Goal: Task Accomplishment & Management: Use online tool/utility

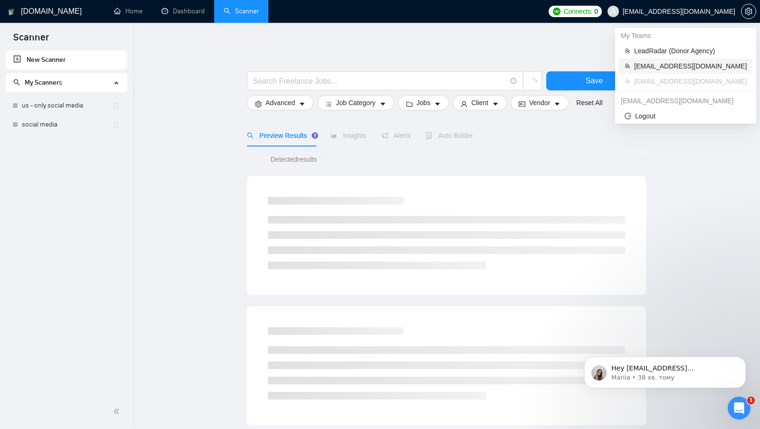
click at [672, 64] on span "[EMAIL_ADDRESS][DOMAIN_NAME]" at bounding box center [690, 66] width 113 height 10
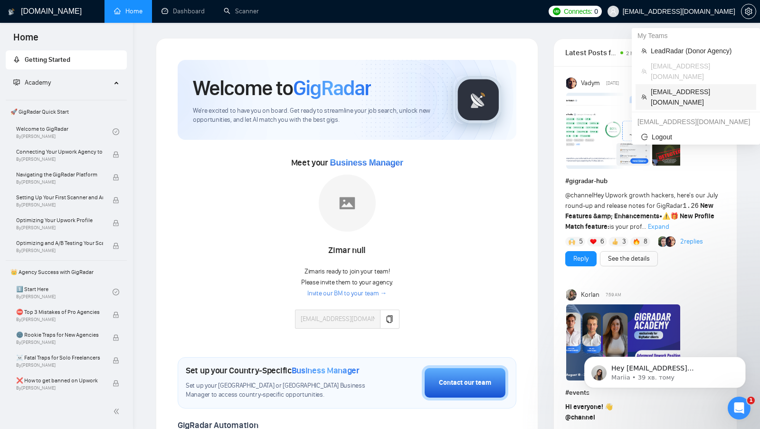
copy span "[EMAIL_ADDRESS][DOMAIN_NAME]"
drag, startPoint x: 756, startPoint y: 80, endPoint x: 651, endPoint y: 81, distance: 104.5
click at [651, 81] on li "My Teams LeadRadar (Donor Agency) [EMAIL_ADDRESS][DOMAIN_NAME] [EMAIL_ADDRESS][…" at bounding box center [696, 69] width 128 height 82
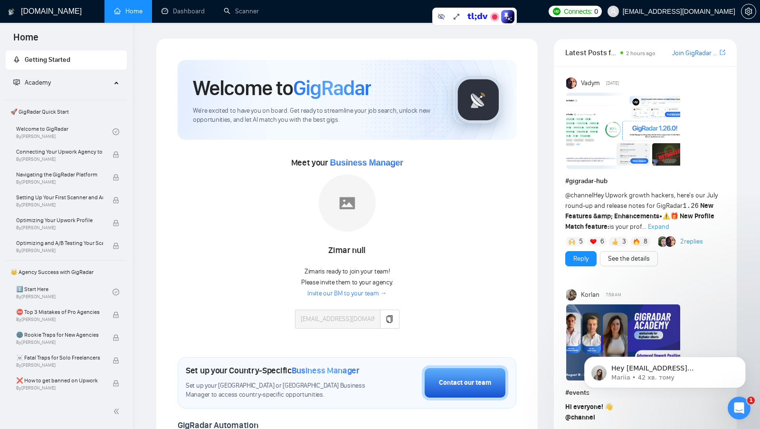
click at [480, 113] on img at bounding box center [479, 100] width 48 height 48
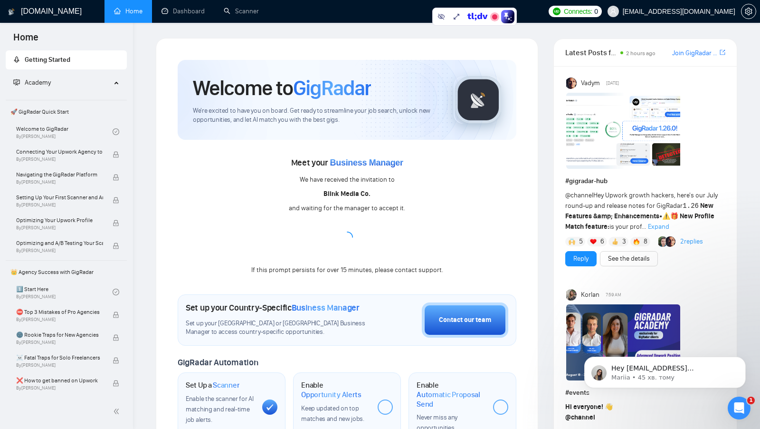
click at [395, 189] on div "Meet your Business Manager We have received the invitation to Blink Media Co. a…" at bounding box center [347, 215] width 339 height 121
drag, startPoint x: 406, startPoint y: 183, endPoint x: 284, endPoint y: 183, distance: 121.6
click at [284, 183] on div "Meet your Business Manager We have received the invitation to Blink Media Co. a…" at bounding box center [347, 215] width 339 height 121
click at [295, 184] on div "Meet your Business Manager We have received the invitation to Blink Media Co. a…" at bounding box center [347, 215] width 339 height 121
click at [181, 15] on link "Dashboard" at bounding box center [183, 11] width 43 height 8
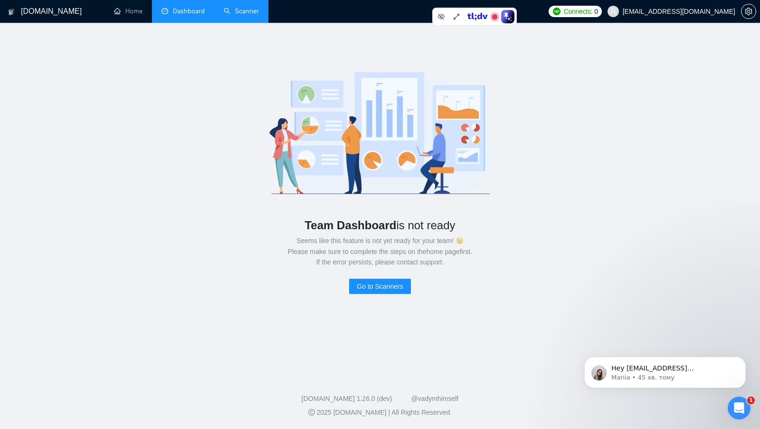
click at [233, 12] on link "Scanner" at bounding box center [241, 11] width 35 height 8
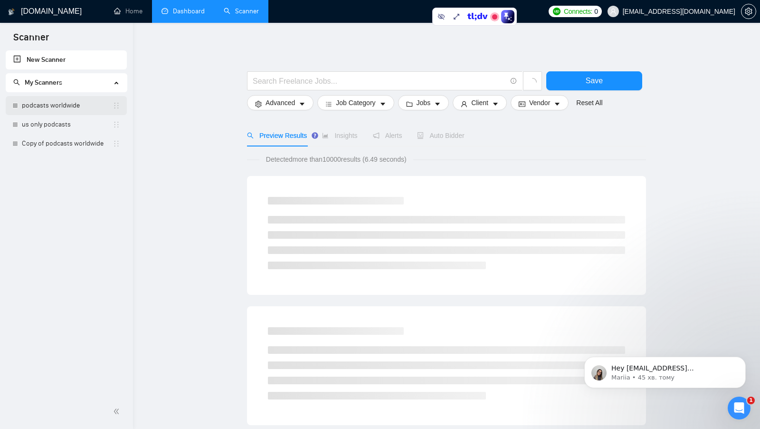
click at [64, 109] on link "podcasts worldwide" at bounding box center [67, 105] width 91 height 19
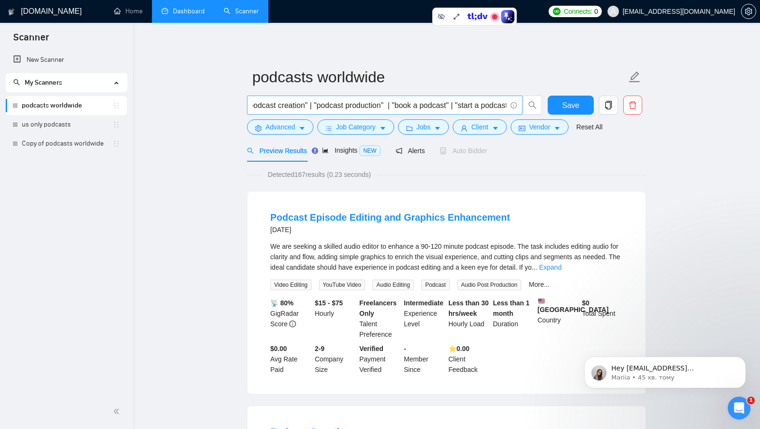
scroll to position [0, 95]
click at [302, 121] on button "Advanced" at bounding box center [280, 126] width 67 height 15
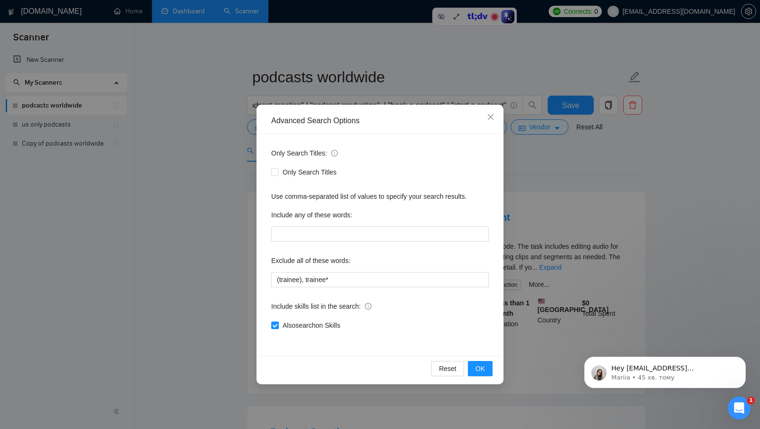
click at [225, 163] on div "Advanced Search Options Only Search Titles: Only Search Titles Use comma-separa…" at bounding box center [380, 214] width 760 height 429
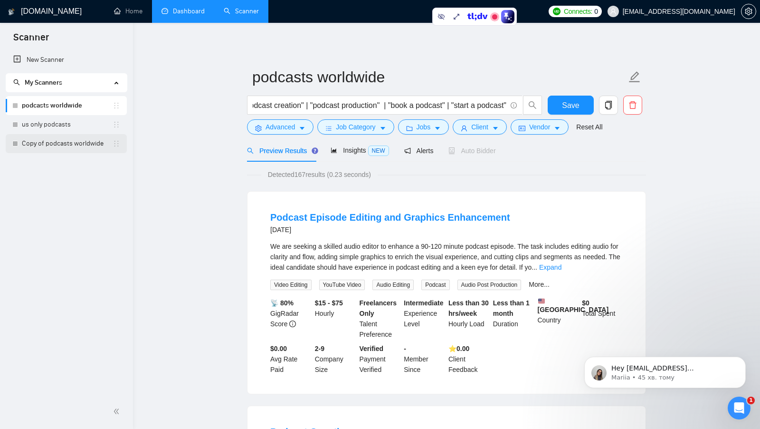
click at [57, 151] on link "Copy of podcasts worldwide" at bounding box center [67, 143] width 91 height 19
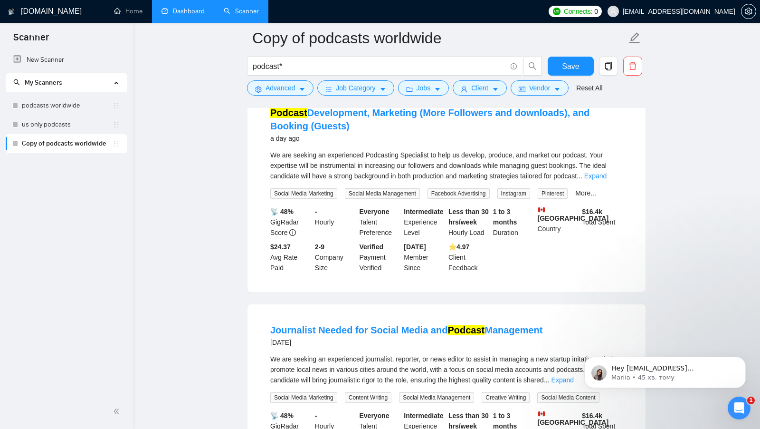
scroll to position [49, 0]
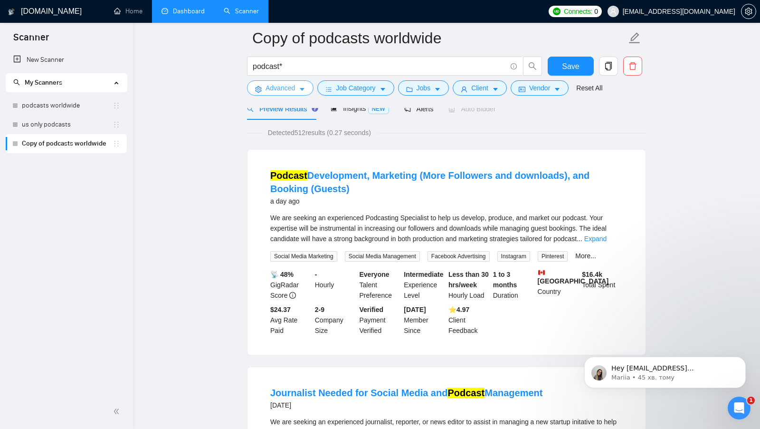
click at [307, 87] on button "Advanced" at bounding box center [280, 87] width 67 height 15
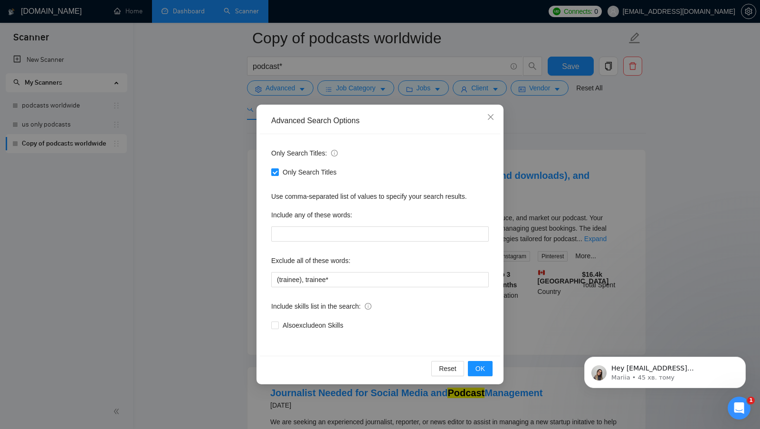
click at [242, 268] on div "Advanced Search Options Only Search Titles: Only Search Titles Use comma-separa…" at bounding box center [380, 214] width 760 height 429
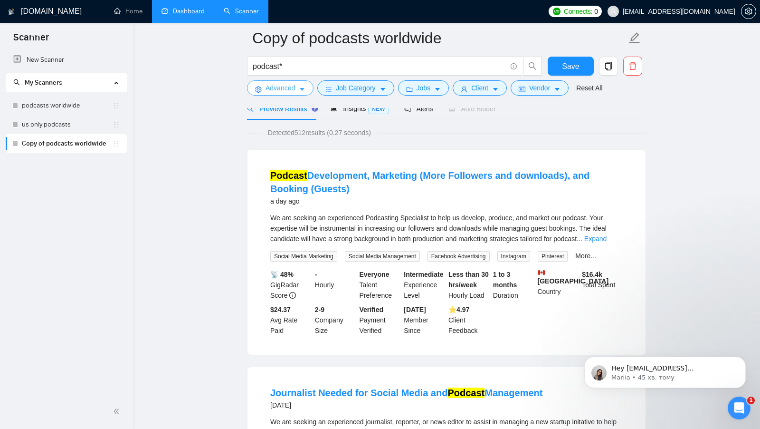
scroll to position [0, 0]
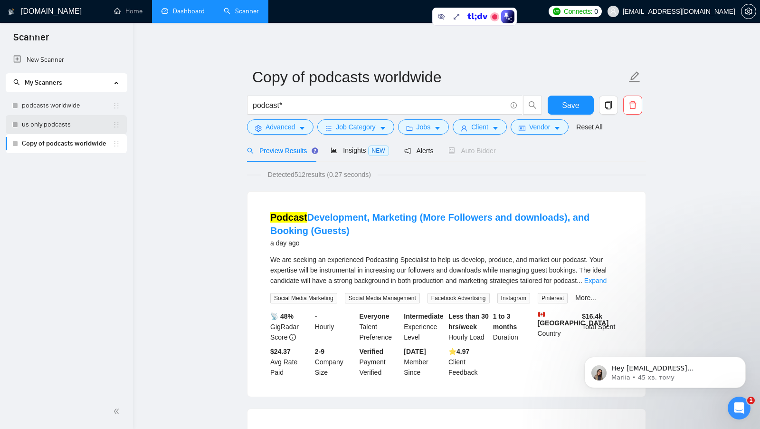
click at [67, 126] on link "us only podcasts" at bounding box center [67, 124] width 91 height 19
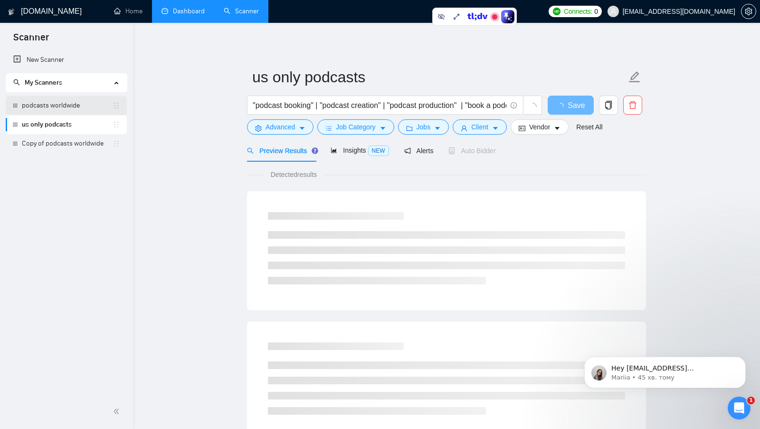
click at [81, 112] on link "podcasts worldwide" at bounding box center [67, 105] width 91 height 19
click at [305, 129] on icon "caret-down" at bounding box center [302, 128] width 7 height 7
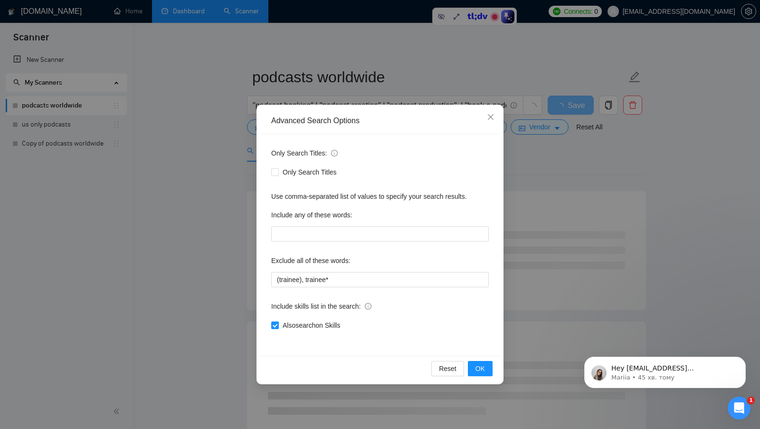
click at [230, 260] on div "Advanced Search Options Only Search Titles: Only Search Titles Use comma-separa…" at bounding box center [380, 214] width 760 height 429
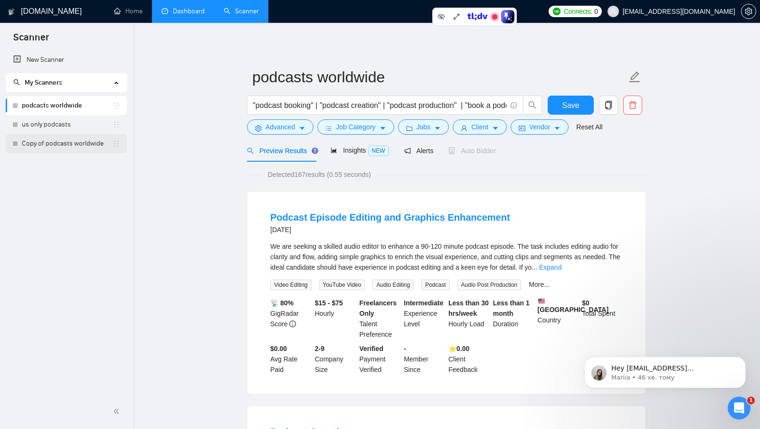
click at [53, 141] on link "Copy of podcasts worldwide" at bounding box center [67, 143] width 91 height 19
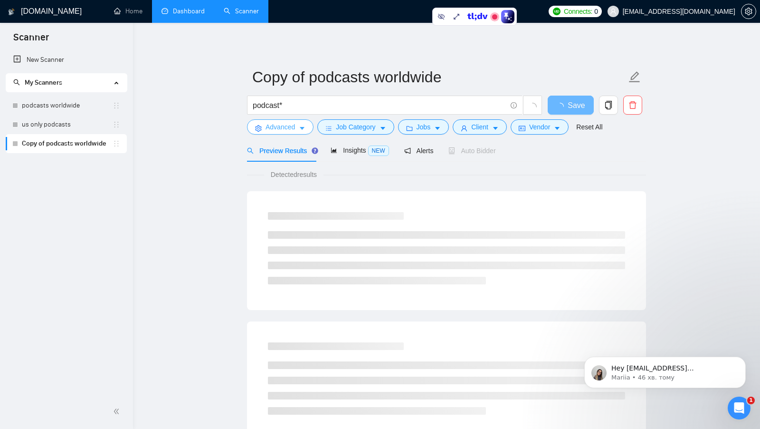
click at [278, 134] on button "Advanced" at bounding box center [280, 126] width 67 height 15
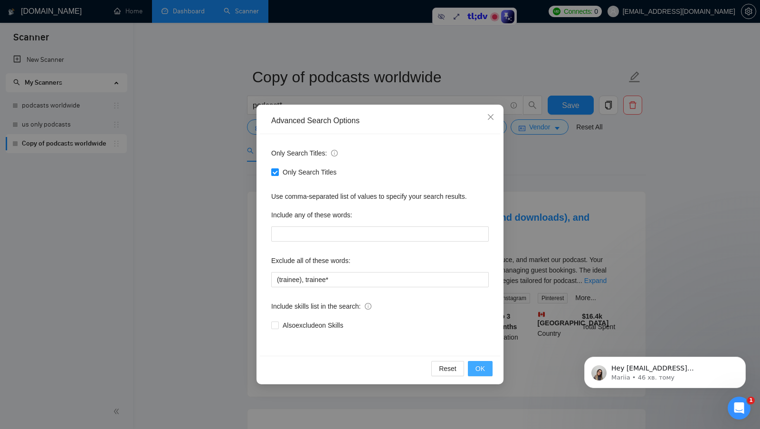
click at [471, 363] on button "OK" at bounding box center [480, 368] width 25 height 15
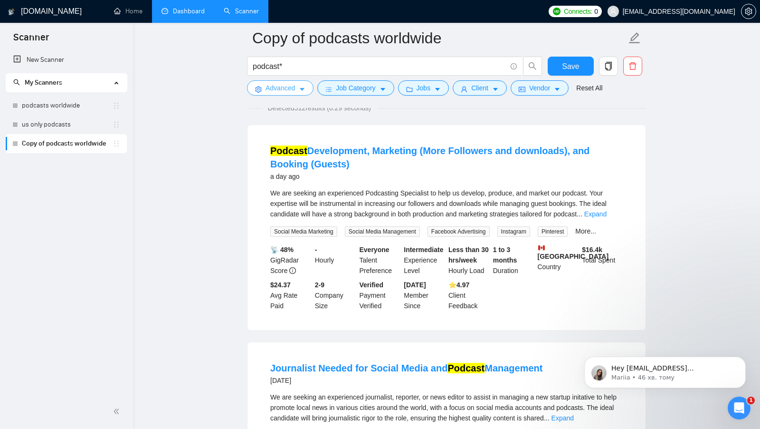
scroll to position [43, 0]
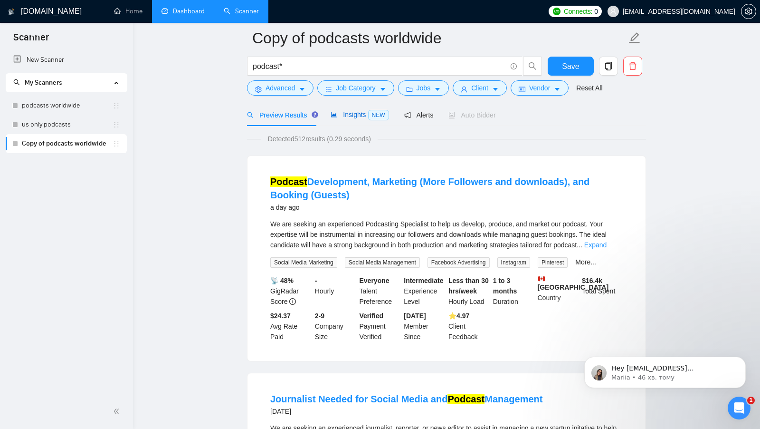
click at [361, 112] on span "Insights NEW" at bounding box center [360, 115] width 58 height 8
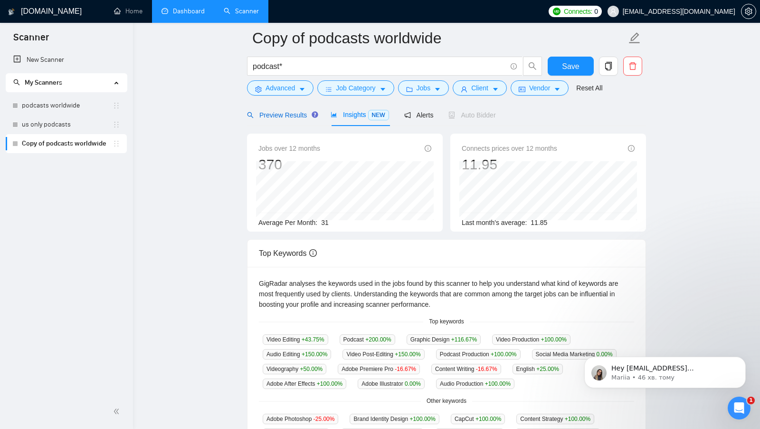
click at [302, 114] on span "Preview Results" at bounding box center [281, 115] width 68 height 8
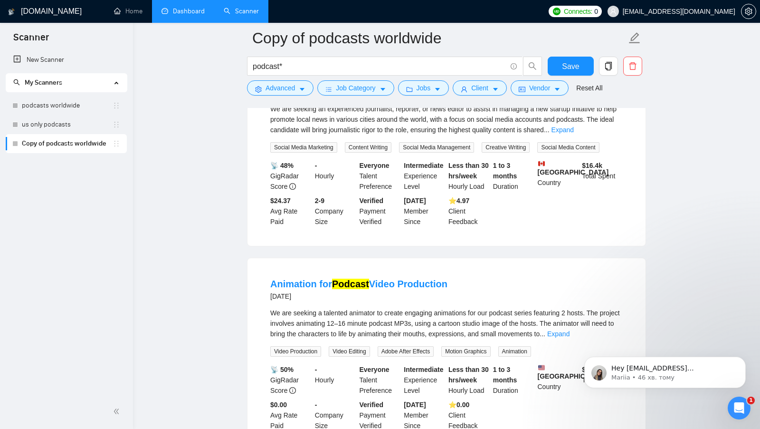
scroll to position [392, 0]
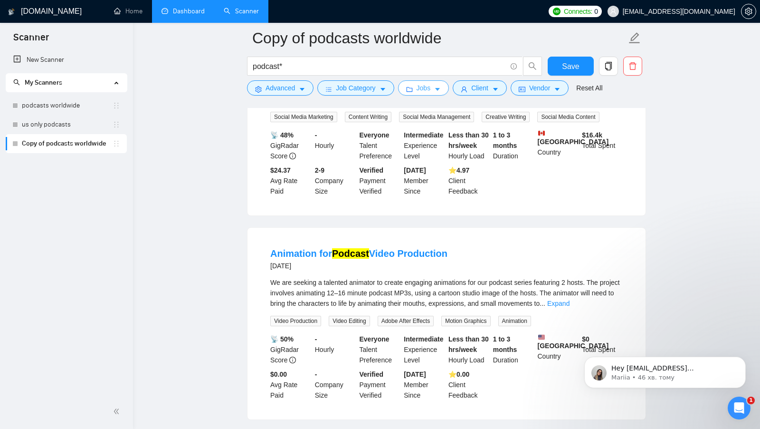
click at [437, 83] on button "Jobs" at bounding box center [423, 87] width 51 height 15
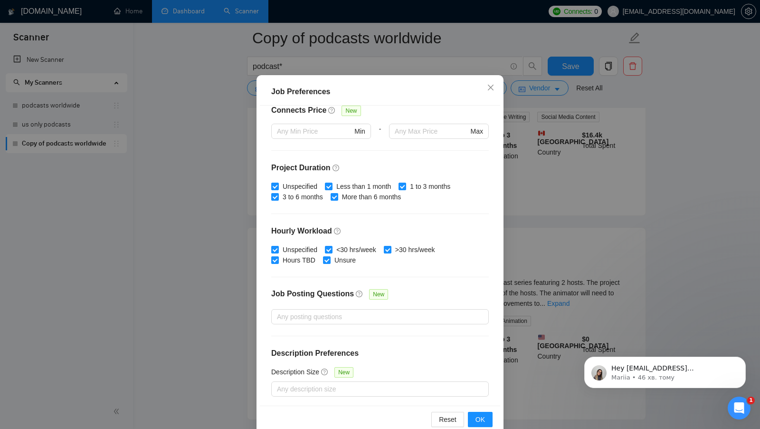
scroll to position [53, 0]
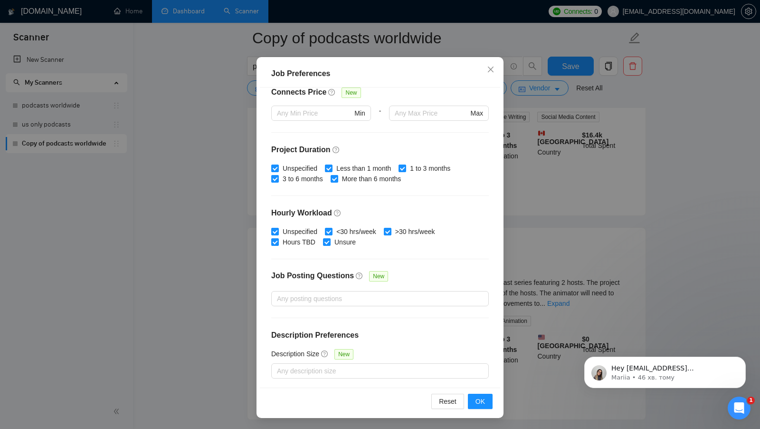
click at [496, 207] on div "Budget Project Type All Fixed Price Hourly Rate Fixed Price Budget $ 1000 Min -…" at bounding box center [380, 237] width 240 height 300
click at [513, 198] on div "Job Preferences Budget Project Type All Fixed Price Hourly Rate Fixed Price Bud…" at bounding box center [380, 214] width 760 height 429
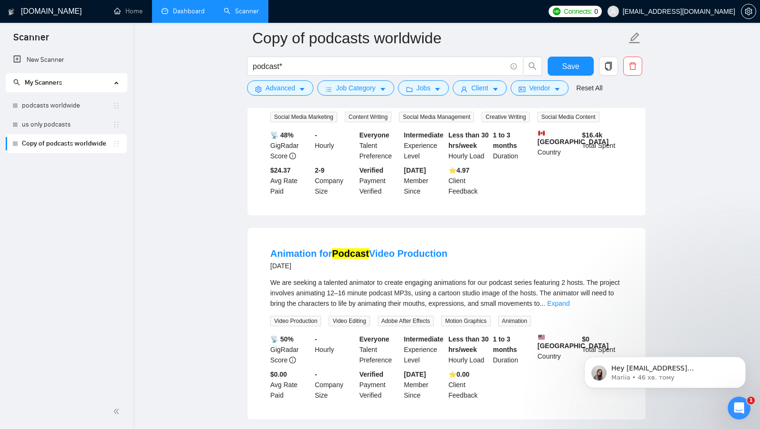
scroll to position [0, 0]
click at [493, 86] on button "Client" at bounding box center [480, 87] width 54 height 15
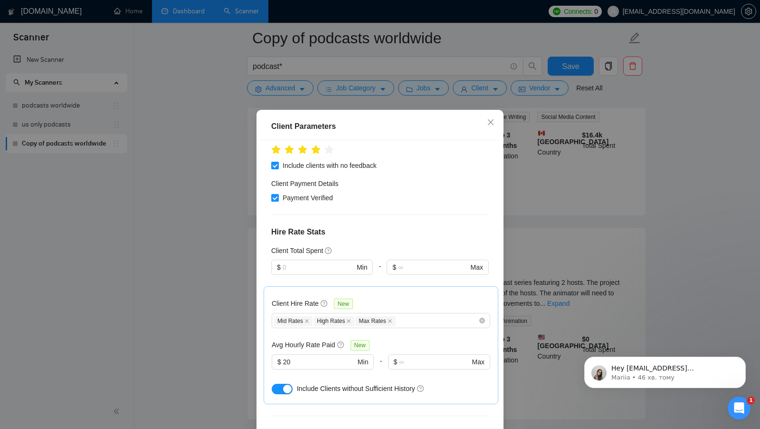
scroll to position [303, 0]
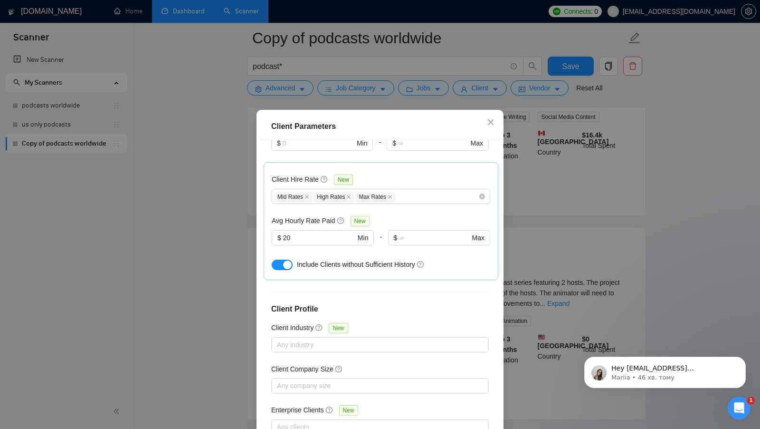
click at [523, 232] on div "Client Parameters Client Location Include Client Countries [GEOGRAPHIC_DATA] [G…" at bounding box center [380, 214] width 760 height 429
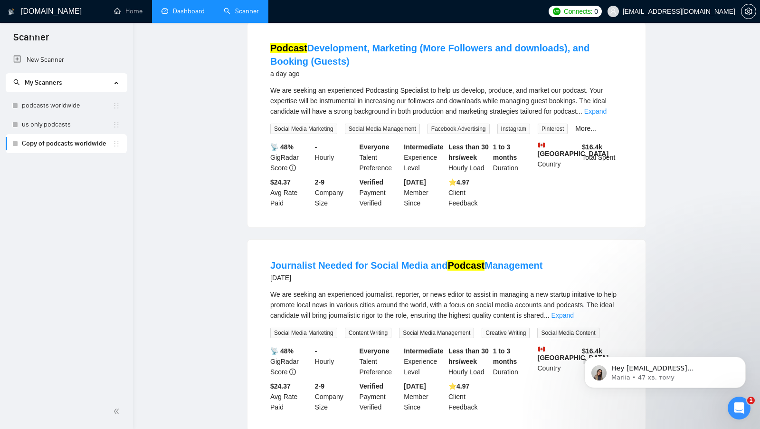
scroll to position [0, 0]
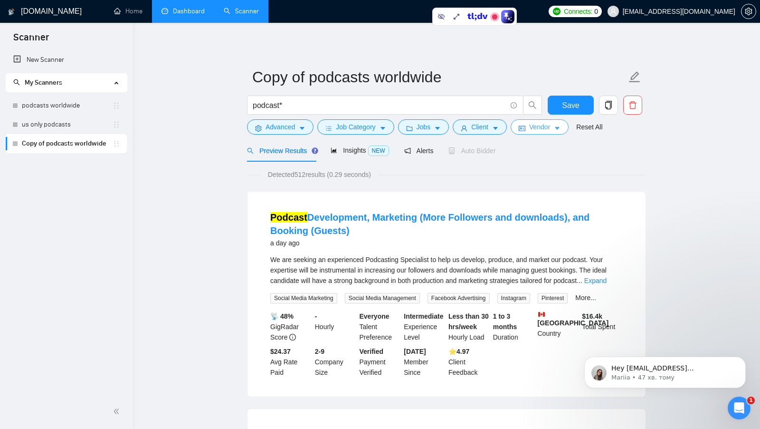
click at [548, 128] on span "Vendor" at bounding box center [539, 127] width 21 height 10
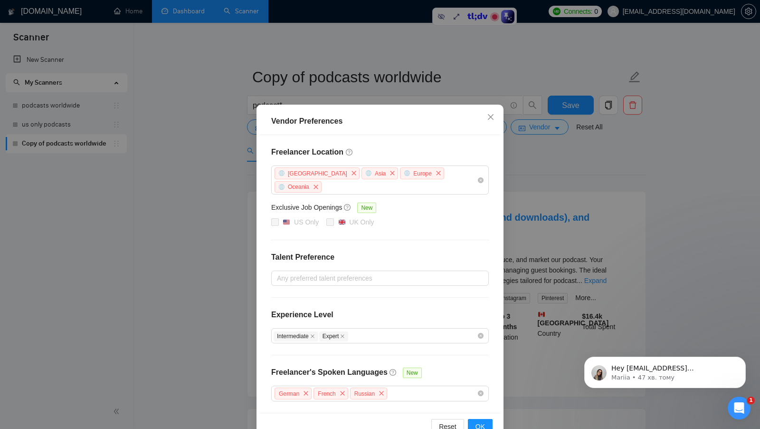
click at [535, 162] on div "Vendor Preferences Freelancer Location [GEOGRAPHIC_DATA] [GEOGRAPHIC_DATA] [GEO…" at bounding box center [380, 214] width 760 height 429
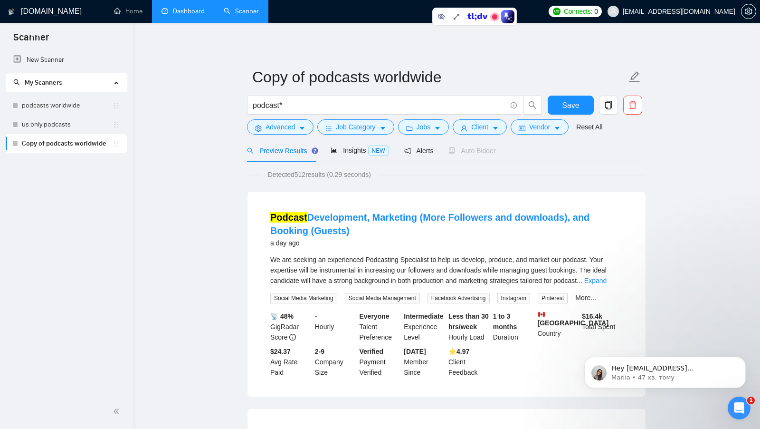
click at [298, 171] on span "Detected 512 results (0.29 seconds)" at bounding box center [319, 174] width 116 height 10
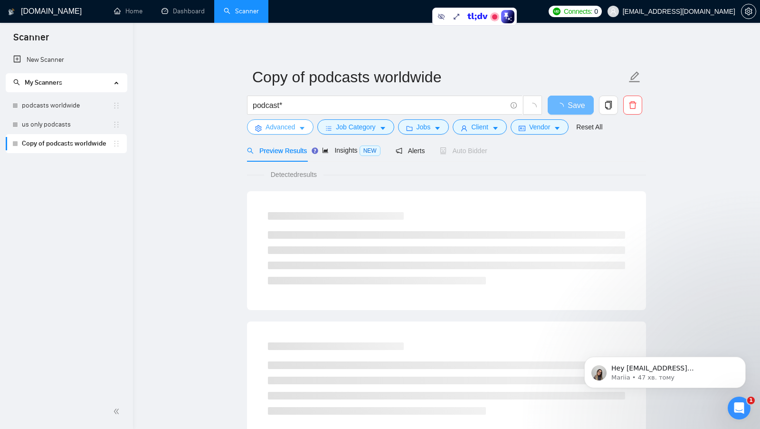
click at [297, 131] on button "Advanced" at bounding box center [280, 126] width 67 height 15
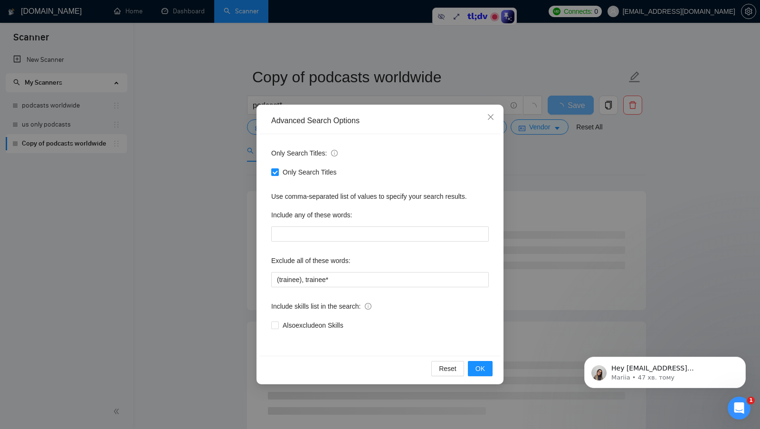
click at [192, 266] on div "Advanced Search Options Only Search Titles: Only Search Titles Use comma-separa…" at bounding box center [380, 214] width 760 height 429
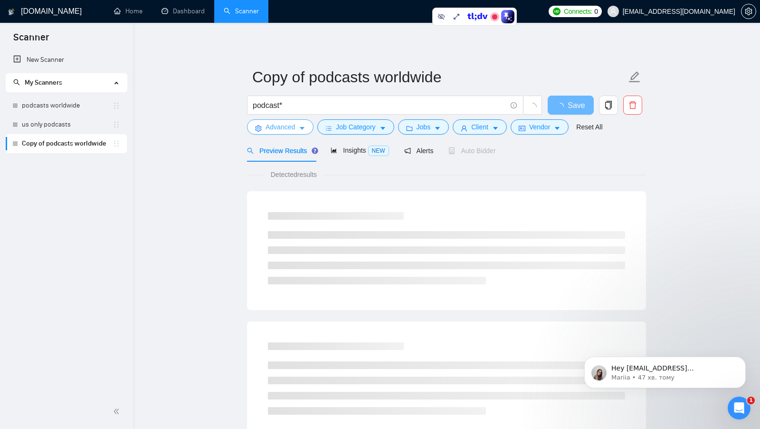
click at [276, 127] on span "Advanced" at bounding box center [280, 127] width 29 height 10
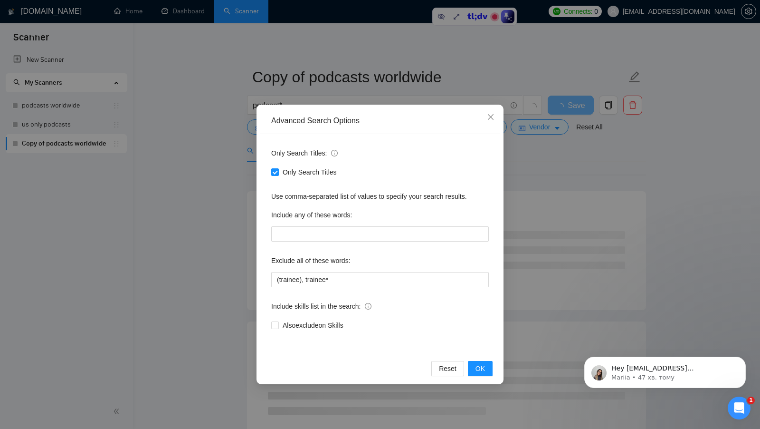
click at [203, 164] on div "Advanced Search Options Only Search Titles: Only Search Titles Use comma-separa…" at bounding box center [380, 214] width 760 height 429
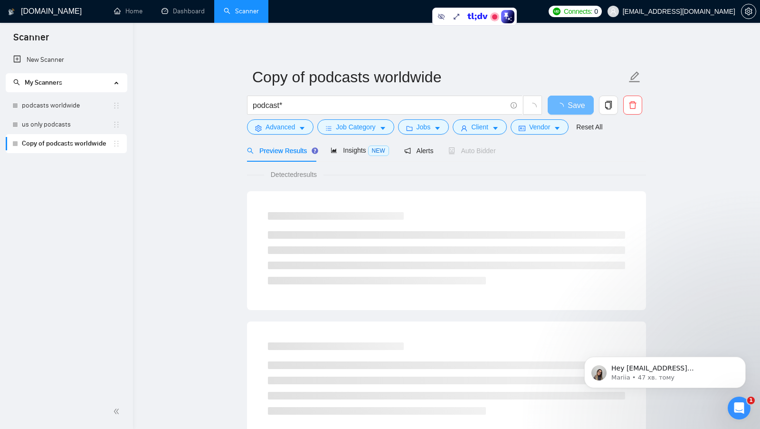
click at [348, 118] on div "podcast*" at bounding box center [394, 107] width 299 height 24
click at [357, 124] on span "Job Category" at bounding box center [355, 127] width 39 height 10
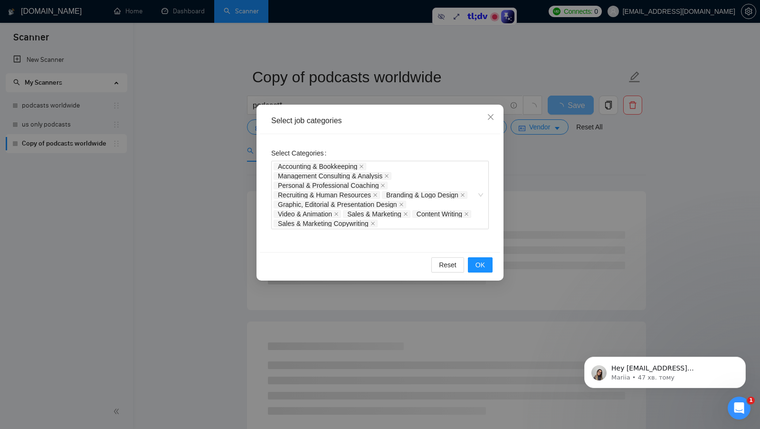
click at [222, 242] on div "Select job categories Select Categories Accounting & Bookkeeping Management Con…" at bounding box center [380, 214] width 760 height 429
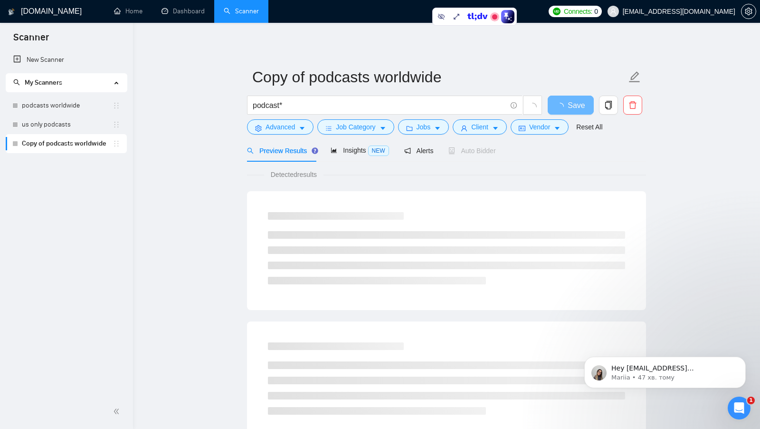
click at [434, 136] on form "Copy of podcasts worldwide podcast* Save Advanced Job Category Jobs Client Vend…" at bounding box center [446, 100] width 399 height 77
click at [441, 129] on icon "caret-down" at bounding box center [437, 128] width 7 height 7
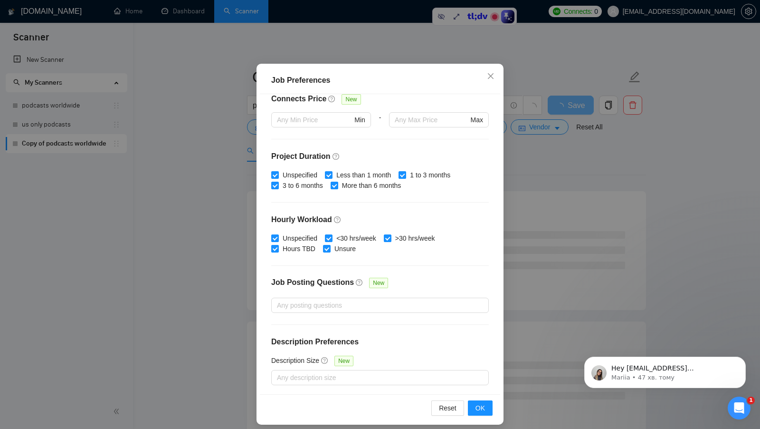
scroll to position [53, 0]
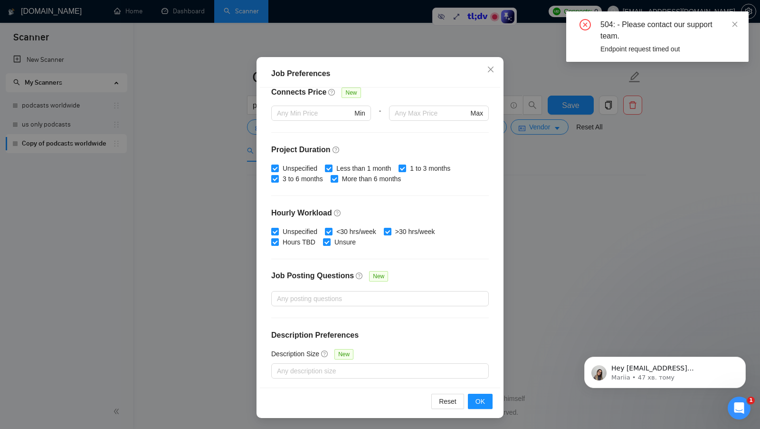
click at [516, 254] on div "Job Preferences Budget Project Type All Fixed Price Hourly Rate Fixed Price Bud…" at bounding box center [380, 214] width 760 height 429
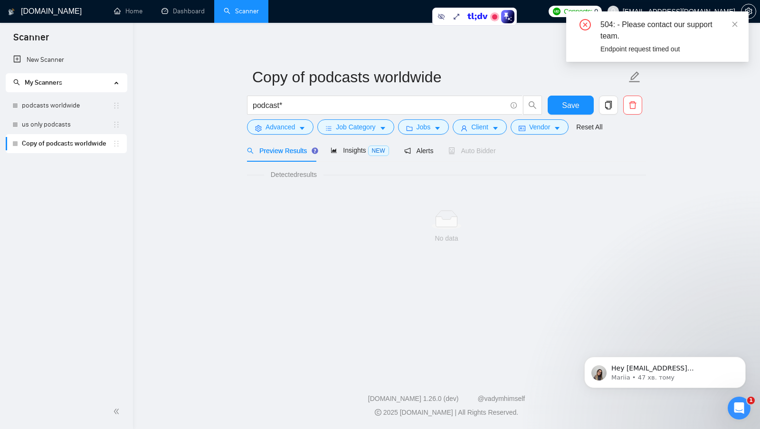
scroll to position [0, 0]
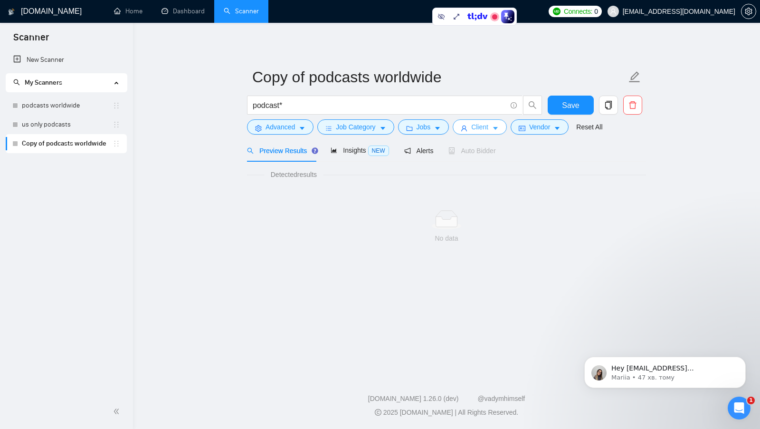
click at [503, 133] on button "Client" at bounding box center [480, 126] width 54 height 15
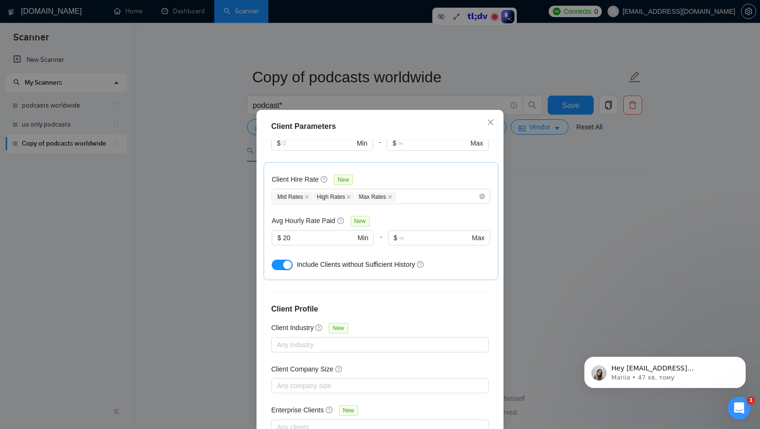
scroll to position [53, 0]
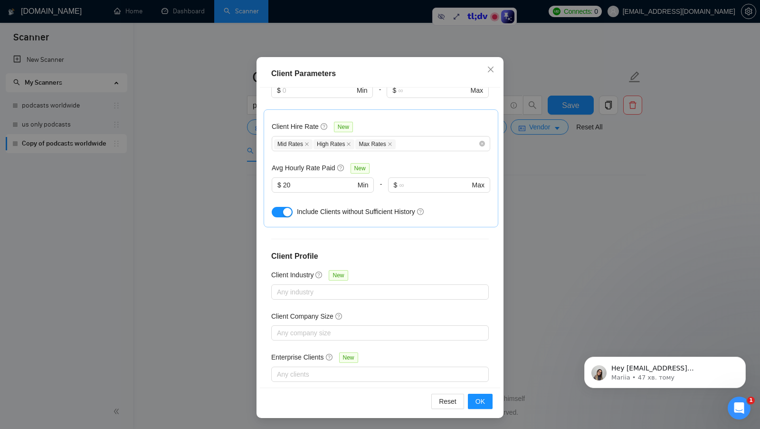
click at [504, 228] on div "Client Parameters Client Location Include Client Countries [GEOGRAPHIC_DATA] [G…" at bounding box center [380, 214] width 760 height 429
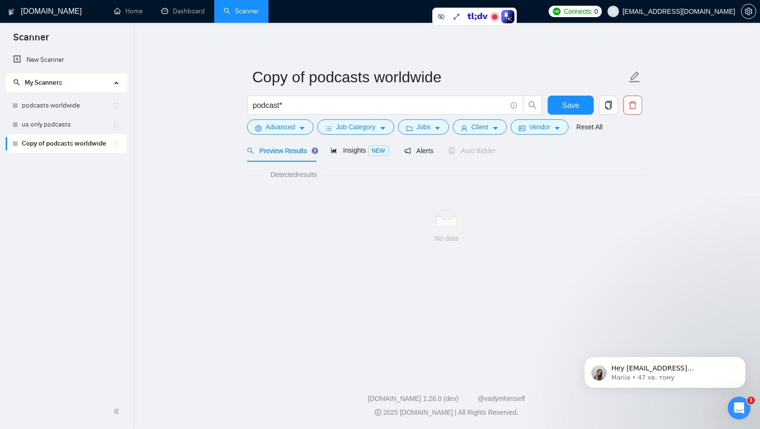
scroll to position [0, 0]
click at [556, 123] on button "Vendor" at bounding box center [540, 126] width 58 height 15
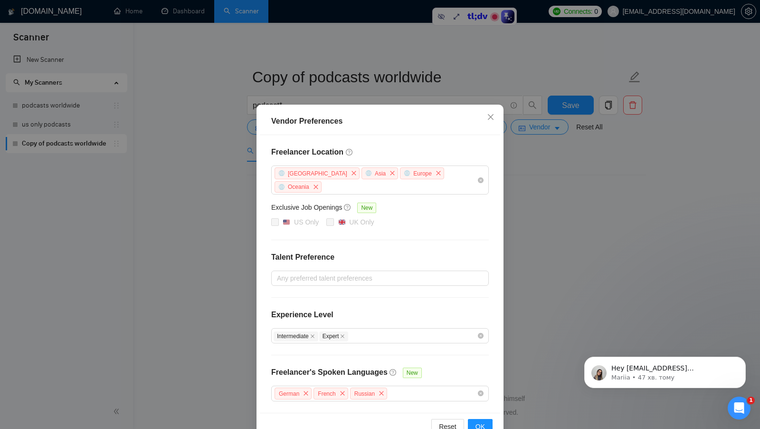
click at [542, 262] on div "Vendor Preferences Freelancer Location [GEOGRAPHIC_DATA] [GEOGRAPHIC_DATA] [GEO…" at bounding box center [380, 214] width 760 height 429
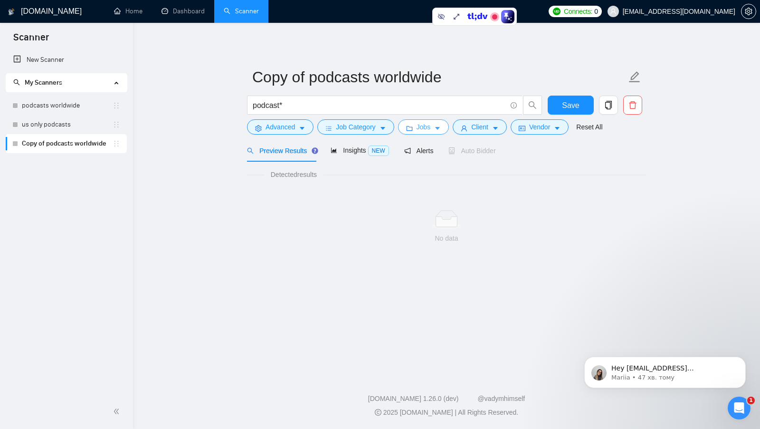
click at [433, 129] on button "Jobs" at bounding box center [423, 126] width 51 height 15
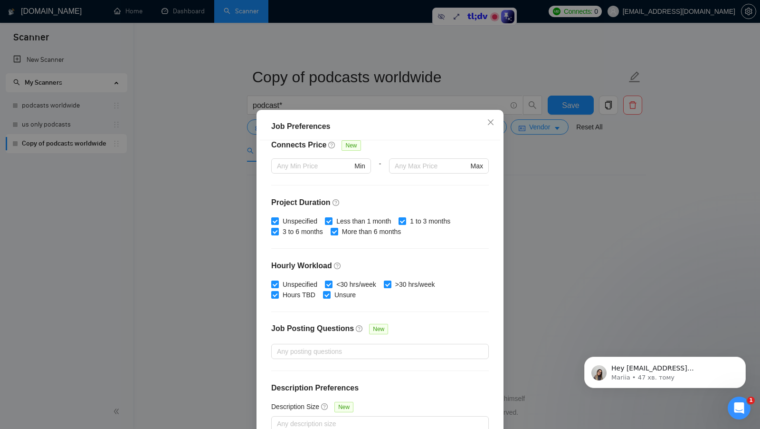
scroll to position [53, 0]
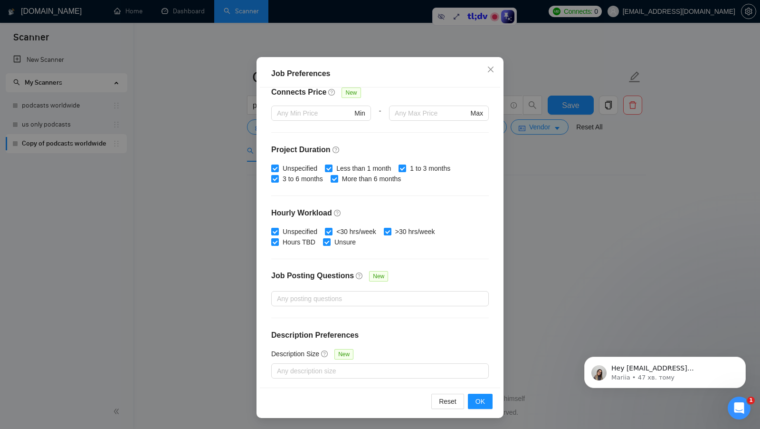
click at [508, 217] on div "Job Preferences Budget Project Type All Fixed Price Hourly Rate Fixed Price Bud…" at bounding box center [380, 214] width 760 height 429
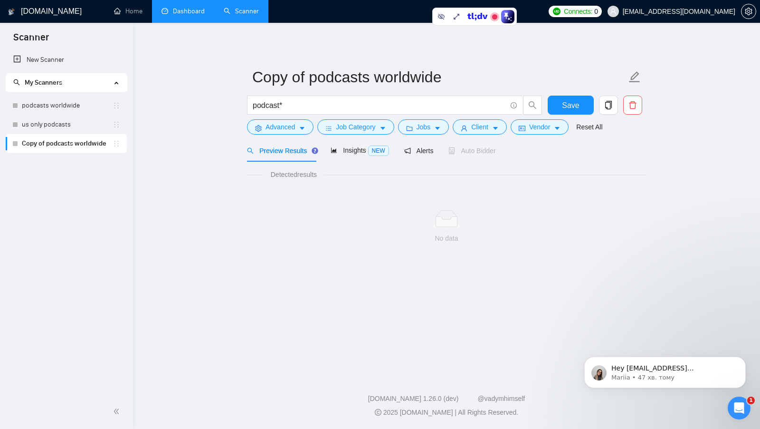
click at [171, 15] on link "Dashboard" at bounding box center [183, 11] width 43 height 8
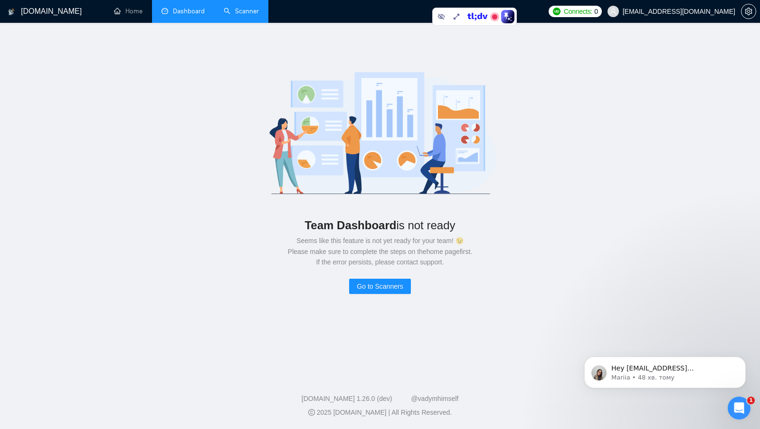
click at [224, 14] on link "Scanner" at bounding box center [241, 11] width 35 height 8
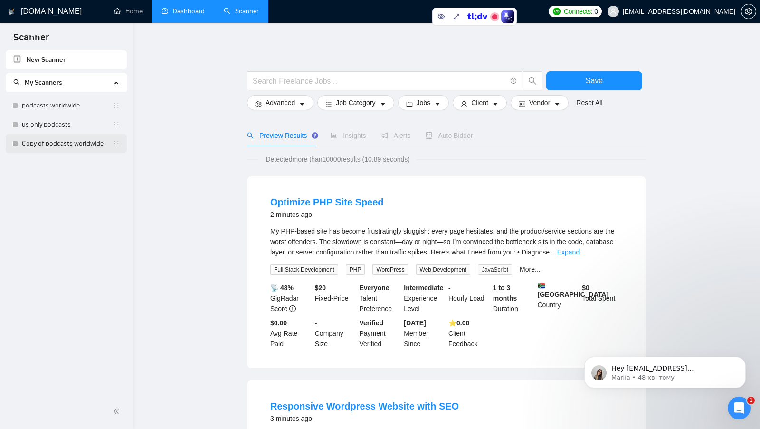
click at [62, 143] on link "Copy of podcasts worldwide" at bounding box center [67, 143] width 91 height 19
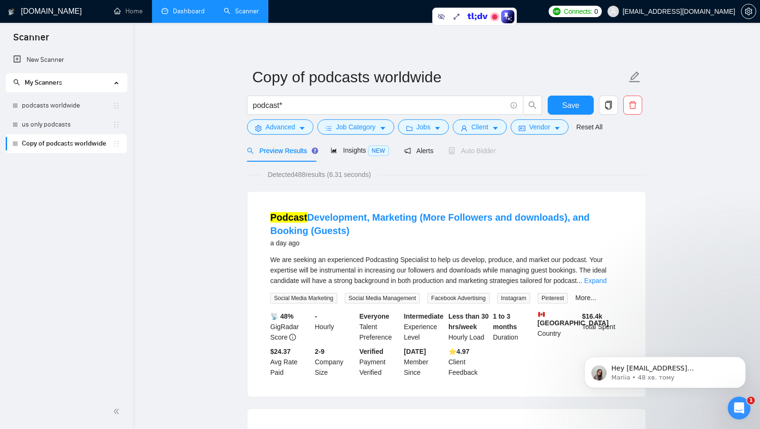
click at [298, 169] on span "Detected 488 results (6.31 seconds)" at bounding box center [319, 174] width 116 height 10
click at [300, 172] on span "Detected 488 results (6.31 seconds)" at bounding box center [319, 174] width 116 height 10
click at [343, 146] on div "Insights NEW" at bounding box center [360, 150] width 58 height 11
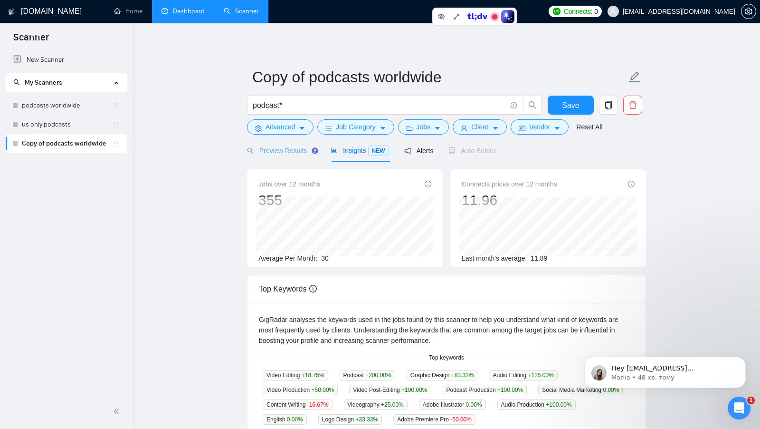
click at [285, 157] on div "Preview Results" at bounding box center [281, 150] width 68 height 22
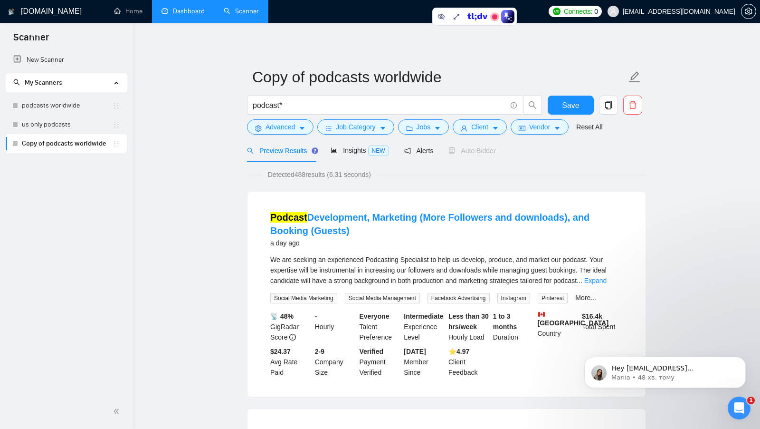
click at [307, 173] on span "Detected 488 results (6.31 seconds)" at bounding box center [319, 174] width 116 height 10
click at [301, 174] on span "Detected 488 results (6.31 seconds)" at bounding box center [319, 174] width 116 height 10
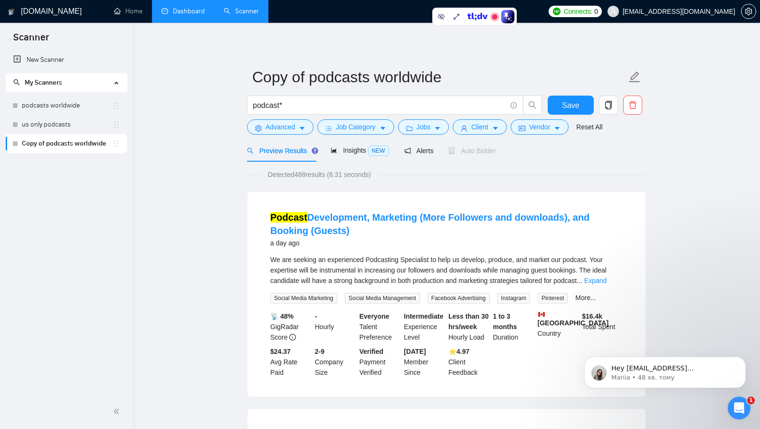
click at [301, 176] on span "Detected 488 results (6.31 seconds)" at bounding box center [319, 174] width 116 height 10
click at [349, 154] on span "Insights NEW" at bounding box center [360, 150] width 58 height 8
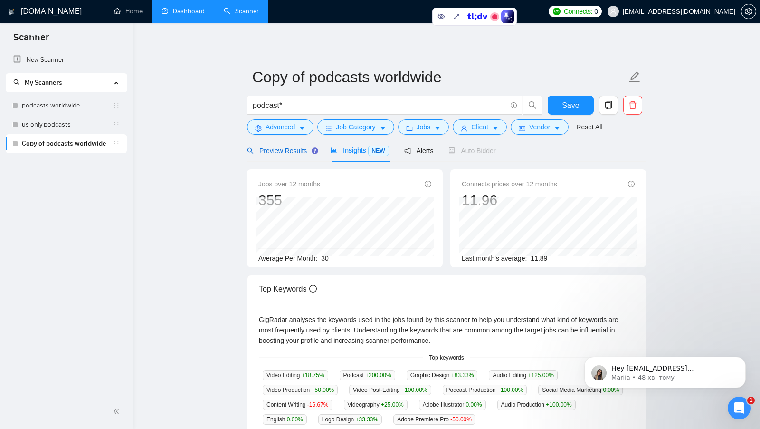
click at [284, 151] on span "Preview Results" at bounding box center [281, 151] width 68 height 8
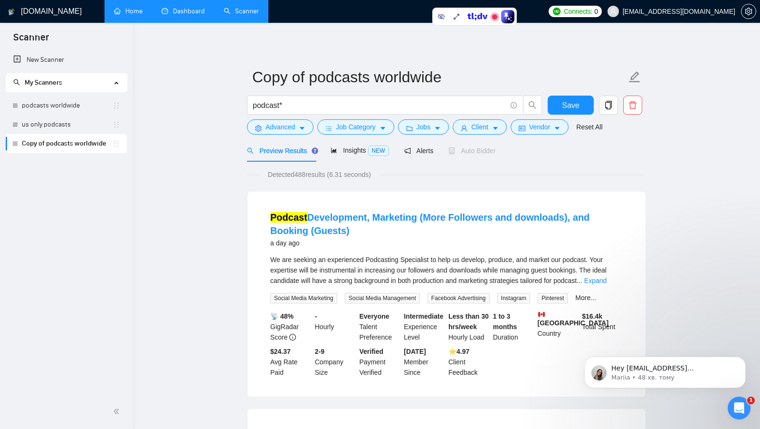
click at [122, 15] on link "Home" at bounding box center [128, 11] width 29 height 8
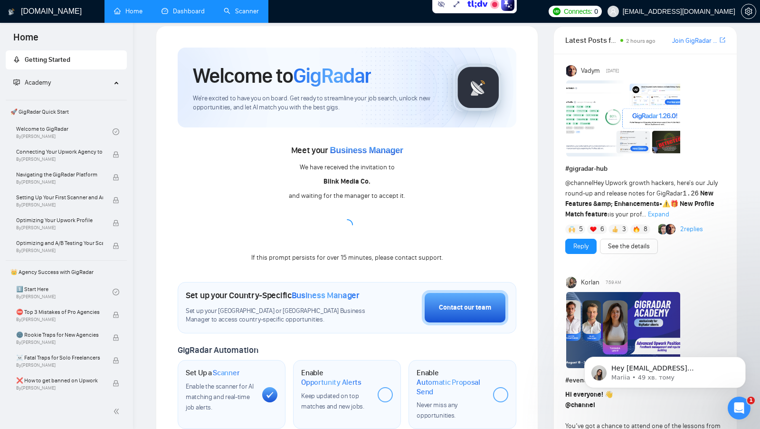
scroll to position [9, 0]
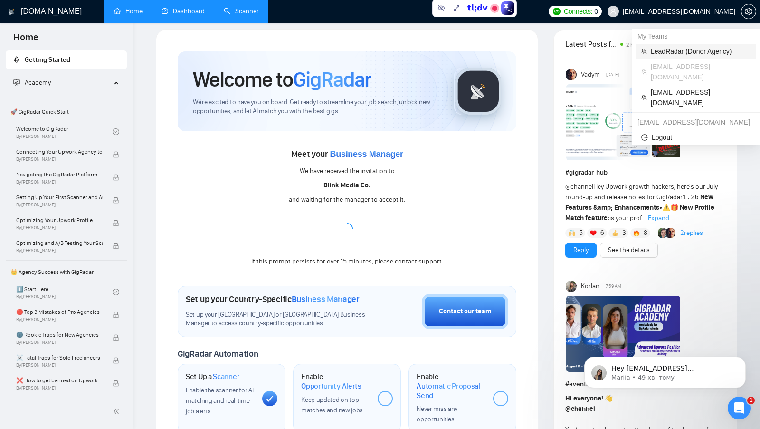
click at [695, 50] on span "LeadRadar (Donor Agency)" at bounding box center [701, 51] width 100 height 10
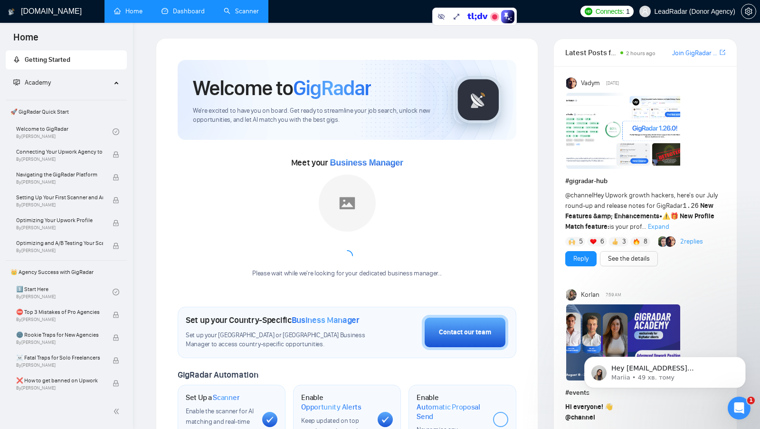
click at [248, 15] on link "Scanner" at bounding box center [241, 11] width 35 height 8
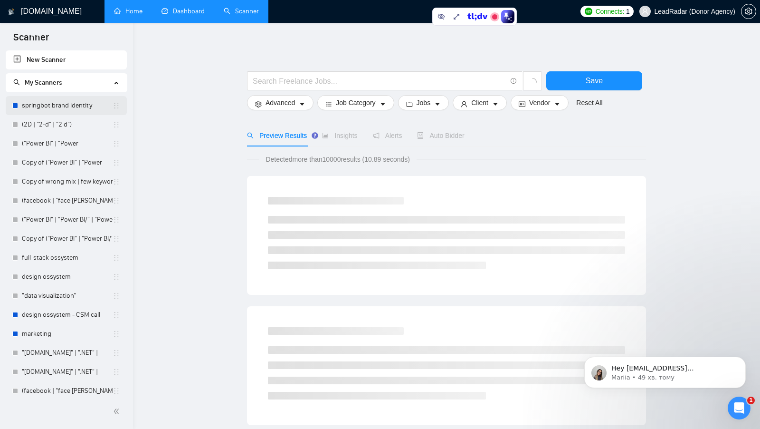
click at [63, 105] on link "springbot brand identity" at bounding box center [67, 105] width 91 height 19
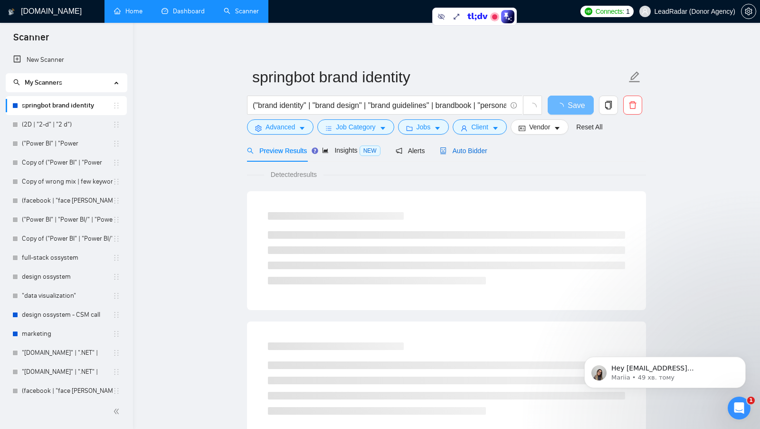
click at [485, 146] on div "Auto Bidder" at bounding box center [463, 150] width 47 height 10
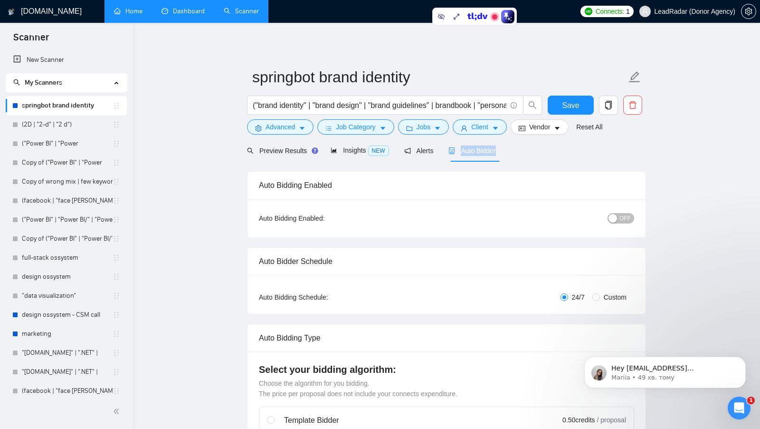
drag, startPoint x: 518, startPoint y: 149, endPoint x: 451, endPoint y: 149, distance: 67.0
click at [451, 149] on div "Preview Results Insights NEW Alerts Auto Bidder" at bounding box center [446, 150] width 399 height 22
click at [571, 150] on div "Preview Results Insights NEW Alerts Auto Bidder" at bounding box center [446, 150] width 399 height 22
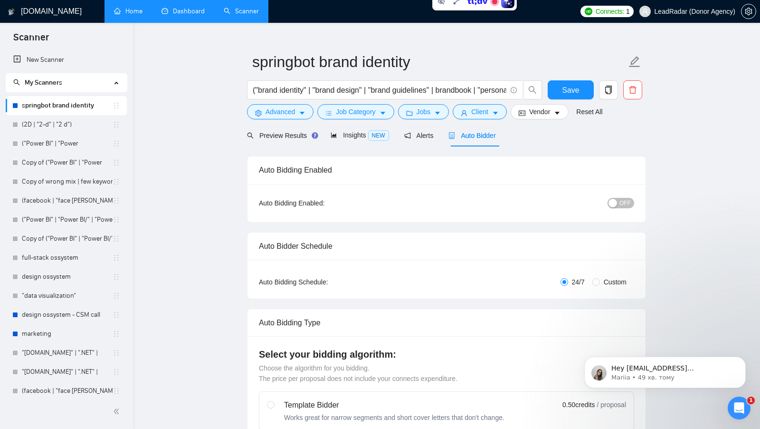
scroll to position [16, 0]
click at [274, 133] on span "Preview Results" at bounding box center [281, 135] width 68 height 8
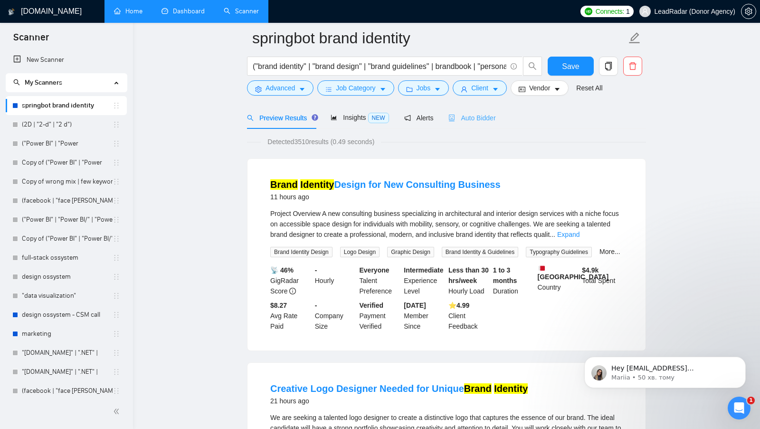
click at [479, 125] on div "Auto Bidder" at bounding box center [472, 117] width 47 height 22
click at [479, 122] on div "Auto Bidder" at bounding box center [472, 118] width 47 height 10
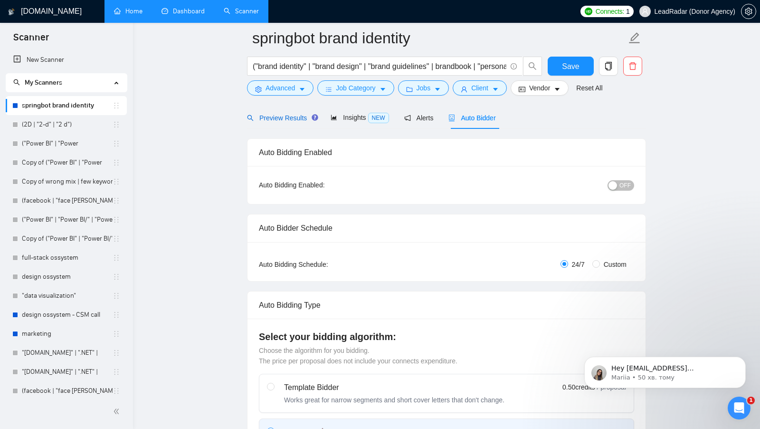
click at [284, 115] on span "Preview Results" at bounding box center [281, 118] width 68 height 8
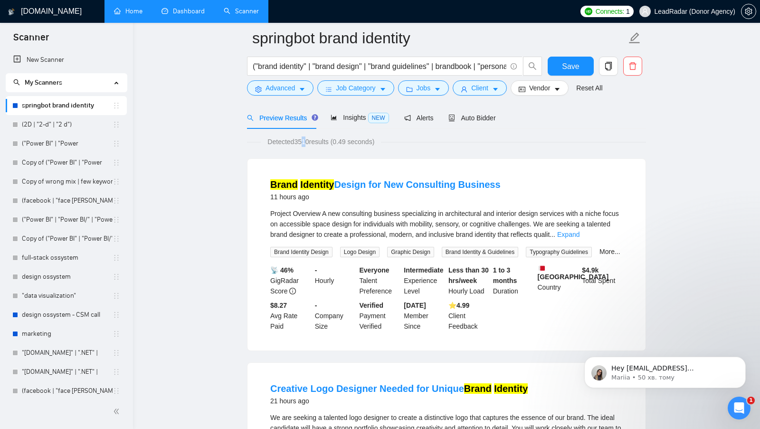
click at [305, 144] on span "Detected 3510 results (0.49 seconds)" at bounding box center [321, 141] width 120 height 10
click at [350, 117] on span "Insights NEW" at bounding box center [360, 118] width 58 height 8
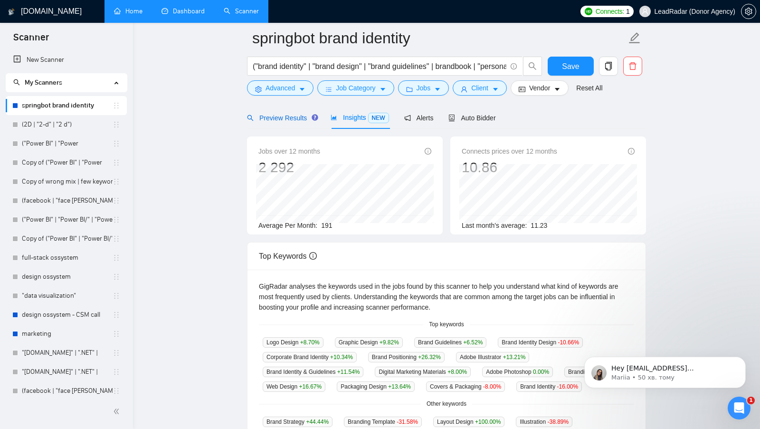
click at [293, 116] on span "Preview Results" at bounding box center [281, 118] width 68 height 8
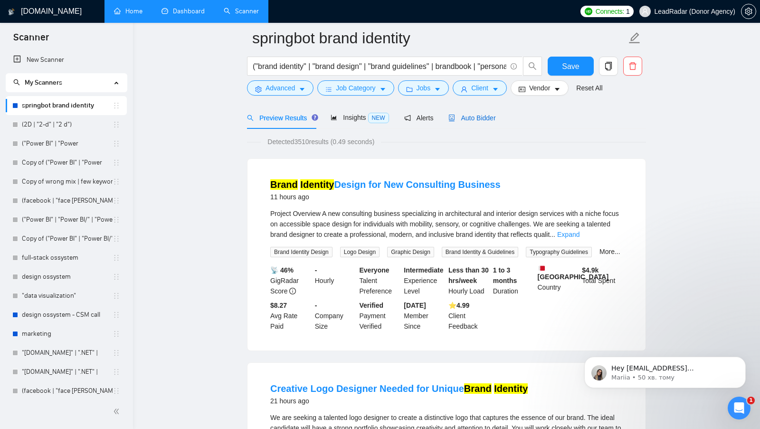
click at [484, 114] on span "Auto Bidder" at bounding box center [472, 118] width 47 height 8
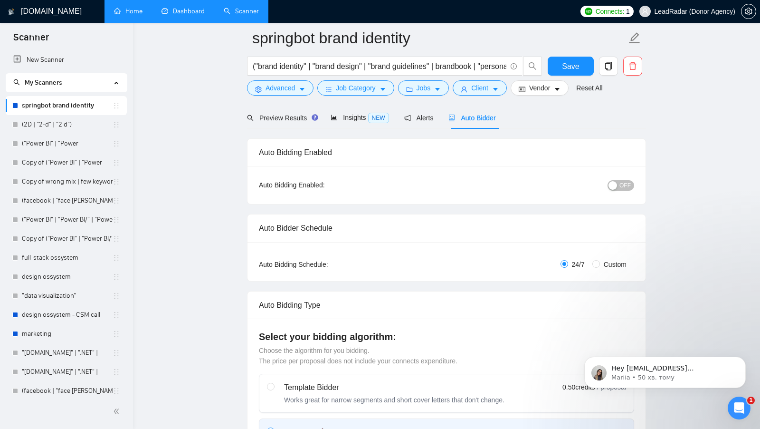
click at [627, 185] on span "OFF" at bounding box center [625, 185] width 11 height 10
click at [629, 187] on div "button" at bounding box center [629, 185] width 9 height 9
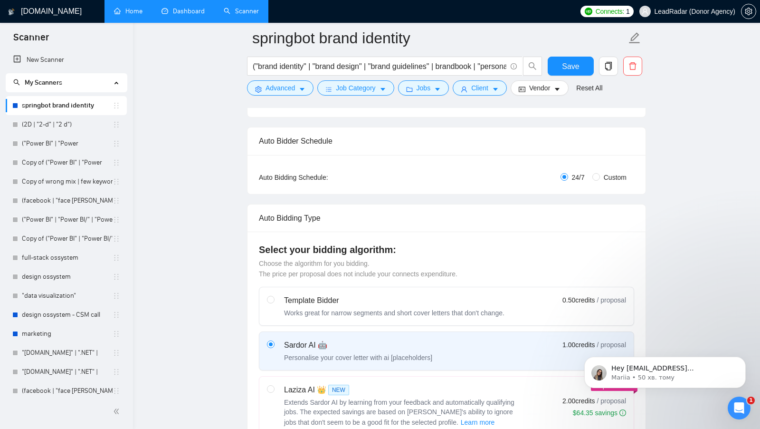
scroll to position [128, 0]
drag, startPoint x: 585, startPoint y: 177, endPoint x: 568, endPoint y: 175, distance: 17.3
click at [568, 175] on label "24/7" at bounding box center [575, 176] width 28 height 10
click at [572, 191] on div "Auto Bidding Type: Automated (recommended) Semi-automated Auto Bidding Schedule…" at bounding box center [447, 173] width 398 height 39
click at [597, 174] on input "Custom" at bounding box center [596, 176] width 8 height 8
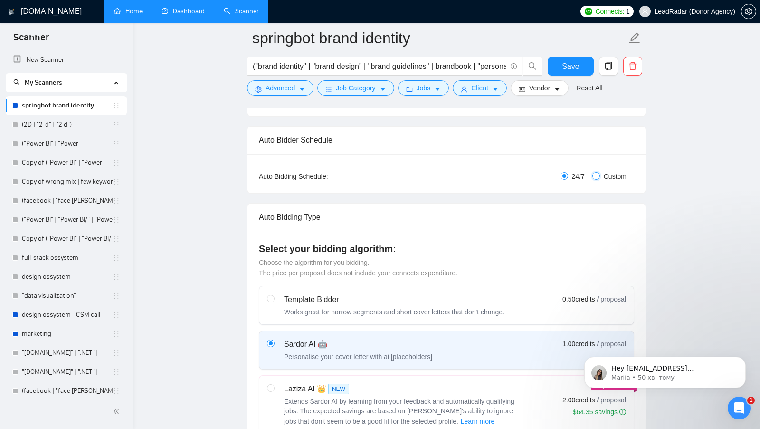
radio input "true"
radio input "false"
checkbox input "true"
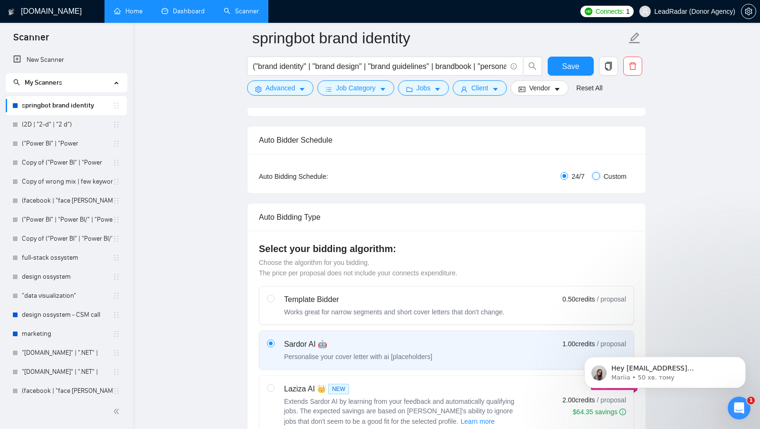
checkbox input "true"
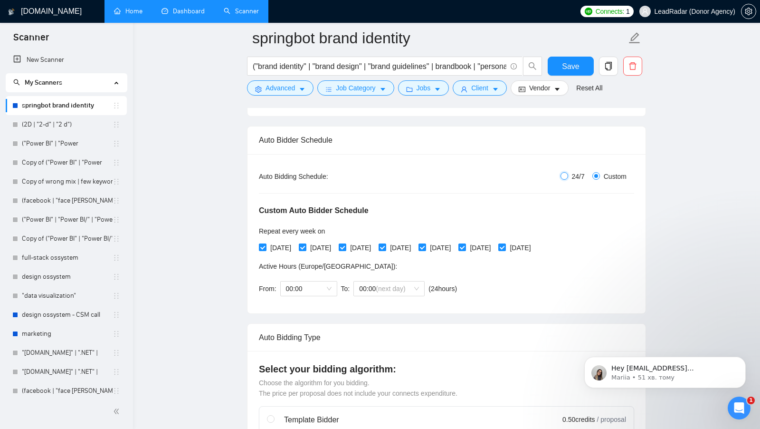
click at [565, 176] on input "24/7" at bounding box center [565, 176] width 8 height 8
radio input "true"
radio input "false"
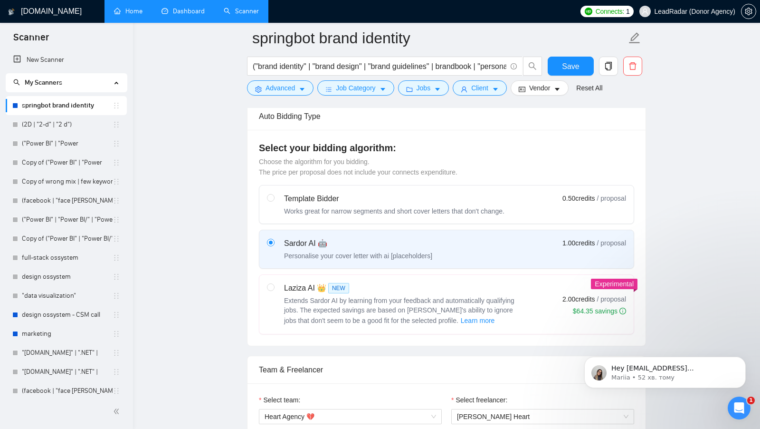
scroll to position [246, 0]
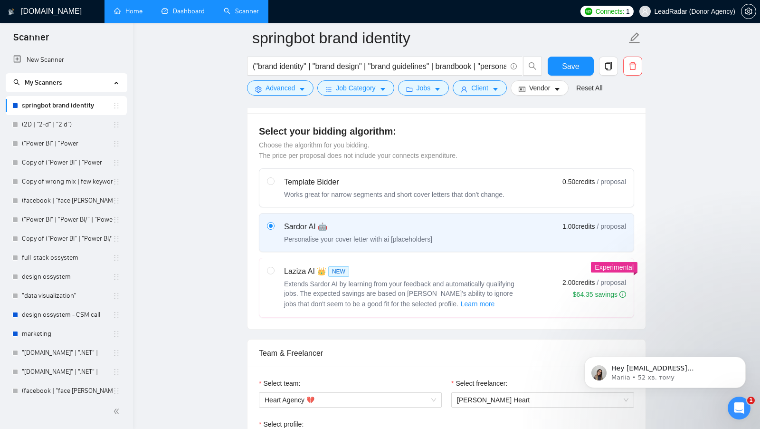
click at [377, 270] on div "Laziza AI 👑 NEW" at bounding box center [403, 271] width 238 height 11
click at [274, 270] on input "radio" at bounding box center [270, 270] width 7 height 7
radio input "true"
radio input "false"
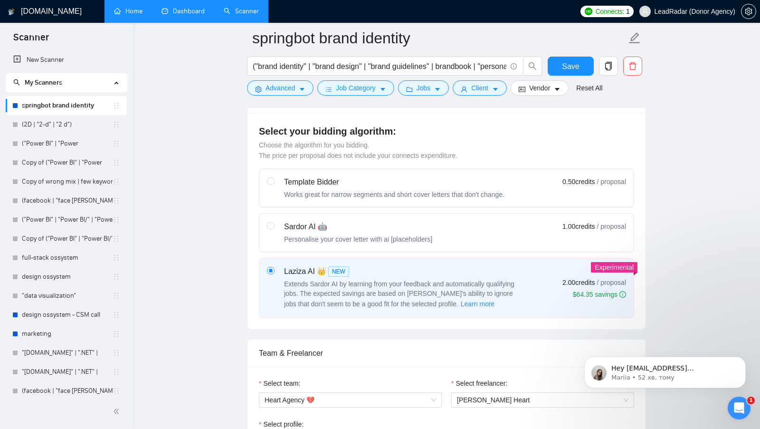
click at [468, 241] on label "Sardor AI 🤖 Personalise your cover letter with ai [placeholders] 1.00 credits /…" at bounding box center [446, 232] width 374 height 38
click at [274, 229] on input "radio" at bounding box center [270, 225] width 7 height 7
radio input "true"
radio input "false"
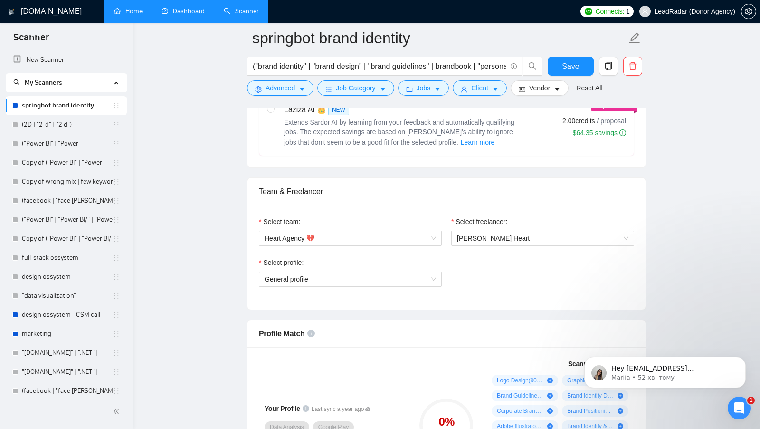
scroll to position [409, 0]
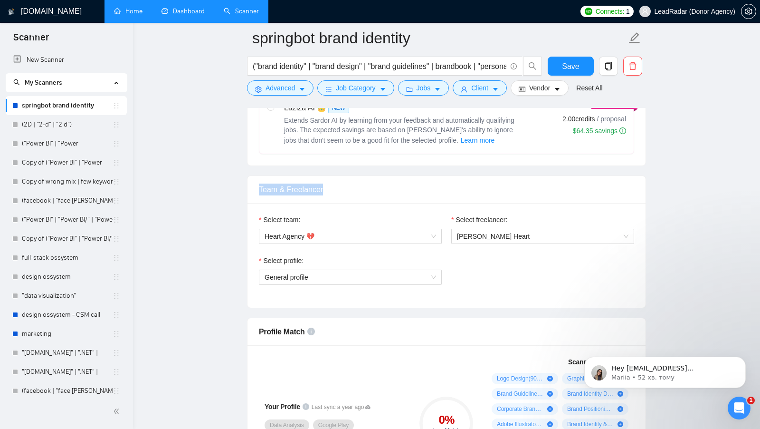
drag, startPoint x: 331, startPoint y: 184, endPoint x: 256, endPoint y: 185, distance: 75.1
click at [256, 185] on div "Team & Freelancer" at bounding box center [447, 190] width 398 height 28
click at [351, 192] on div "Team & Freelancer" at bounding box center [446, 189] width 375 height 27
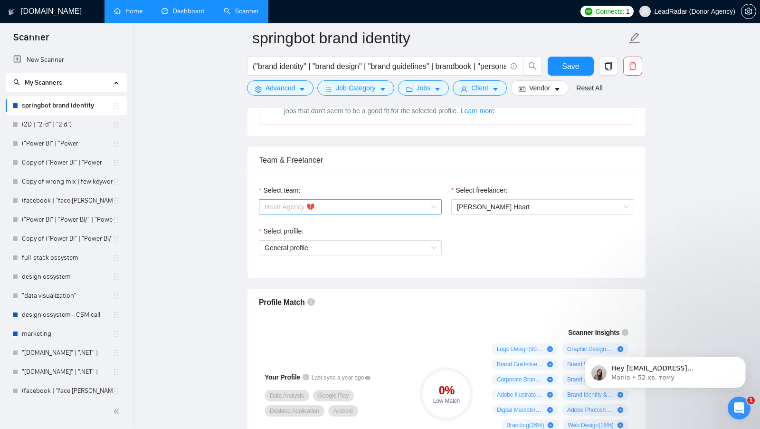
click at [333, 200] on span "Heart Agency 💔" at bounding box center [351, 207] width 172 height 14
click at [334, 185] on div "Select team:" at bounding box center [350, 192] width 183 height 14
click at [510, 203] on span "Karri Heart" at bounding box center [543, 207] width 172 height 14
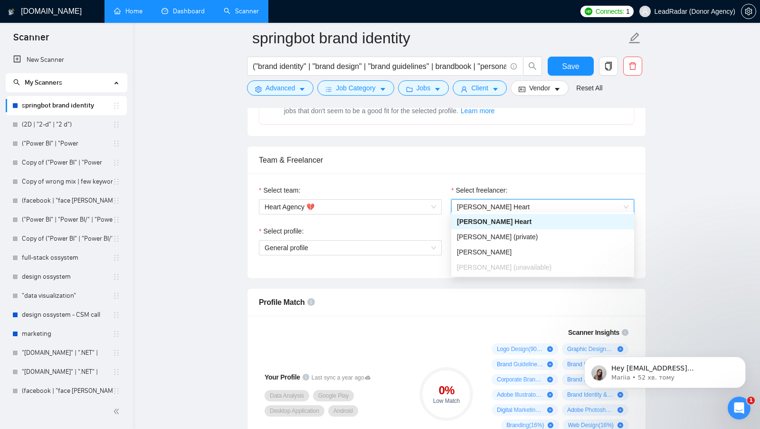
click at [564, 188] on div "Select freelancer:" at bounding box center [542, 192] width 183 height 14
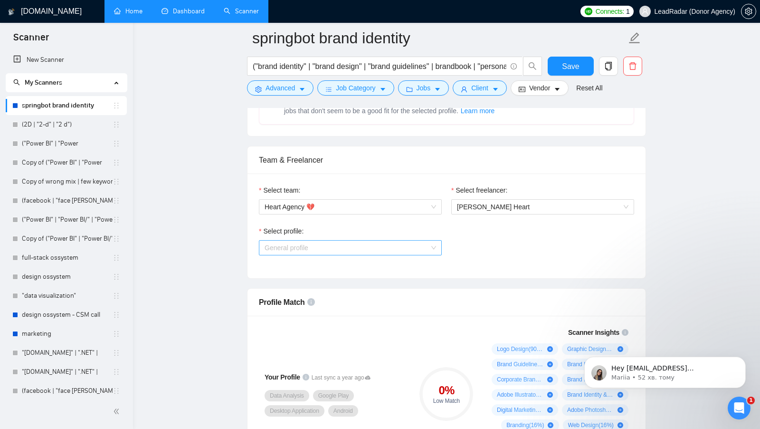
click at [400, 243] on span "General profile" at bounding box center [351, 247] width 172 height 14
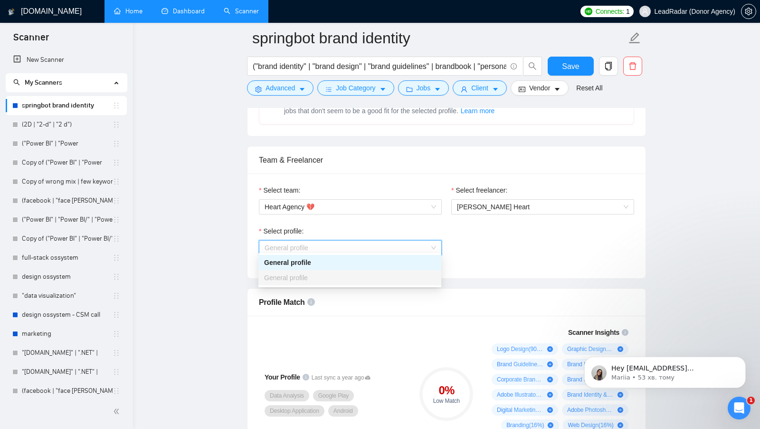
click at [462, 247] on div "Select profile: General profile" at bounding box center [446, 246] width 385 height 41
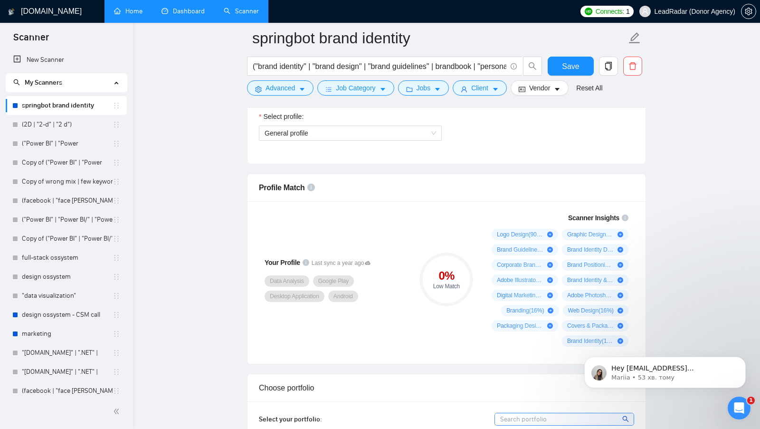
scroll to position [554, 0]
drag, startPoint x: 261, startPoint y: 185, endPoint x: 301, endPoint y: 188, distance: 40.0
click at [301, 188] on div "Profile Match" at bounding box center [446, 186] width 375 height 27
click at [414, 212] on div "Your Profile Last sync a year ago Data Analysis Google Play Desktop Application…" at bounding box center [335, 278] width 160 height 145
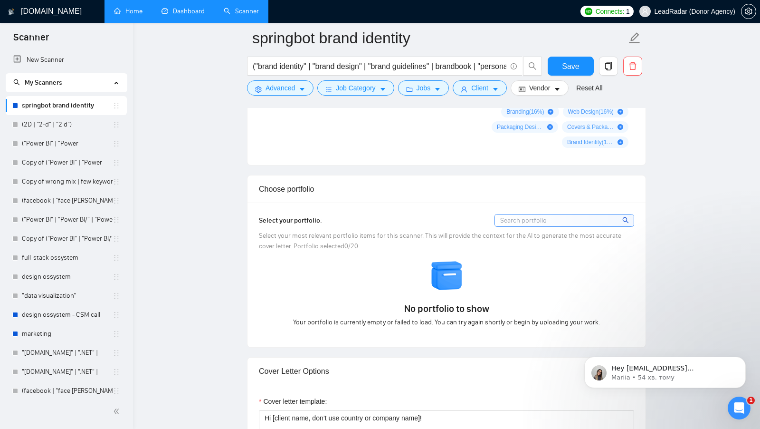
scroll to position [775, 0]
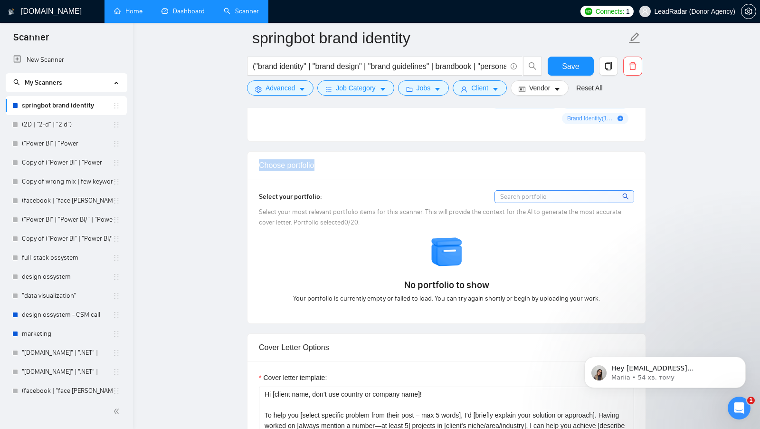
drag, startPoint x: 256, startPoint y: 163, endPoint x: 328, endPoint y: 164, distance: 72.7
click at [328, 164] on div "Choose portfolio" at bounding box center [447, 166] width 398 height 28
click at [328, 164] on div "Choose portfolio" at bounding box center [446, 165] width 375 height 27
drag, startPoint x: 258, startPoint y: 160, endPoint x: 318, endPoint y: 161, distance: 59.9
click at [318, 161] on div "Choose portfolio" at bounding box center [447, 166] width 398 height 28
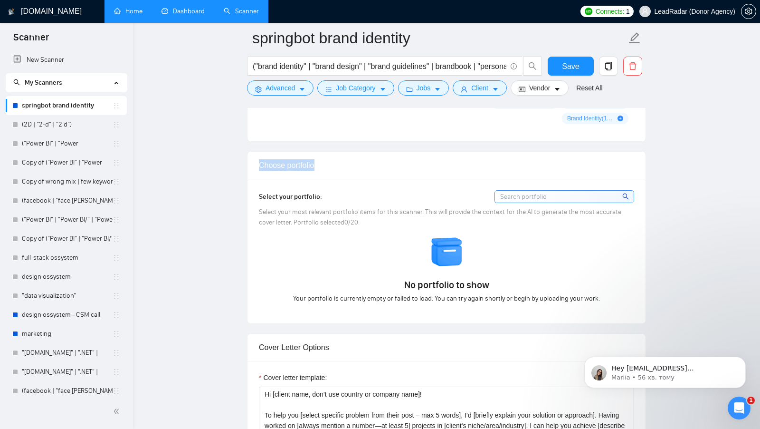
click at [318, 161] on div "Choose portfolio" at bounding box center [446, 165] width 375 height 27
click at [282, 245] on div "No portfolio to show Your portfolio is currently empty or failed to load. You c…" at bounding box center [446, 269] width 381 height 68
click at [370, 245] on div "No portfolio to show Your portfolio is currently empty or failed to load. You c…" at bounding box center [446, 269] width 381 height 68
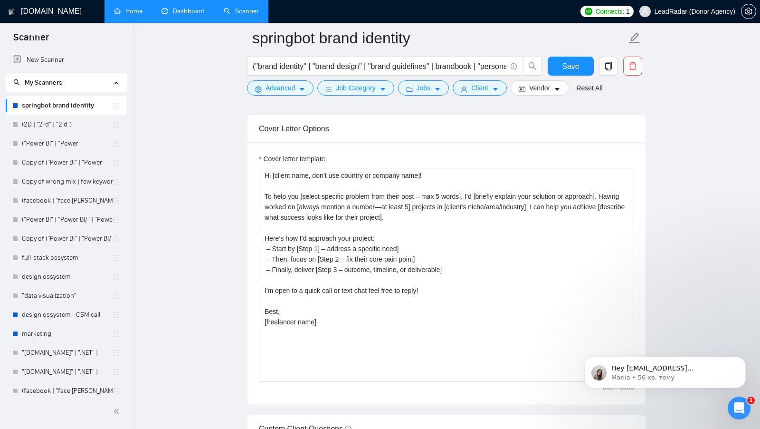
scroll to position [1021, 0]
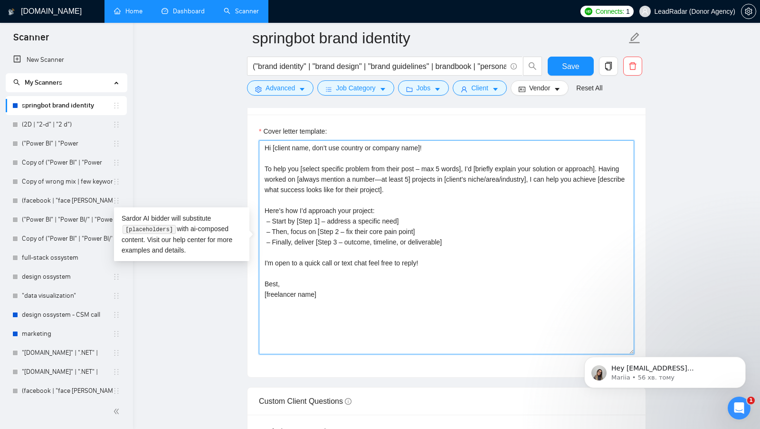
drag, startPoint x: 369, startPoint y: 313, endPoint x: 260, endPoint y: 139, distance: 205.5
click at [260, 140] on textarea "Hi [client name, don’t use country or company name]! To help you [select specif…" at bounding box center [446, 247] width 375 height 214
click at [436, 191] on textarea "Hi [client name, don’t use country or company name]! To help you [select specif…" at bounding box center [446, 247] width 375 height 214
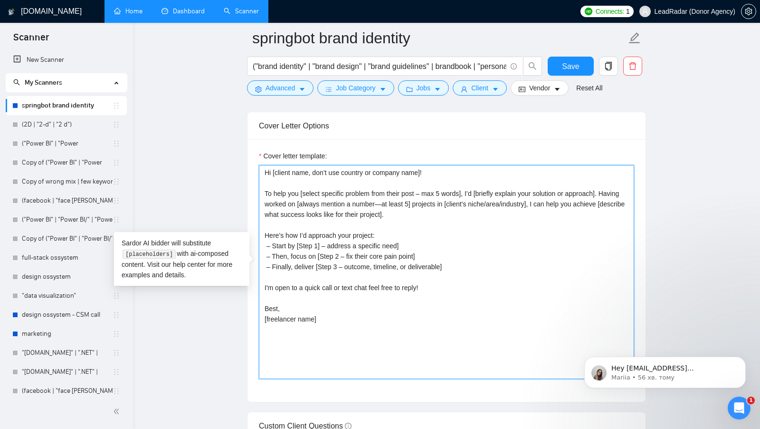
scroll to position [1000, 0]
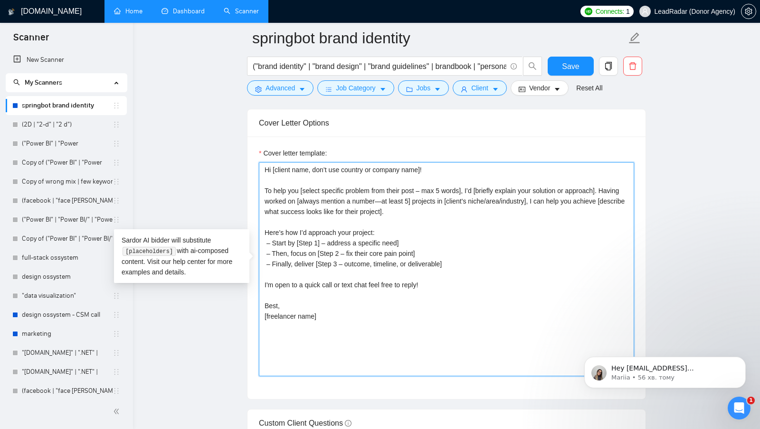
drag, startPoint x: 349, startPoint y: 325, endPoint x: 259, endPoint y: 170, distance: 179.0
click at [259, 170] on textarea "Hi [client name, don’t use country or company name]! To help you [select specif…" at bounding box center [446, 269] width 375 height 214
click at [372, 230] on textarea "Hi [client name, don’t use country or company name]! To help you [select specif…" at bounding box center [446, 269] width 375 height 214
click at [433, 239] on textarea "Hi [client name, don’t use country or company name]! To help you [select specif…" at bounding box center [446, 269] width 375 height 214
drag, startPoint x: 265, startPoint y: 185, endPoint x: 482, endPoint y: 192, distance: 217.7
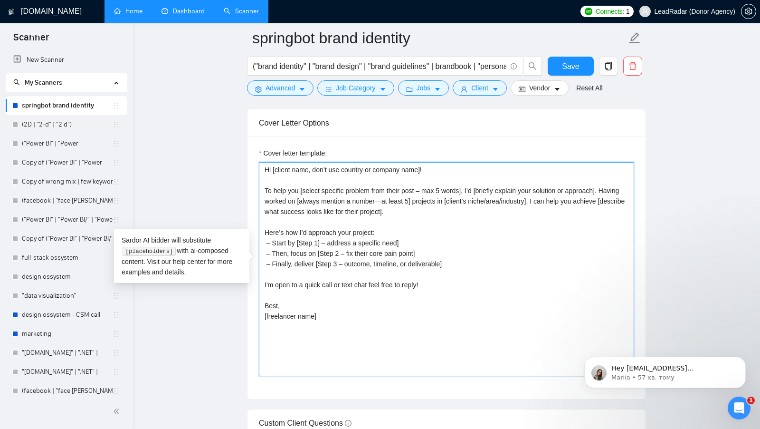
click at [482, 192] on textarea "Hi [client name, don’t use country or company name]! To help you [select specif…" at bounding box center [446, 269] width 375 height 214
click at [468, 209] on textarea "Hi [client name, don’t use country or company name]! To help you [select specif…" at bounding box center [446, 269] width 375 height 214
drag, startPoint x: 263, startPoint y: 185, endPoint x: 298, endPoint y: 187, distance: 35.2
click at [298, 187] on textarea "Hi [client name, don’t use country or company name]! To help you [select specif…" at bounding box center [446, 269] width 375 height 214
drag, startPoint x: 301, startPoint y: 185, endPoint x: 471, endPoint y: 183, distance: 170.6
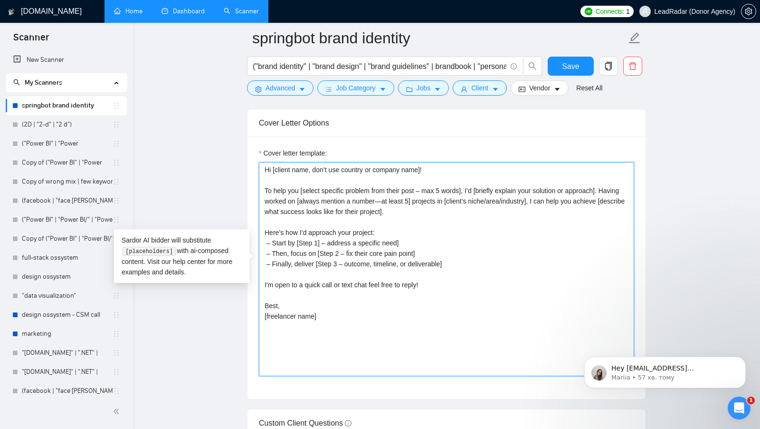
click at [471, 183] on textarea "Hi [client name, don’t use country or company name]! To help you [select specif…" at bounding box center [446, 269] width 375 height 214
click at [392, 222] on textarea "Hi [client name, don’t use country or company name]! To help you [select specif…" at bounding box center [446, 269] width 375 height 214
click at [484, 212] on textarea "Hi [client name, don’t use country or company name]! To help you [select specif…" at bounding box center [446, 269] width 375 height 214
click at [487, 205] on textarea "Hi [client name, don’t use country or company name]! To help you [select specif…" at bounding box center [446, 269] width 375 height 214
drag, startPoint x: 297, startPoint y: 184, endPoint x: 469, endPoint y: 186, distance: 172.0
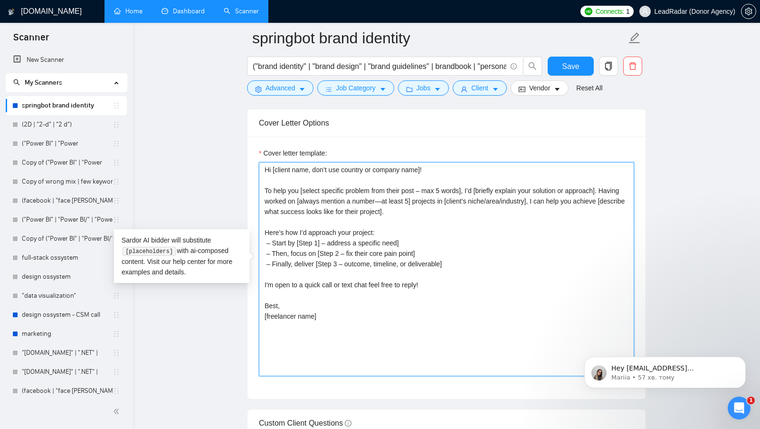
click at [468, 186] on textarea "Hi [client name, don’t use country or company name]! To help you [select specif…" at bounding box center [446, 269] width 375 height 214
click at [508, 247] on textarea "Hi [client name, don’t use country or company name]! To help you [select specif…" at bounding box center [446, 269] width 375 height 214
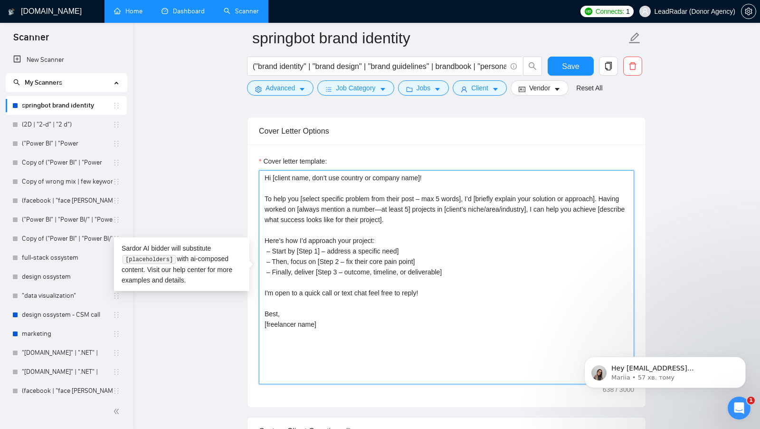
scroll to position [991, 0]
click at [495, 220] on textarea "Hi [client name, don’t use country or company name]! To help you [select specif…" at bounding box center [446, 278] width 375 height 214
click at [485, 217] on textarea "Hi [client name, don’t use country or company name]! To help you [select specif…" at bounding box center [446, 278] width 375 height 214
drag, startPoint x: 265, startPoint y: 205, endPoint x: 439, endPoint y: 206, distance: 174.4
click at [439, 206] on textarea "Hi [client name, don’t use country or company name]! To help you [select specif…" at bounding box center [446, 278] width 375 height 214
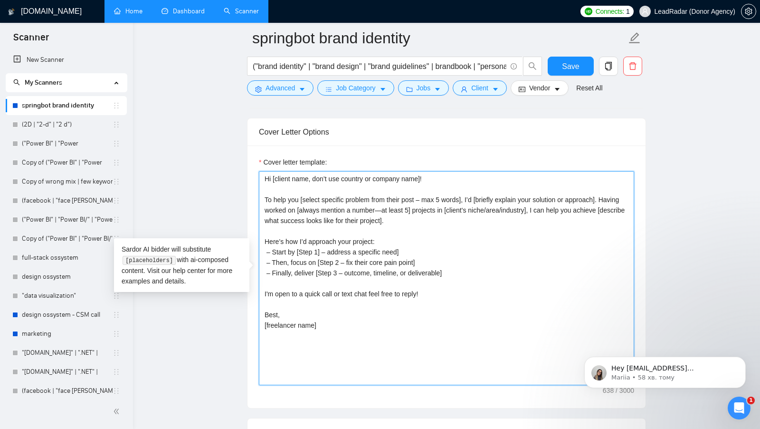
click at [480, 213] on textarea "Hi [client name, don’t use country or company name]! To help you [select specif…" at bounding box center [446, 278] width 375 height 214
drag, startPoint x: 266, startPoint y: 204, endPoint x: 441, endPoint y: 205, distance: 175.8
click at [441, 205] on textarea "Hi [client name, don’t use country or company name]! To help you [select specif…" at bounding box center [446, 278] width 375 height 214
drag, startPoint x: 471, startPoint y: 204, endPoint x: 560, endPoint y: 204, distance: 88.8
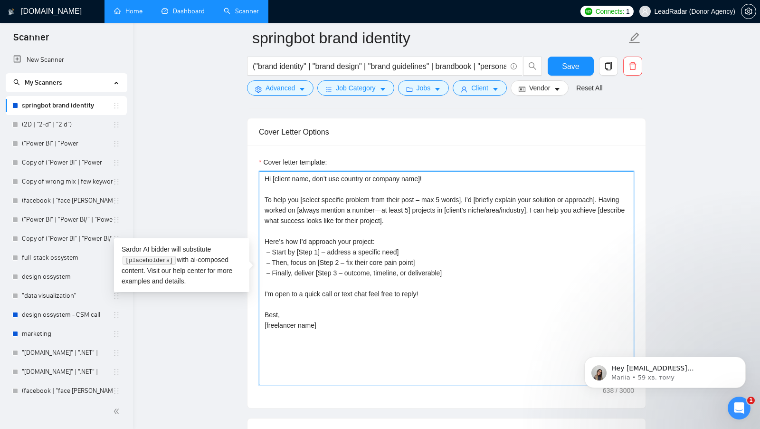
click at [560, 204] on textarea "Hi [client name, don’t use country or company name]! To help you [select specif…" at bounding box center [446, 278] width 375 height 214
drag, startPoint x: 563, startPoint y: 205, endPoint x: 560, endPoint y: 214, distance: 9.0
click at [560, 214] on textarea "Hi [client name, don’t use country or company name]! To help you [select specif…" at bounding box center [446, 278] width 375 height 214
click at [484, 216] on textarea "Hi [client name, don’t use country or company name]! To help you [select specif…" at bounding box center [446, 278] width 375 height 214
drag, startPoint x: 477, startPoint y: 216, endPoint x: 253, endPoint y: 195, distance: 224.3
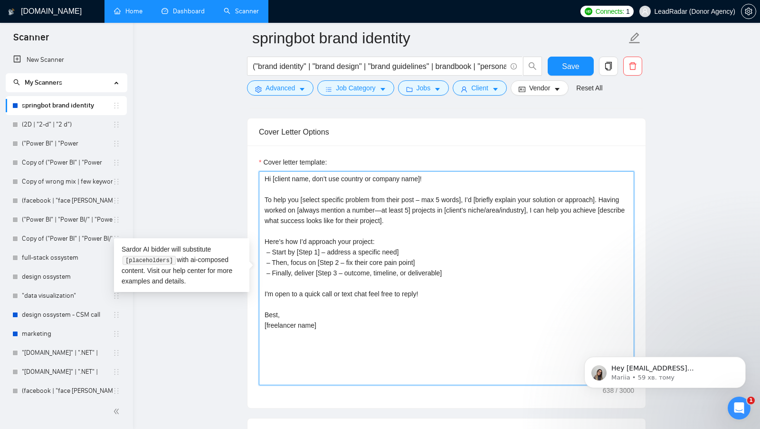
click at [254, 195] on div "Cover letter template: Hi [client name, don’t use country or company name]! To …" at bounding box center [447, 276] width 398 height 262
click at [315, 217] on textarea "Hi [client name, don’t use country or company name]! To help you [select specif…" at bounding box center [446, 278] width 375 height 214
drag, startPoint x: 265, startPoint y: 236, endPoint x: 475, endPoint y: 273, distance: 213.3
click at [475, 273] on textarea "Hi [client name, don’t use country or company name]! To help you [select specif…" at bounding box center [446, 278] width 375 height 214
click at [437, 267] on textarea "Hi [client name, don’t use country or company name]! To help you [select specif…" at bounding box center [446, 278] width 375 height 214
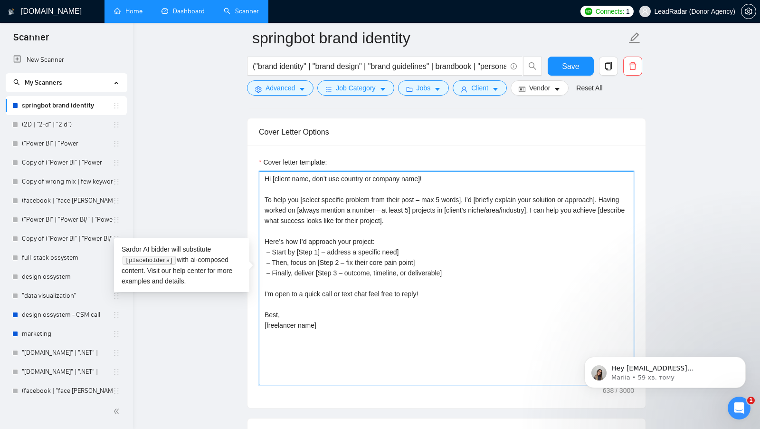
drag, startPoint x: 416, startPoint y: 248, endPoint x: 367, endPoint y: 248, distance: 48.9
click at [370, 248] on textarea "Hi [client name, don’t use country or company name]! To help you [select specif…" at bounding box center [446, 278] width 375 height 214
drag, startPoint x: 273, startPoint y: 270, endPoint x: 435, endPoint y: 271, distance: 162.0
click at [435, 270] on textarea "Hi [client name, don’t use country or company name]! To help you [select specif…" at bounding box center [446, 278] width 375 height 214
click at [435, 271] on textarea "Hi [client name, don’t use country or company name]! To help you [select specif…" at bounding box center [446, 278] width 375 height 214
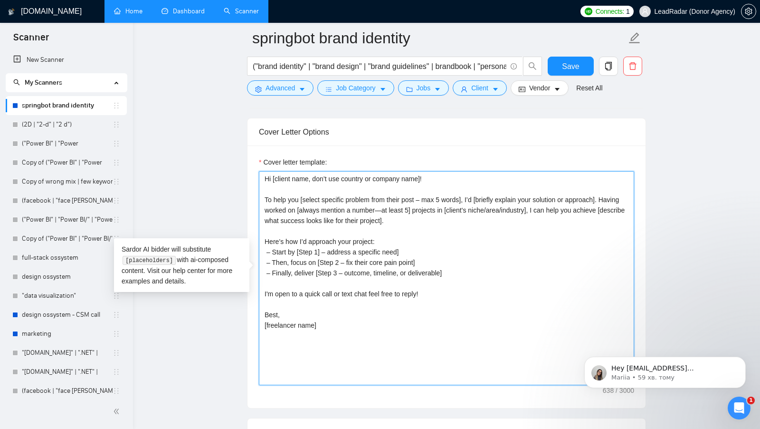
drag, startPoint x: 442, startPoint y: 252, endPoint x: 371, endPoint y: 252, distance: 71.3
click at [371, 252] on textarea "Hi [client name, don’t use country or company name]! To help you [select specif…" at bounding box center [446, 278] width 375 height 214
drag, startPoint x: 464, startPoint y: 268, endPoint x: 258, endPoint y: 245, distance: 207.1
click at [259, 245] on textarea "Hi [client name, don’t use country or company name]! To help you [select specif…" at bounding box center [446, 278] width 375 height 214
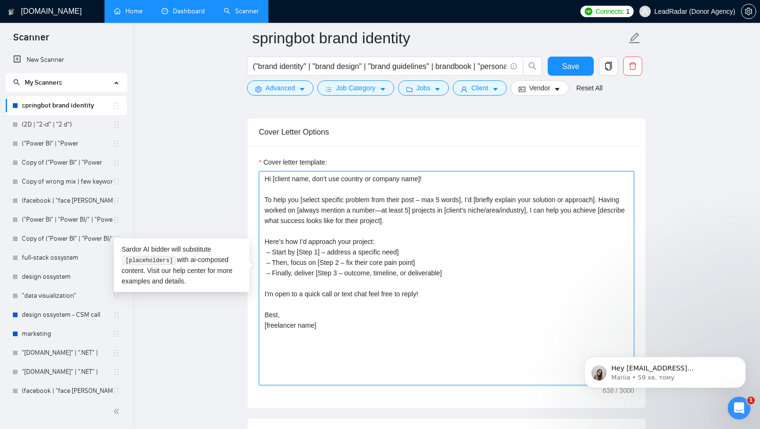
click at [461, 264] on textarea "Hi [client name, don’t use country or company name]! To help you [select specif…" at bounding box center [446, 278] width 375 height 214
drag, startPoint x: 464, startPoint y: 269, endPoint x: 254, endPoint y: 237, distance: 212.5
click at [254, 237] on div "Cover letter template: Hi [client name, don’t use country or company name]! To …" at bounding box center [447, 276] width 398 height 262
click at [476, 271] on textarea "Hi [client name, don’t use country or company name]! To help you [select specif…" at bounding box center [446, 278] width 375 height 214
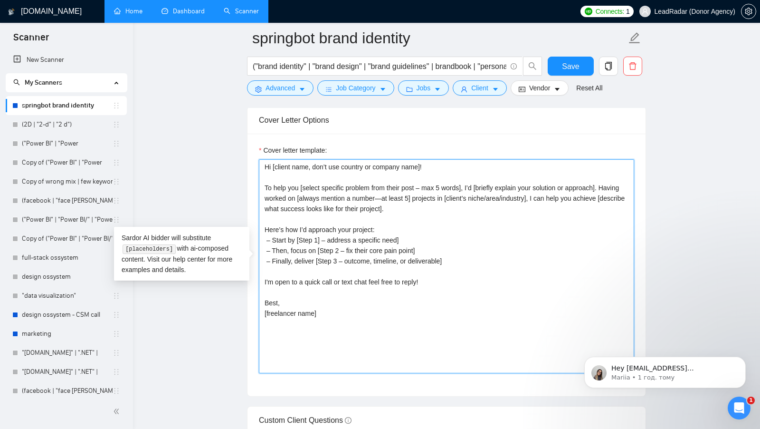
scroll to position [1003, 0]
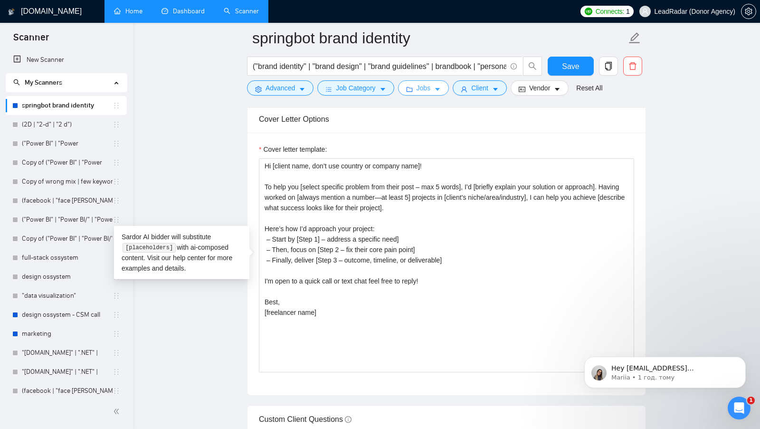
click at [431, 90] on span "Jobs" at bounding box center [424, 88] width 14 height 10
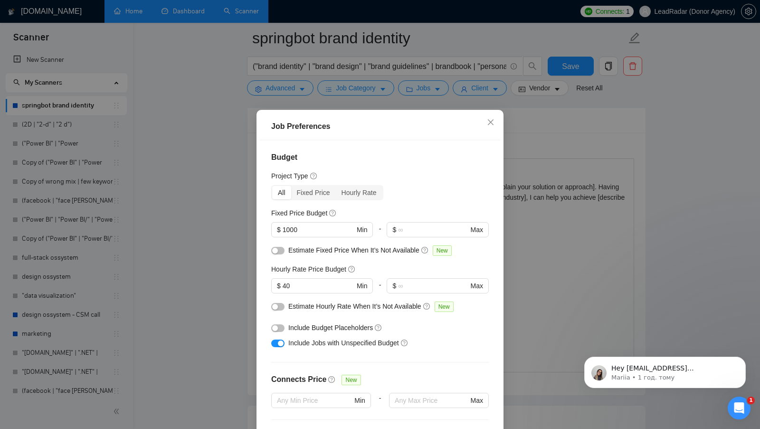
click at [518, 256] on div "Job Preferences Budget Project Type All Fixed Price Hourly Rate Fixed Price Bud…" at bounding box center [380, 214] width 760 height 429
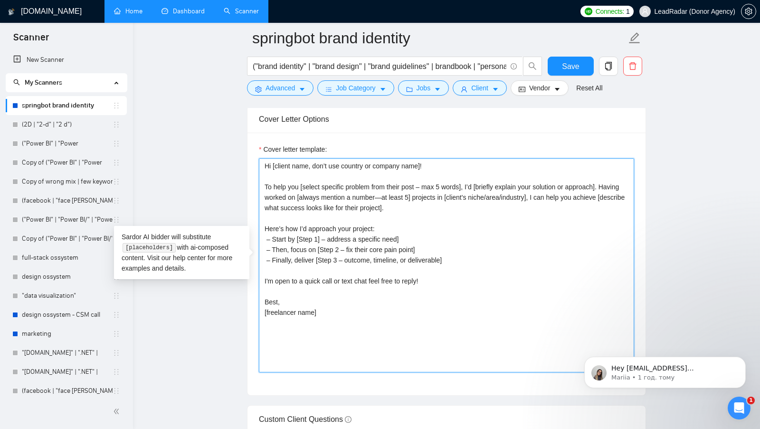
drag, startPoint x: 340, startPoint y: 323, endPoint x: 265, endPoint y: 155, distance: 184.2
click at [265, 158] on textarea "Hi [client name, don’t use country or company name]! To help you [select specif…" at bounding box center [446, 265] width 375 height 214
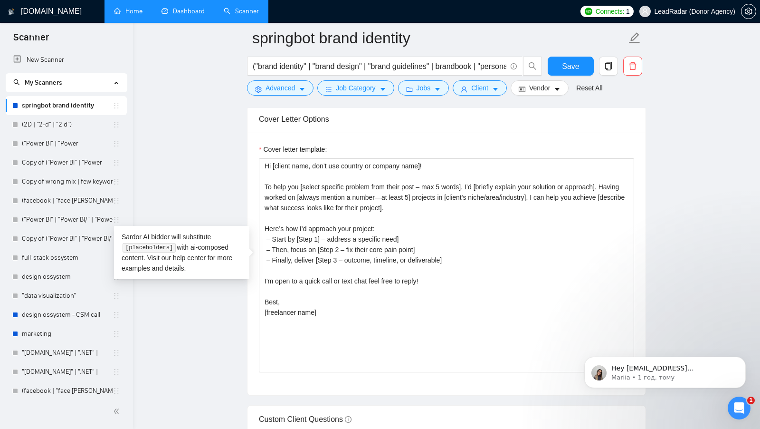
click at [382, 144] on div "Cover letter template:" at bounding box center [446, 151] width 375 height 14
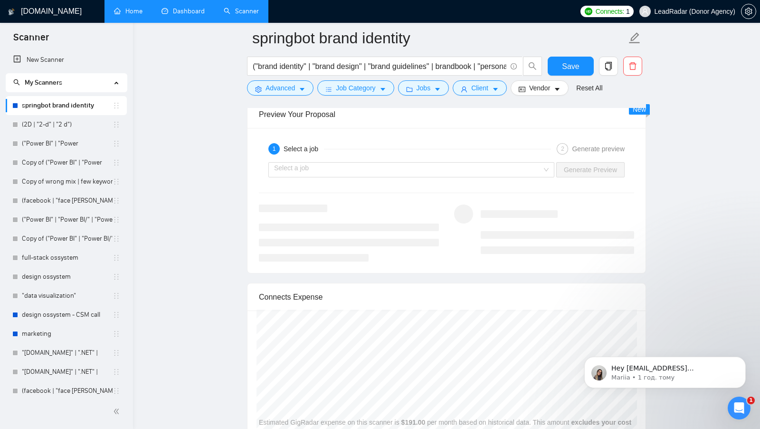
scroll to position [1789, 0]
click at [526, 162] on input "search" at bounding box center [408, 168] width 268 height 14
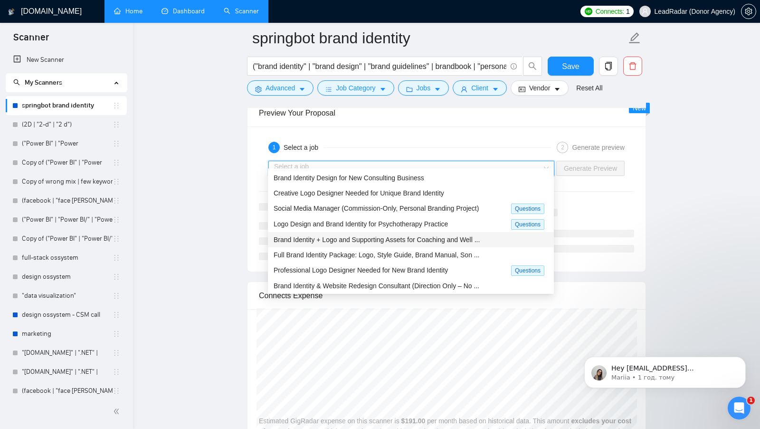
click at [417, 239] on span "Brand Identity + Logo and Supporting Assets for Coaching and Well ..." at bounding box center [377, 240] width 206 height 8
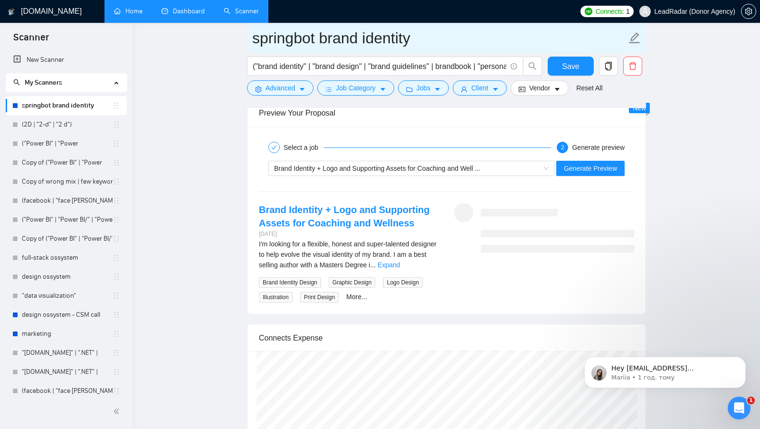
drag, startPoint x: 257, startPoint y: 39, endPoint x: 434, endPoint y: 39, distance: 177.2
click at [434, 39] on input "springbot brand identity" at bounding box center [439, 38] width 374 height 24
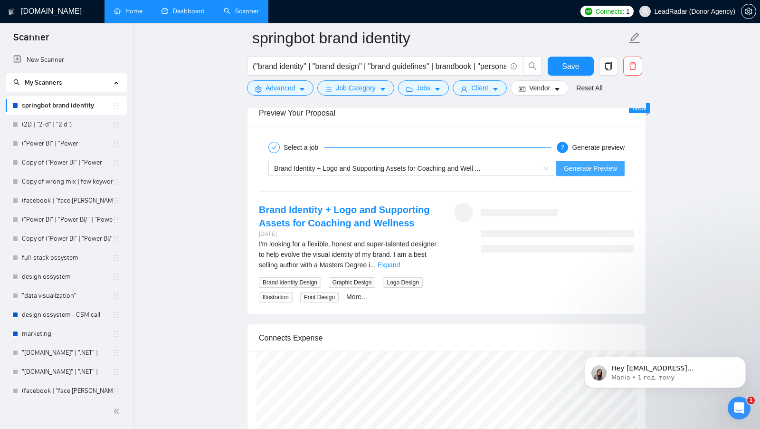
click at [575, 163] on span "Generate Preview" at bounding box center [590, 168] width 53 height 10
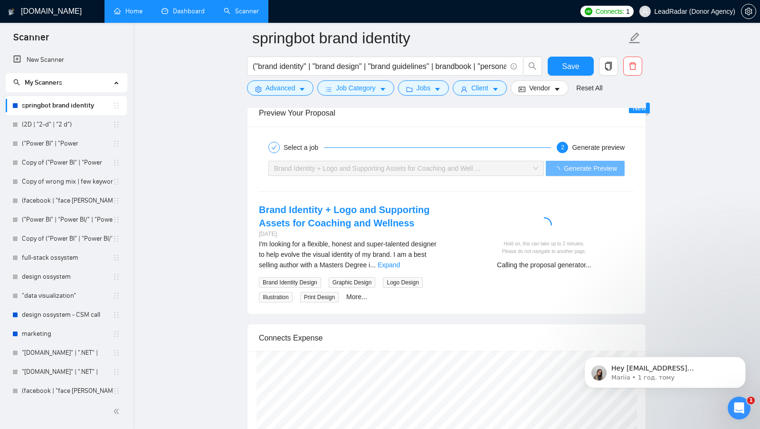
click at [400, 261] on link "Expand" at bounding box center [389, 265] width 22 height 8
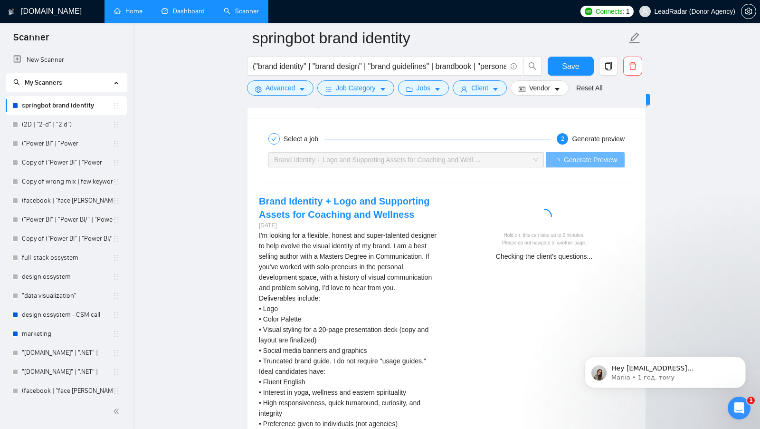
scroll to position [1798, 0]
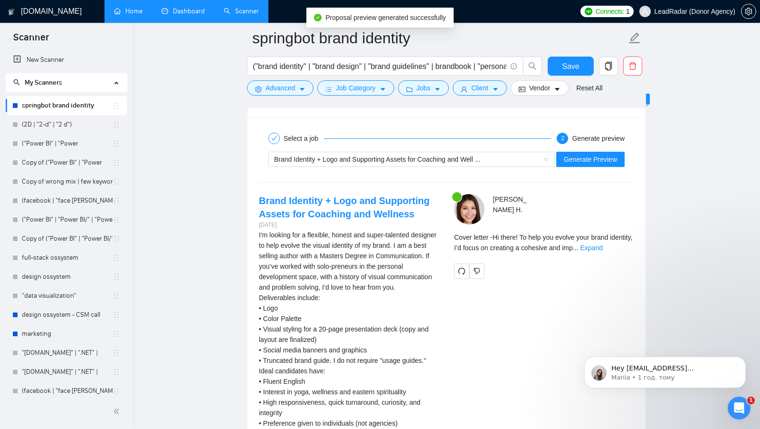
click at [616, 242] on div "Cover letter - Hi there! To help you evolve your brand identity, I’d focus on c…" at bounding box center [544, 242] width 180 height 21
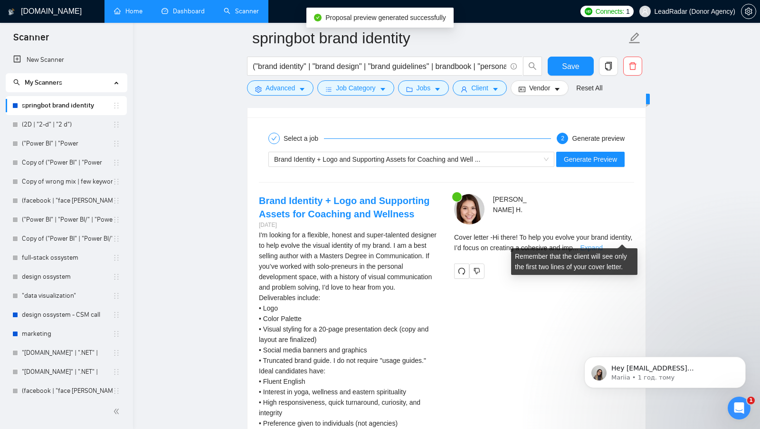
click at [602, 244] on link "Expand" at bounding box center [591, 248] width 22 height 8
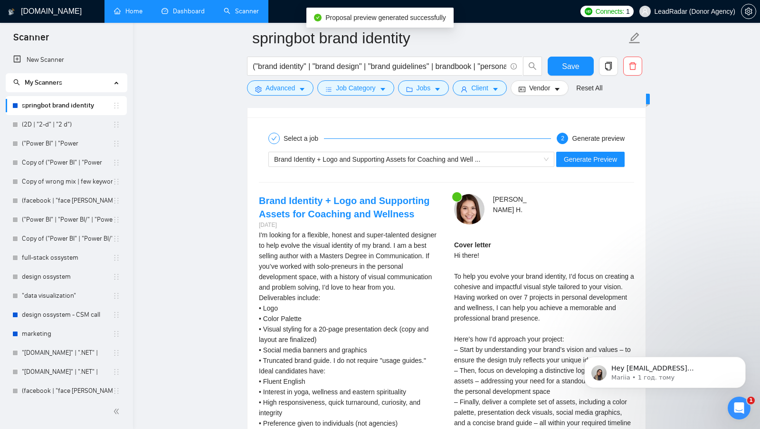
click at [472, 248] on div "Cover letter Hi there! To help you evolve your brand identity, I’d focus on cre…" at bounding box center [544, 359] width 180 height 240
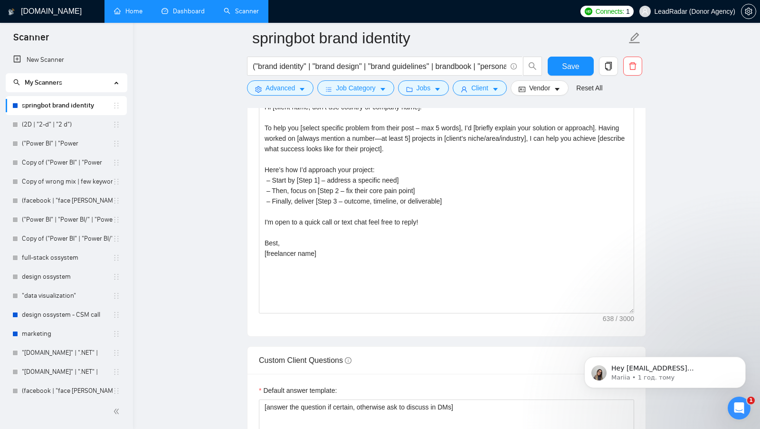
scroll to position [948, 0]
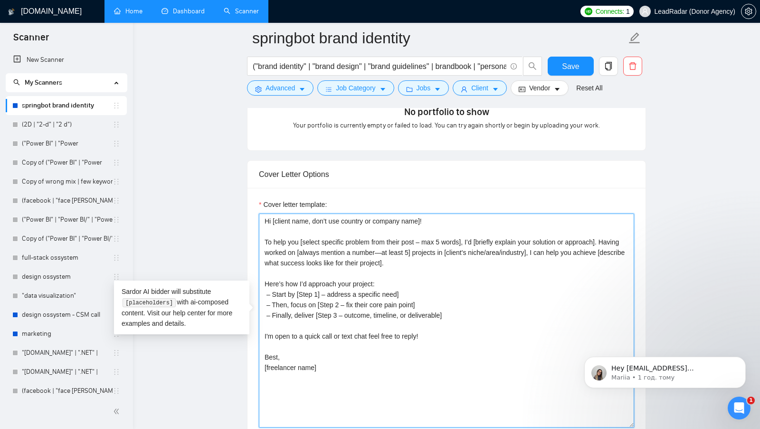
drag, startPoint x: 277, startPoint y: 215, endPoint x: 382, endPoint y: 216, distance: 105.0
click at [382, 216] on textarea "Hi [client name, don’t use country or company name]! To help you [select specif…" at bounding box center [446, 320] width 375 height 214
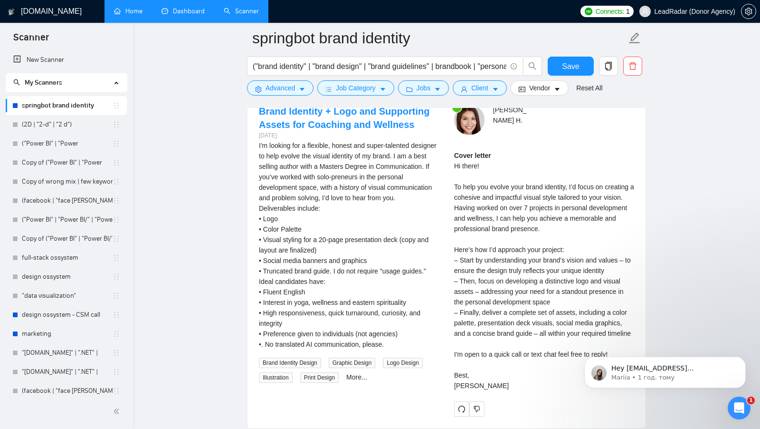
scroll to position [1889, 0]
drag, startPoint x: 450, startPoint y: 176, endPoint x: 530, endPoint y: 176, distance: 79.8
click at [530, 176] on div "Karri H . Cover letter Hi there! To help you evolve your brand identity, I’d fo…" at bounding box center [544, 259] width 195 height 312
click at [530, 176] on div "Cover letter Hi there! To help you evolve your brand identity, I’d focus on cre…" at bounding box center [544, 269] width 180 height 240
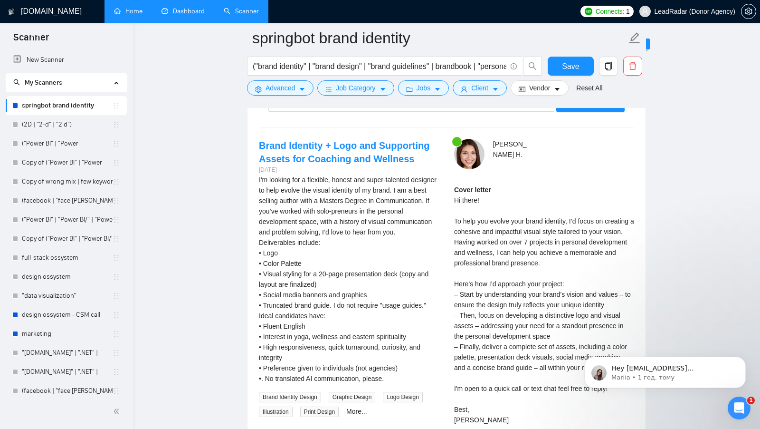
scroll to position [1862, 0]
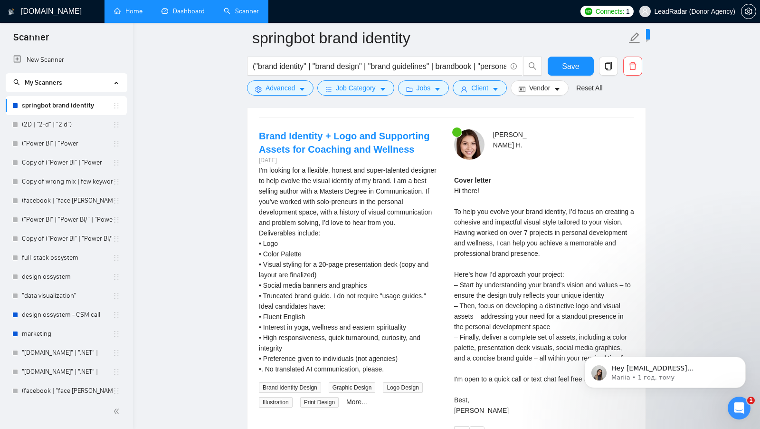
click at [316, 174] on div "I'm looking for a flexible, honest and super-talented designer to help evolve t…" at bounding box center [349, 269] width 180 height 209
click at [522, 220] on div "Cover letter Hi there! To help you evolve your brand identity, I’d focus on cre…" at bounding box center [544, 295] width 180 height 240
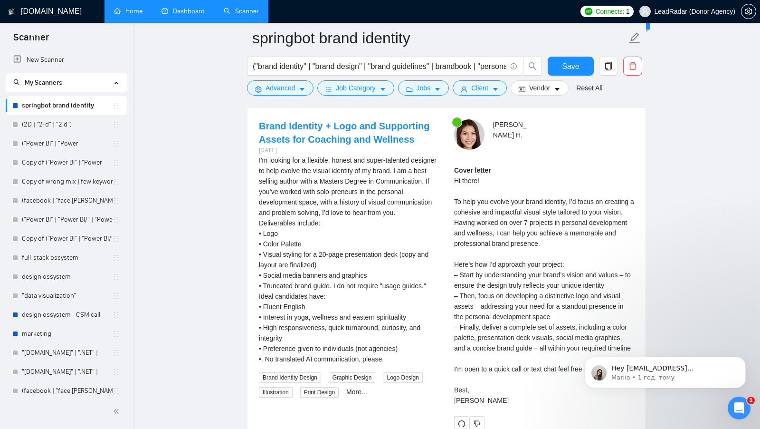
scroll to position [1871, 0]
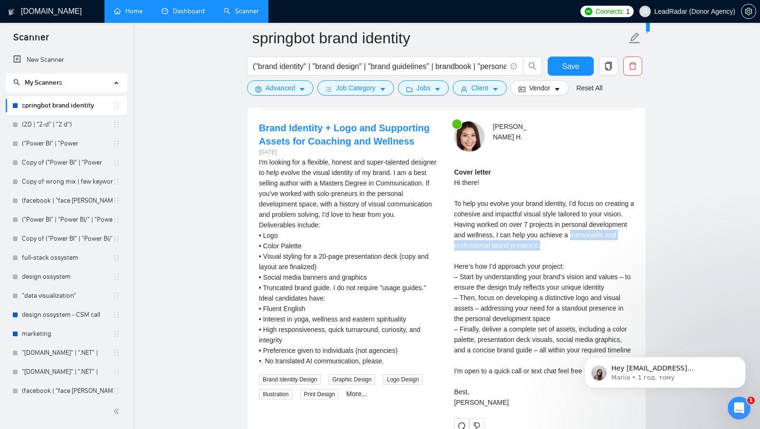
drag, startPoint x: 452, startPoint y: 236, endPoint x: 594, endPoint y: 236, distance: 142.5
click at [594, 236] on div "Karri H . Cover letter Hi there! To help you evolve your brand identity, I’d fo…" at bounding box center [544, 277] width 195 height 312
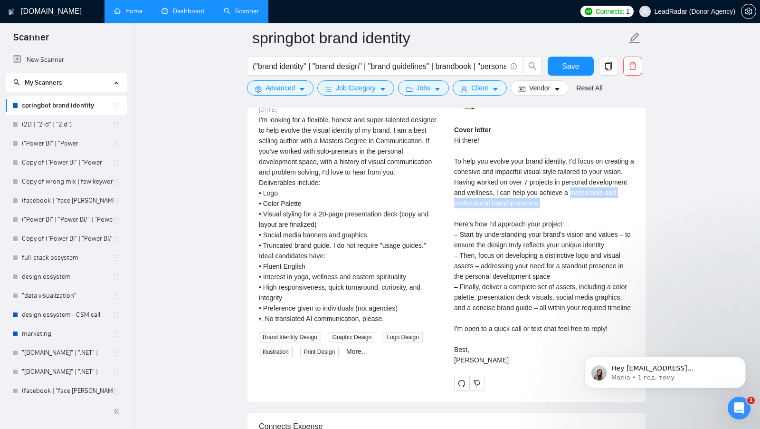
scroll to position [1923, 0]
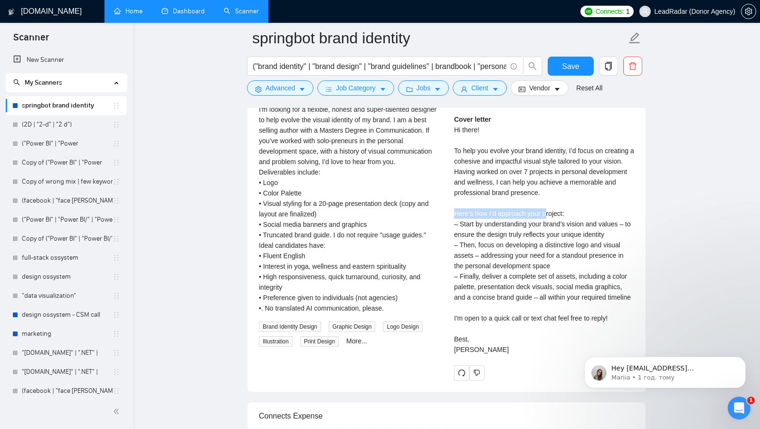
drag, startPoint x: 454, startPoint y: 203, endPoint x: 549, endPoint y: 203, distance: 95.0
click at [549, 203] on div "Cover letter Hi there! To help you evolve your brand identity, I’d focus on cre…" at bounding box center [544, 234] width 180 height 240
drag, startPoint x: 459, startPoint y: 219, endPoint x: 623, endPoint y: 228, distance: 164.2
click at [623, 228] on div "Cover letter Hi there! To help you evolve your brand identity, I’d focus on cre…" at bounding box center [544, 234] width 180 height 240
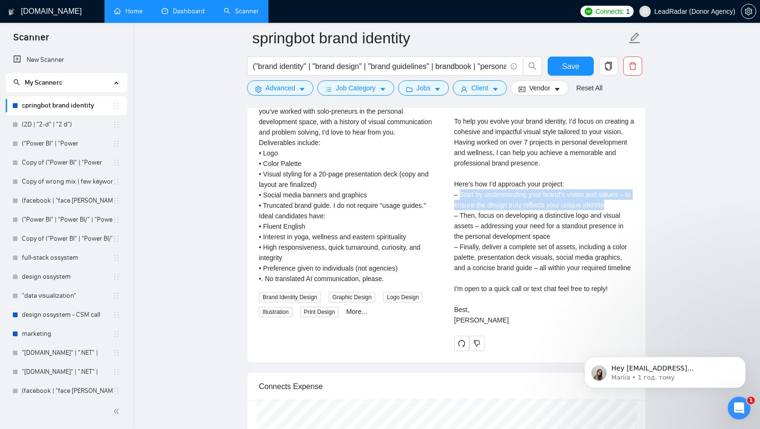
scroll to position [1956, 0]
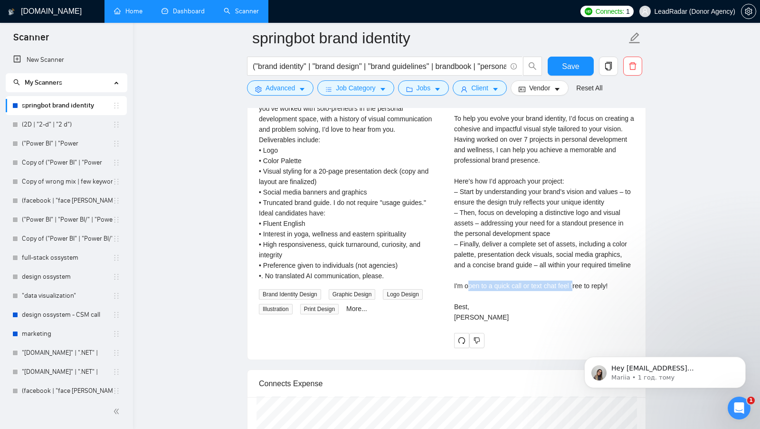
drag, startPoint x: 469, startPoint y: 287, endPoint x: 578, endPoint y: 287, distance: 108.8
click at [578, 287] on div "Cover letter Hi there! To help you evolve your brand identity, I’d focus on cre…" at bounding box center [544, 202] width 180 height 240
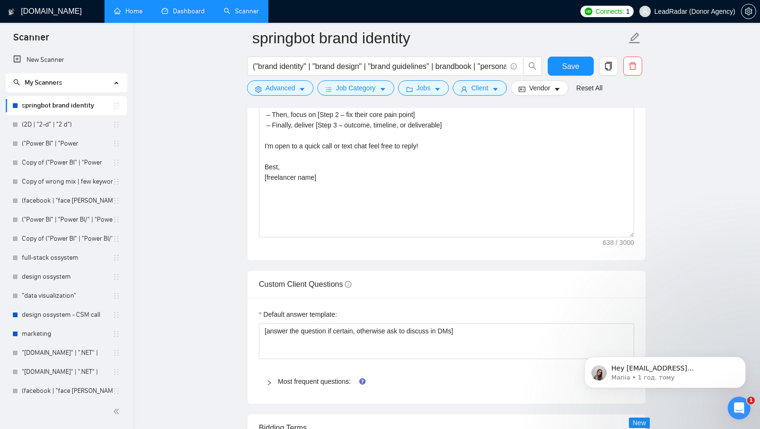
scroll to position [1209, 0]
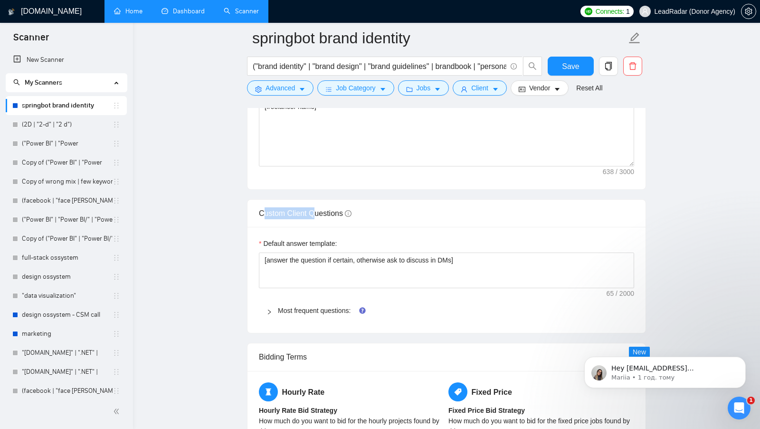
drag, startPoint x: 261, startPoint y: 201, endPoint x: 323, endPoint y: 207, distance: 61.6
click at [322, 209] on span "Custom Client Questions" at bounding box center [305, 213] width 93 height 8
click at [323, 209] on span "Custom Client Questions" at bounding box center [305, 213] width 93 height 8
click at [303, 306] on link "Most frequent questions:" at bounding box center [314, 310] width 73 height 8
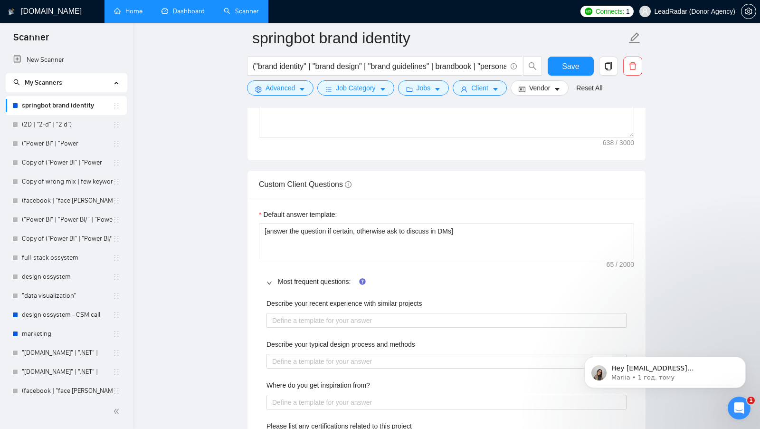
scroll to position [1243, 0]
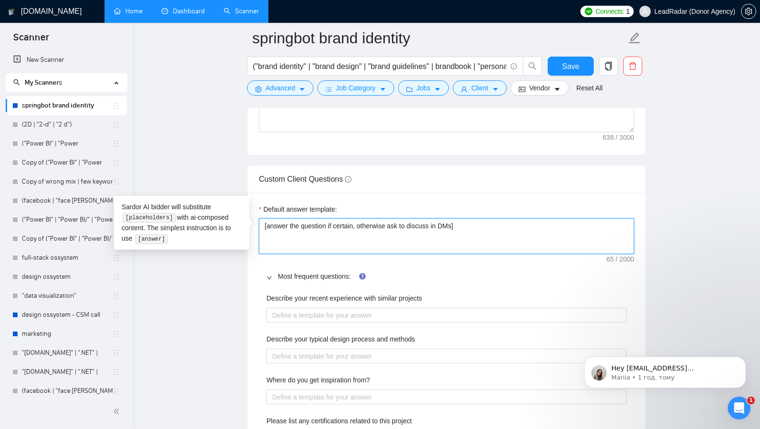
drag, startPoint x: 486, startPoint y: 222, endPoint x: 217, endPoint y: 214, distance: 269.5
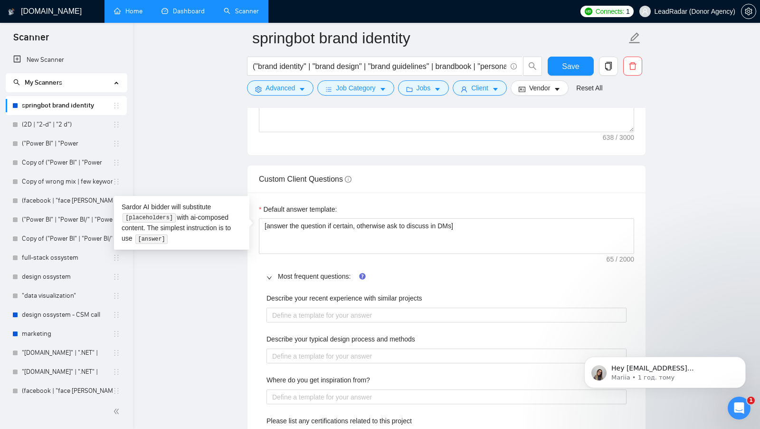
click at [267, 204] on label "Default answer template:" at bounding box center [298, 209] width 78 height 10
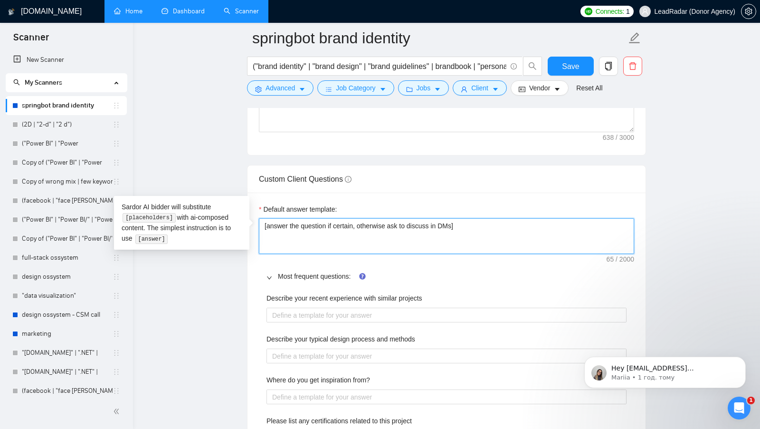
click at [267, 218] on textarea "[answer the question if certain, otherwise ask to discuss in DMs]" at bounding box center [446, 236] width 375 height 36
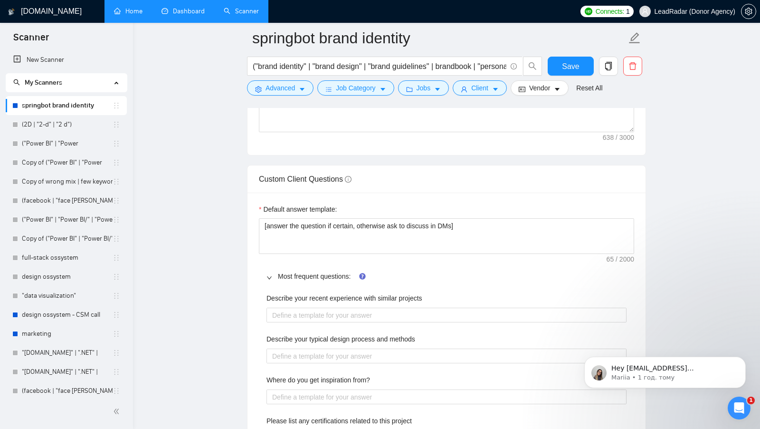
click at [265, 204] on label "Default answer template:" at bounding box center [298, 209] width 78 height 10
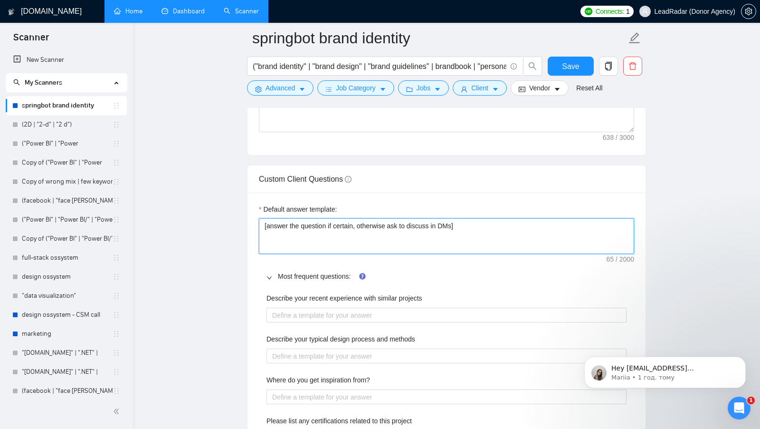
click at [265, 218] on textarea "[answer the question if certain, otherwise ask to discuss in DMs]" at bounding box center [446, 236] width 375 height 36
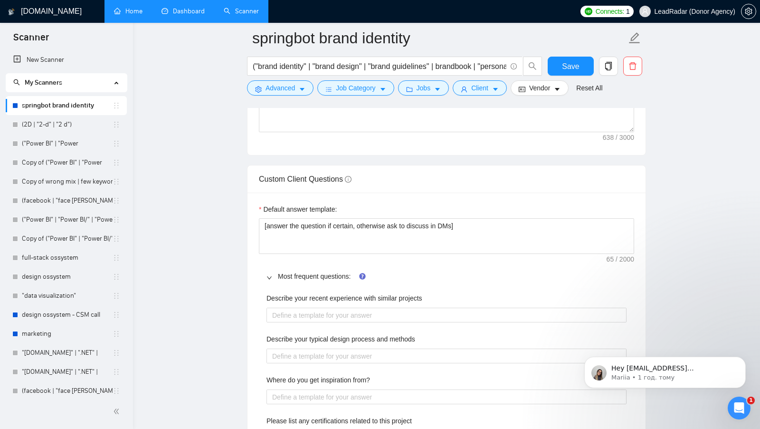
click at [263, 204] on label "Default answer template:" at bounding box center [298, 209] width 78 height 10
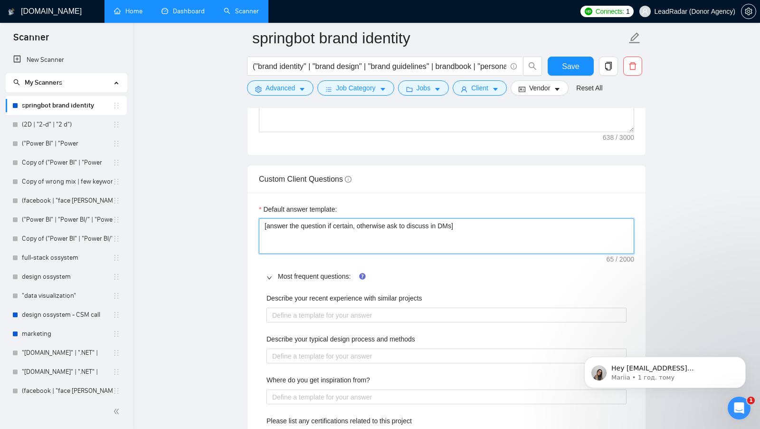
click at [263, 218] on textarea "[answer the question if certain, otherwise ask to discuss in DMs]" at bounding box center [446, 236] width 375 height 36
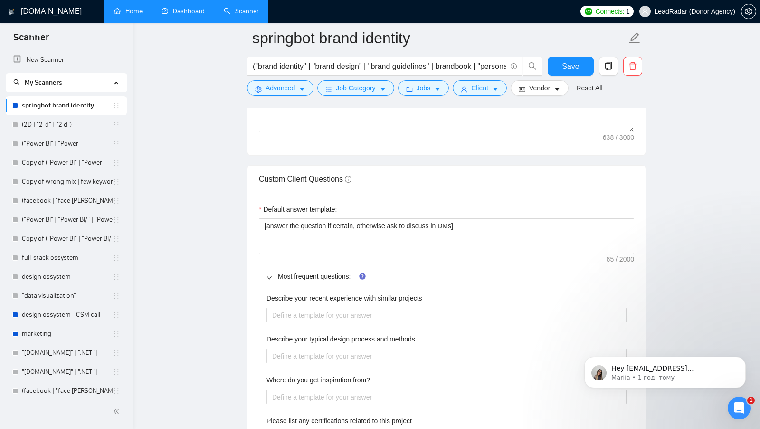
click at [309, 204] on label "Default answer template:" at bounding box center [298, 209] width 78 height 10
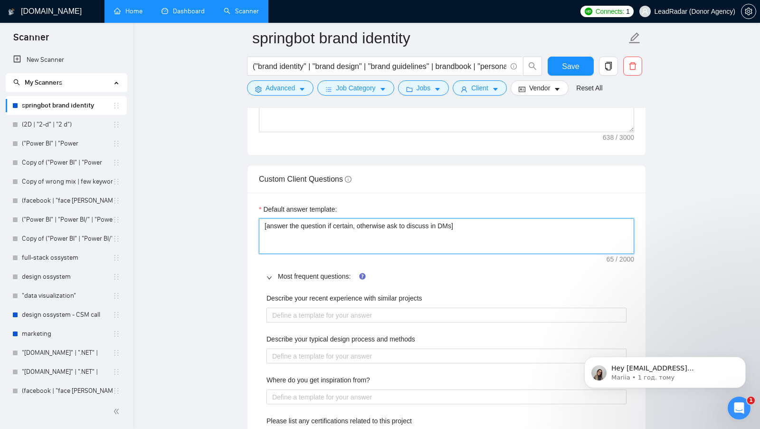
click at [309, 218] on textarea "[answer the question if certain, otherwise ask to discuss in DMs]" at bounding box center [446, 236] width 375 height 36
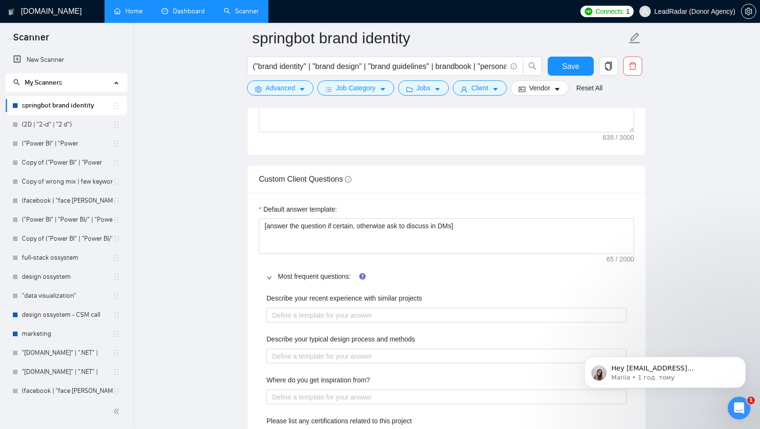
click at [376, 192] on div "Default answer template: [answer the question if certain, otherwise ask to disc…" at bounding box center [447, 353] width 398 height 322
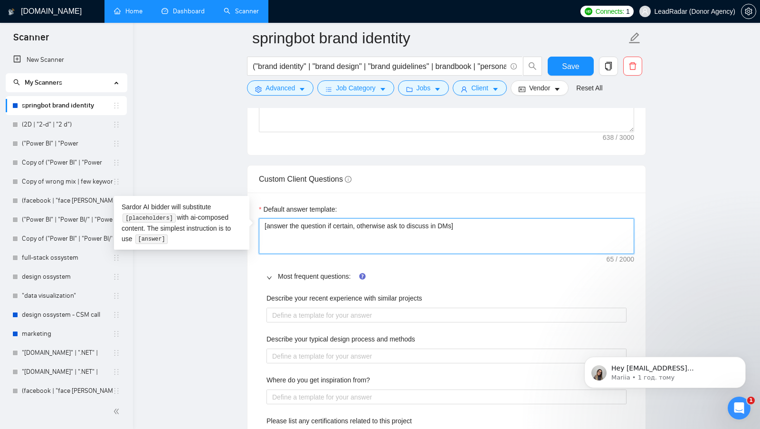
drag, startPoint x: 494, startPoint y: 223, endPoint x: 163, endPoint y: 223, distance: 330.7
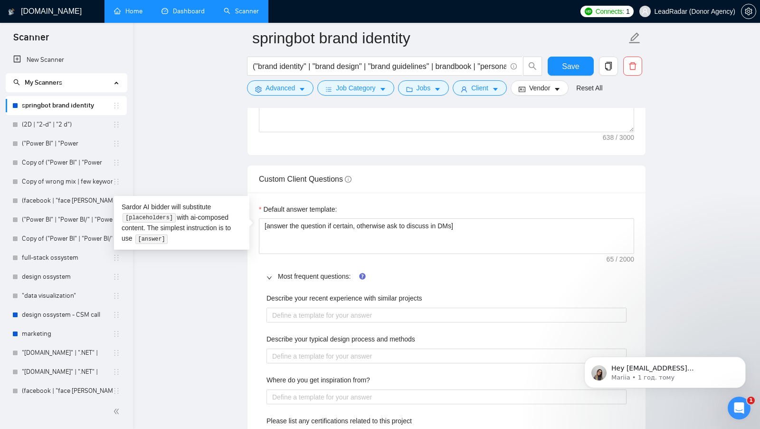
click at [424, 174] on div "Custom Client Questions" at bounding box center [446, 178] width 375 height 27
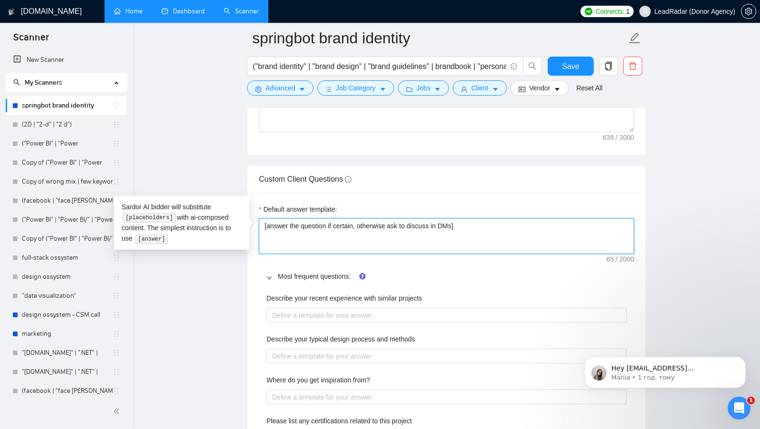
drag, startPoint x: 478, startPoint y: 215, endPoint x: 281, endPoint y: 223, distance: 197.4
click at [282, 226] on textarea "[answer the question if certain, otherwise ask to discuss in DMs]" at bounding box center [446, 236] width 375 height 36
click at [281, 223] on textarea "[answer the question if certain, otherwise ask to discuss in DMs]" at bounding box center [446, 236] width 375 height 36
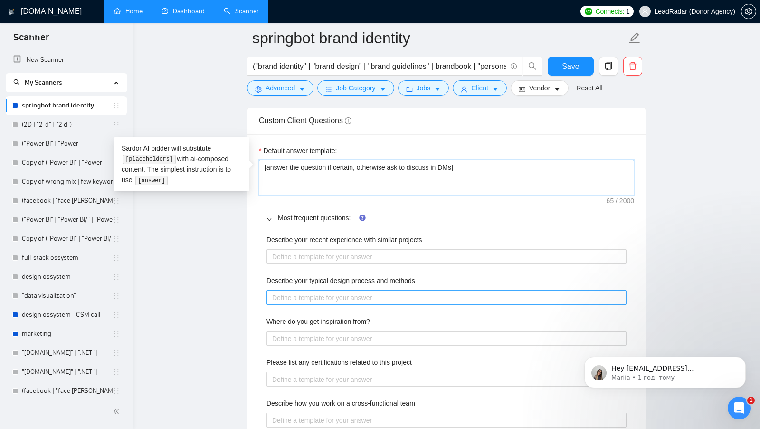
scroll to position [1327, 0]
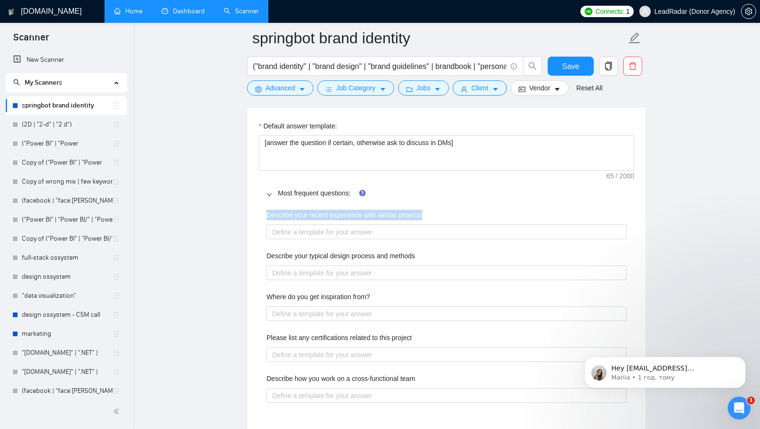
drag, startPoint x: 263, startPoint y: 208, endPoint x: 482, endPoint y: 208, distance: 219.0
click at [482, 208] on div "Describe your recent experience with similar projects Describe your typical des…" at bounding box center [446, 312] width 375 height 216
click at [426, 224] on projects "Describe your recent experience with similar projects" at bounding box center [447, 231] width 360 height 15
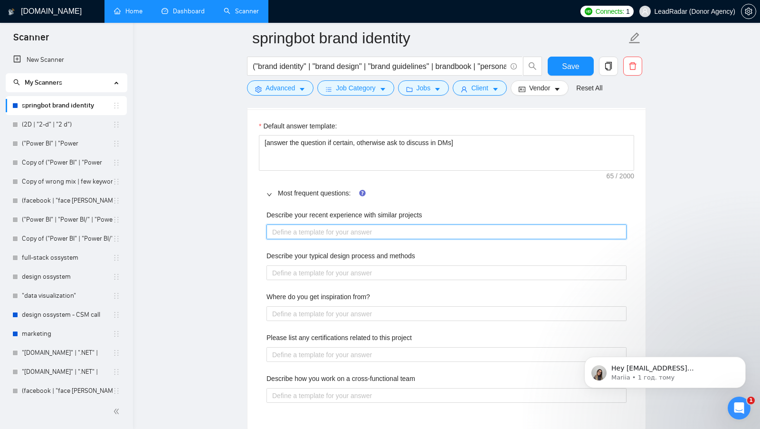
type projects "["
type projects "[]"
type projects "h[]"
type projects "he[]"
type projects "her[]"
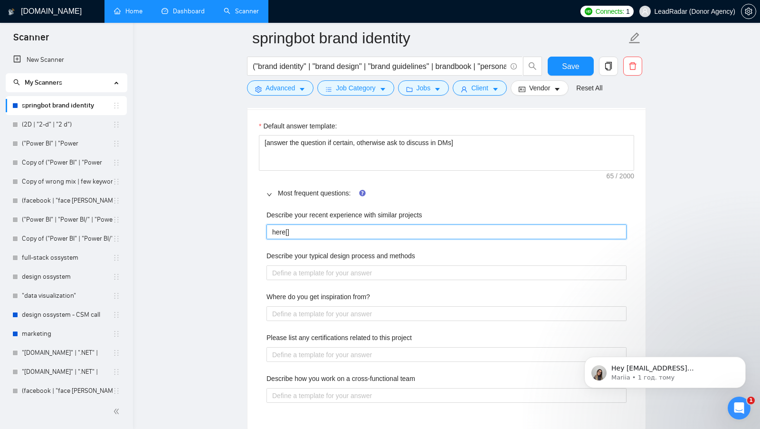
type projects "here []"
type projects "here i[]"
type projects "here is[]"
type projects "here is []"
type projects "here is my[]"
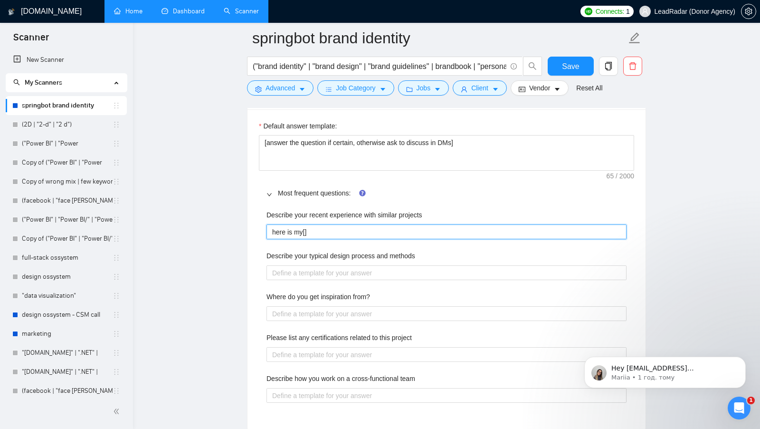
type projects "here is my []"
type projects "here is my r[]"
type projects "here is my re[]"
type projects "here is my rec[]"
type projects "here is my rece[]"
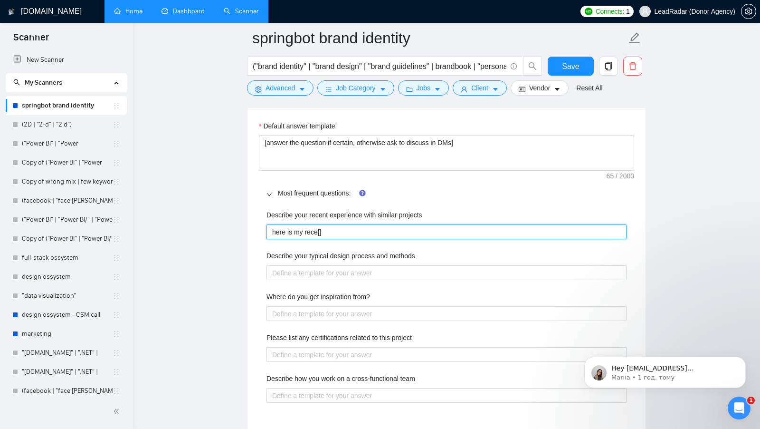
type projects "here is my recen[]"
type projects "here is my recent[]"
type projects "here is my recent []"
type projects "here is my recent r[]"
type projects "here is my recent re[]"
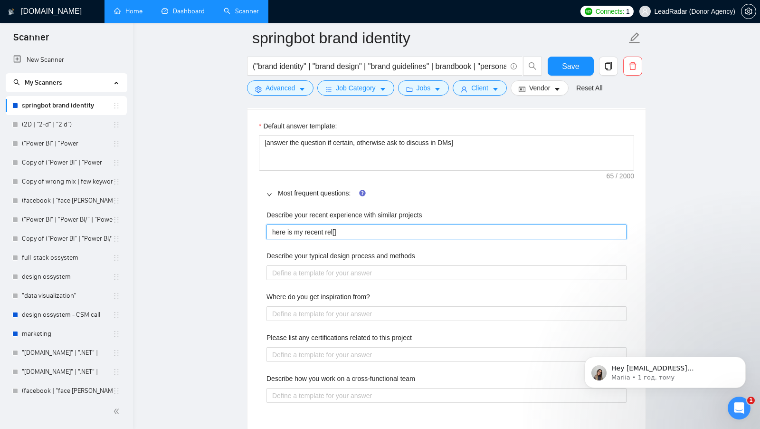
type projects "here is my recent rele[]"
type projects "here is my recent relev[]"
type projects "here is my recent releva[]"
type projects "here is my recent relevant[]"
type projects "here is my recent relevant []"
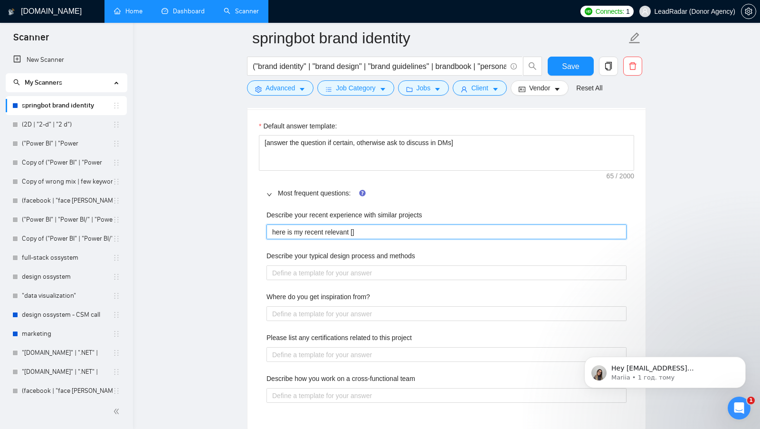
type projects "here is my recent relevant p[]"
type projects "here is my recent relevant pr[]"
type projects "here is my recent relevant pro[]"
type projects "here is my recent relevant proj[]"
type projects "here is my recent relevant proje[]"
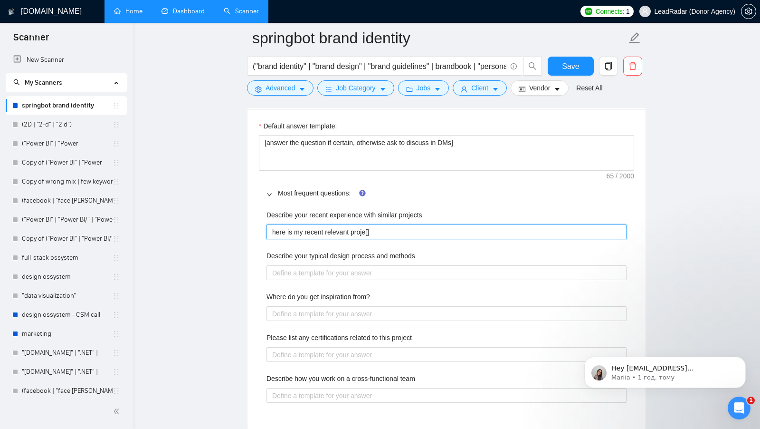
type projects "here is my recent relevant projec[]"
type projects "here is my recent relevant project[]"
type projects "here is my recent relevant project []"
type projects "here is my recent relevant project [l]"
type projects "here is my recent relevant project [li]"
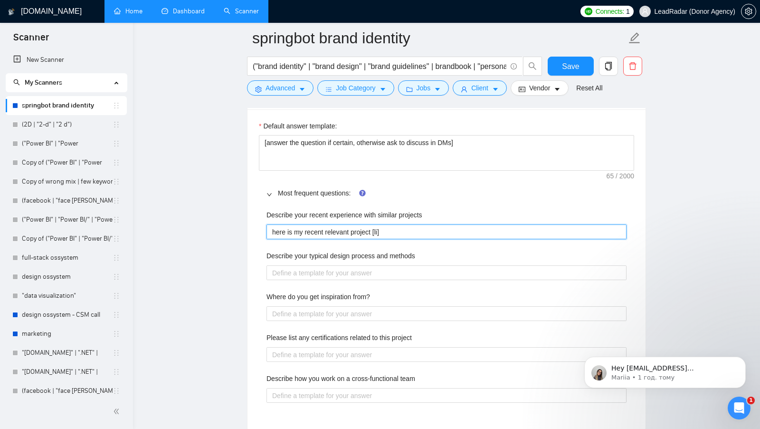
type projects "here is my recent relevant project [lin]"
type projects "here is my recent relevant project [link]"
type projects "here is my recent relevant project [link ]"
type projects "here is my recent relevant project [link w]"
type projects "here is my recent relevant project [link wh]"
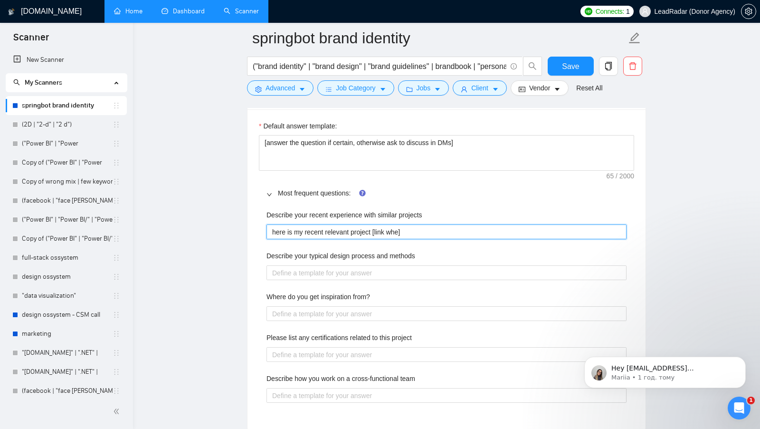
type projects "here is my recent relevant project [link when]"
type projects "here is my recent relevant project [link when ]"
type projects "here is my recent relevant project [link when X ]"
type projects "here is my recent relevant project [link when X ,]"
type projects "here is my recent relevant project [link when X , ]"
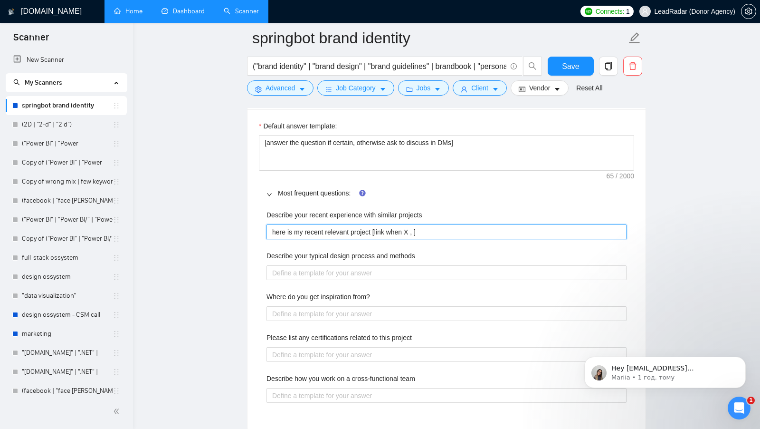
type projects "here is my recent relevant project [link when X , l]"
type projects "here is my recent relevant project [link when X , li]"
type projects "here is my recent relevant project [link when X , lin]"
type projects "here is my recent relevant project [link when X , link ]"
type projects "here is my recent relevant project [link when X , link w]"
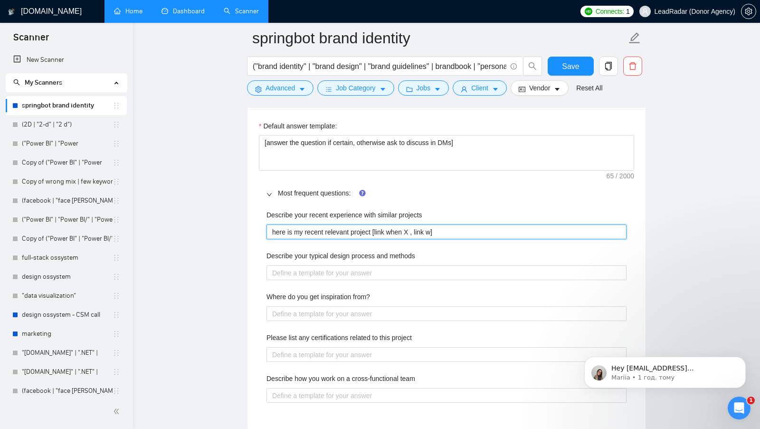
type projects "here is my recent relevant project [link when X , link wh]"
type projects "here is my recent relevant project [link when X , link whe]"
type projects "here is my recent relevant project [link when X , link when]"
type projects "here is my recent relevant project [link when X , link when ]"
type projects "here is my recent relevant project [link when X , link when Y]"
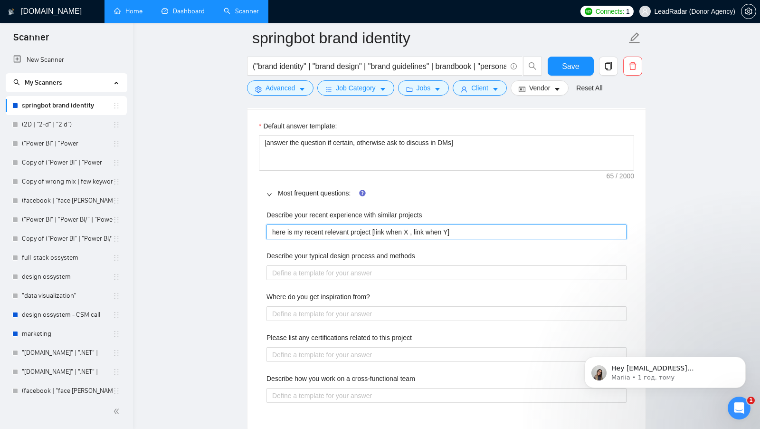
type projects "here is my recent relevant project [link when X , link when Y ]"
click at [494, 229] on projects "here is my recent relevant project [link when X , link when Y ]" at bounding box center [447, 231] width 360 height 15
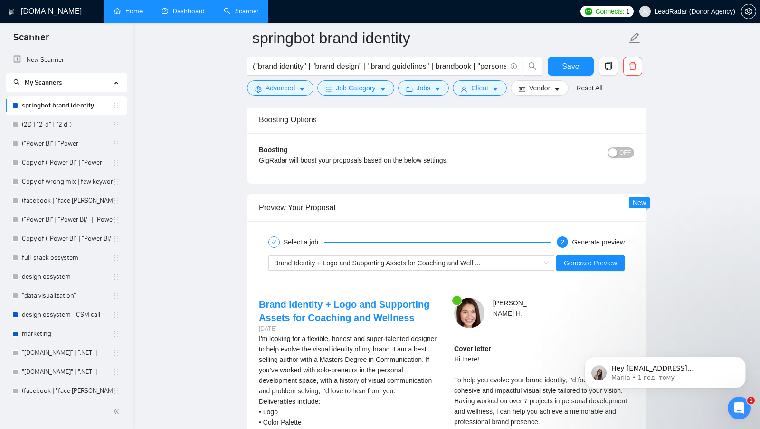
scroll to position [1922, 0]
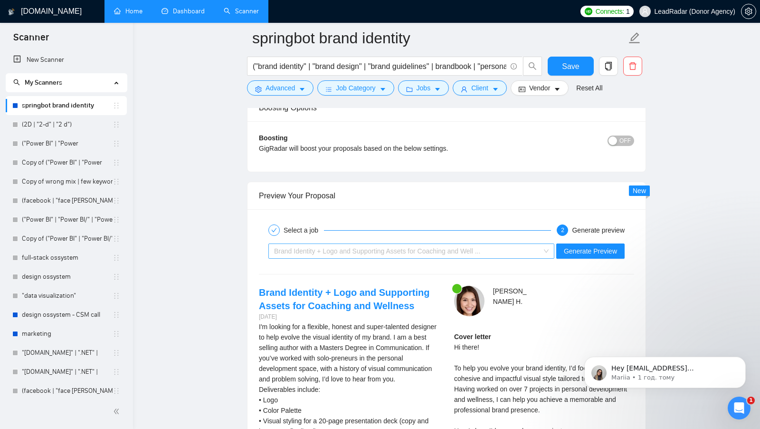
click at [515, 246] on div "Brand Identity + Logo and Supporting Assets for Coaching and Well ..." at bounding box center [407, 251] width 266 height 14
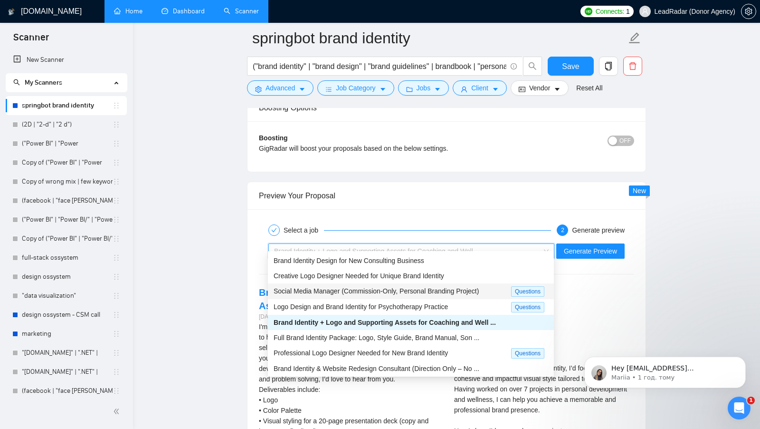
click at [508, 296] on div "Social Media Manager (Commission-Only, Personal Branding Project) Questions" at bounding box center [411, 291] width 286 height 16
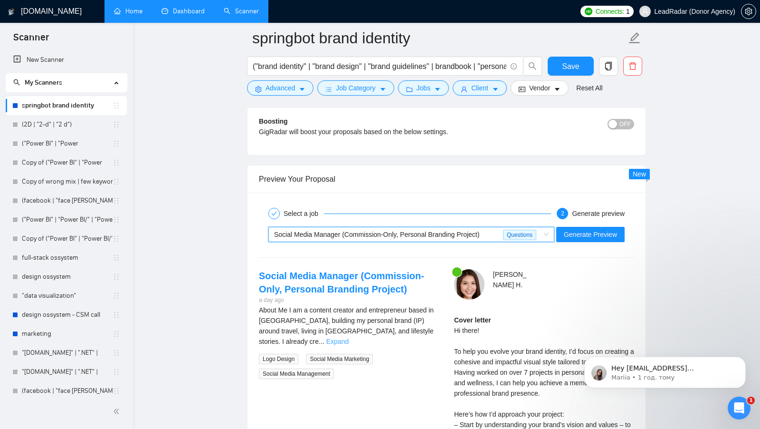
click at [349, 337] on link "Expand" at bounding box center [337, 341] width 22 height 8
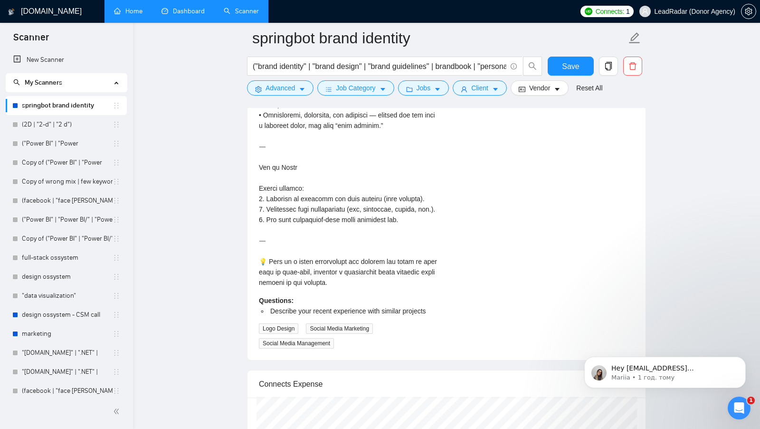
scroll to position [2929, 0]
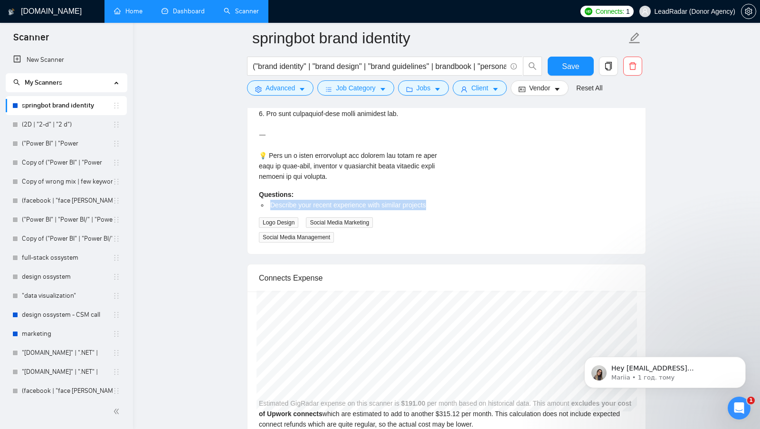
drag, startPoint x: 269, startPoint y: 226, endPoint x: 434, endPoint y: 228, distance: 164.4
click at [434, 210] on li "Describe your recent experience with similar projects" at bounding box center [353, 205] width 171 height 10
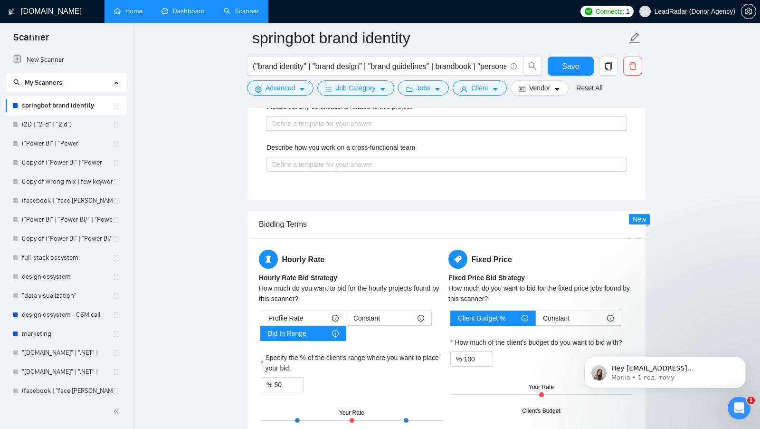
scroll to position [1558, 0]
drag, startPoint x: 258, startPoint y: 216, endPoint x: 360, endPoint y: 216, distance: 101.2
click at [359, 216] on div "Bidding Terms" at bounding box center [446, 223] width 375 height 27
click at [360, 216] on div "Bidding Terms" at bounding box center [446, 223] width 375 height 27
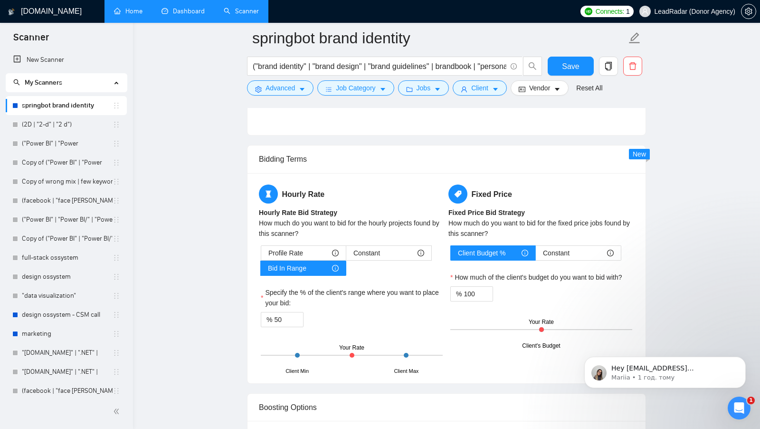
scroll to position [1628, 0]
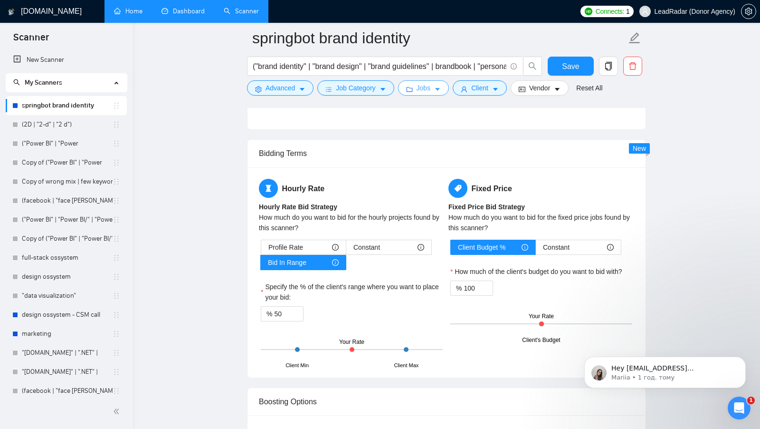
click at [428, 90] on span "Jobs" at bounding box center [424, 88] width 14 height 10
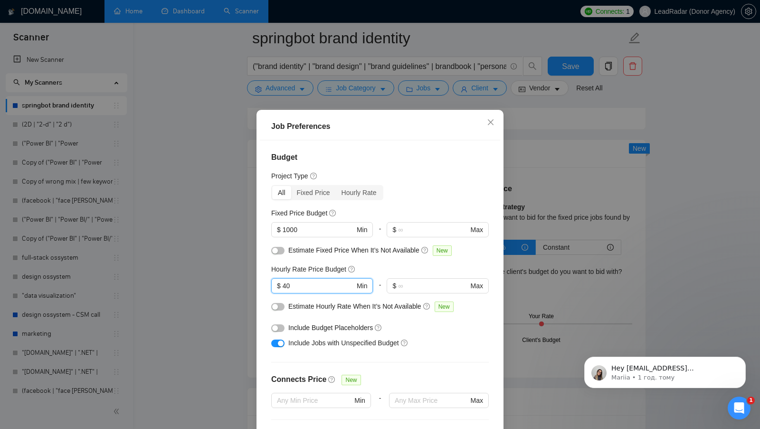
drag, startPoint x: 303, startPoint y: 284, endPoint x: 268, endPoint y: 281, distance: 34.3
click at [268, 281] on div "Budget Project Type All Fixed Price Hourly Rate Fixed Price Budget $ 1000 Min -…" at bounding box center [380, 290] width 240 height 300
click at [532, 230] on div "Job Preferences Budget Project Type All Fixed Price Hourly Rate Fixed Price Bud…" at bounding box center [380, 214] width 760 height 429
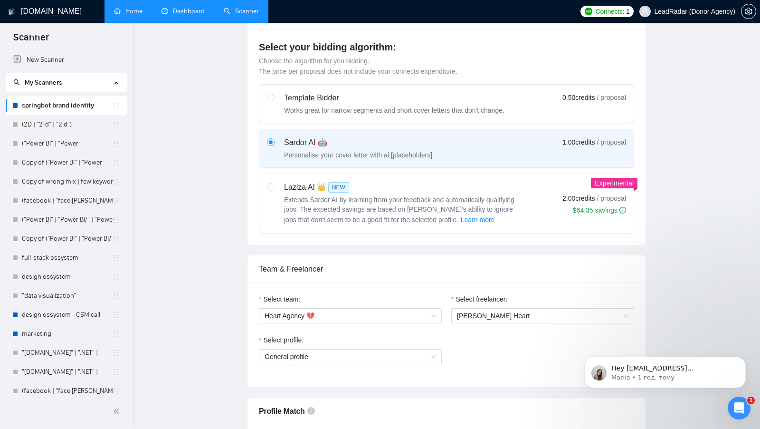
scroll to position [0, 0]
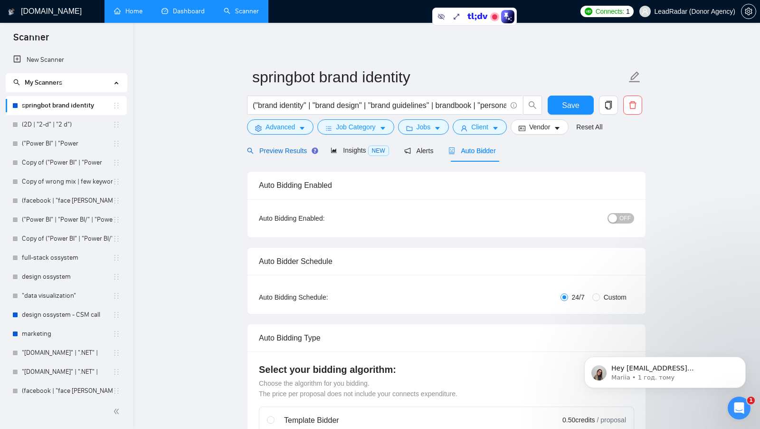
click at [273, 153] on span "Preview Results" at bounding box center [281, 151] width 68 height 8
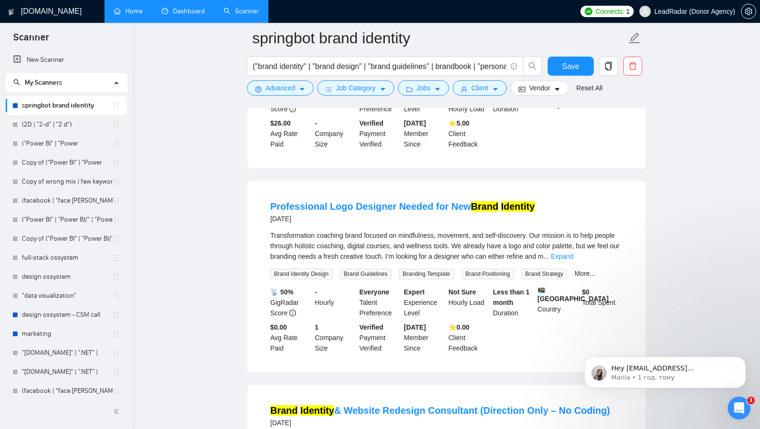
scroll to position [1104, 0]
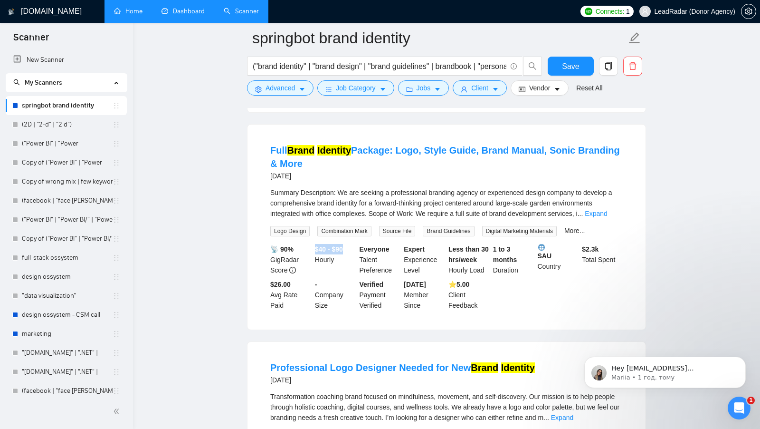
drag, startPoint x: 314, startPoint y: 262, endPoint x: 349, endPoint y: 262, distance: 35.2
click at [349, 262] on div "$40 - $90 Hourly" at bounding box center [335, 259] width 45 height 31
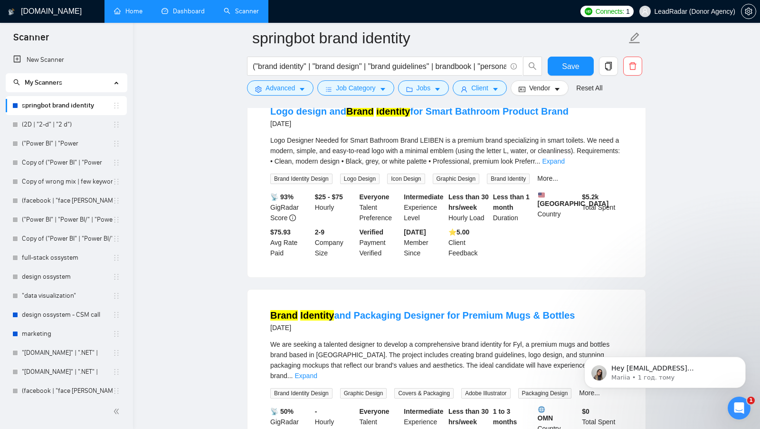
scroll to position [1782, 0]
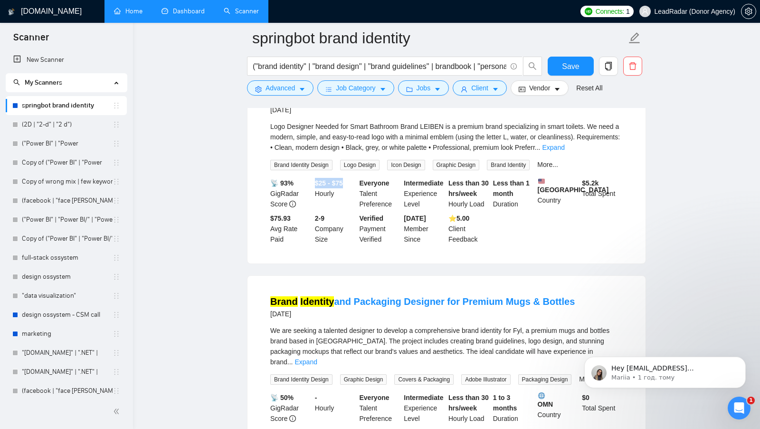
drag, startPoint x: 315, startPoint y: 200, endPoint x: 352, endPoint y: 200, distance: 36.6
click at [352, 200] on div "$25 - $75 Hourly" at bounding box center [335, 193] width 45 height 31
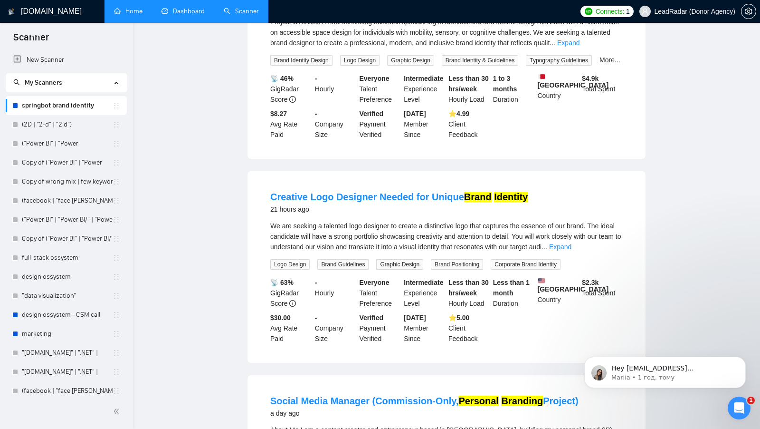
scroll to position [0, 0]
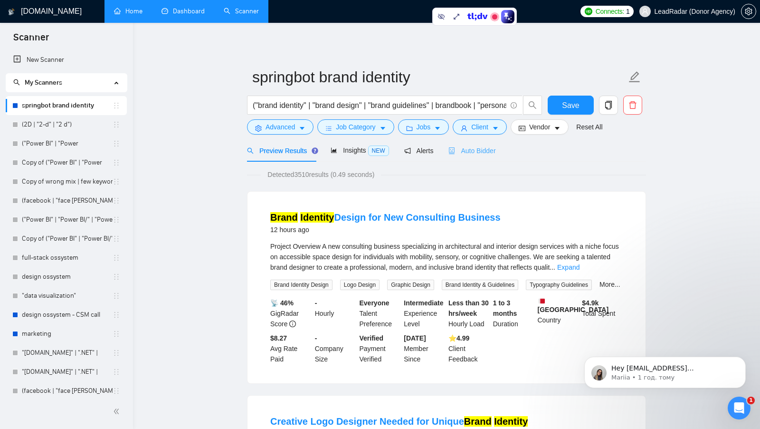
click at [487, 144] on div "Auto Bidder" at bounding box center [472, 150] width 47 height 22
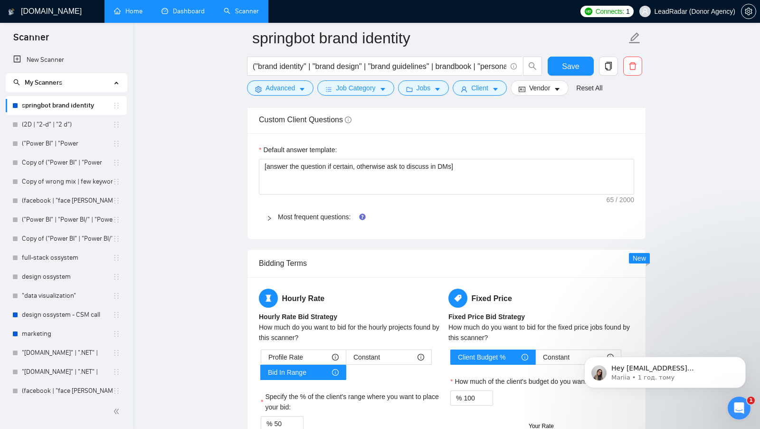
scroll to position [1341, 0]
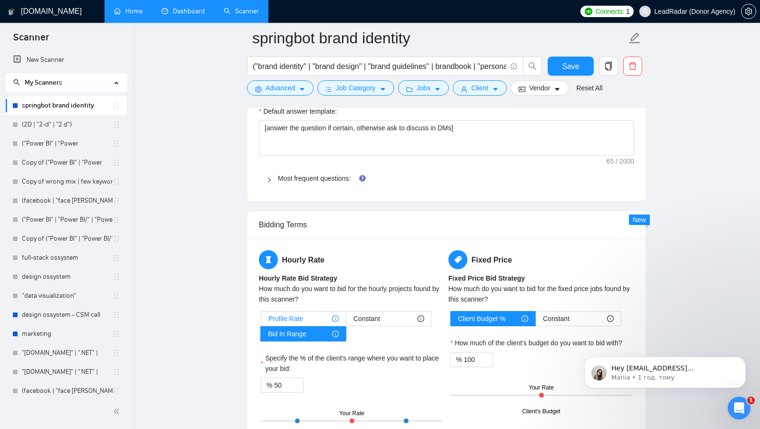
click at [315, 314] on div "Profile Rate" at bounding box center [303, 318] width 70 height 14
click at [261, 321] on input "Profile Rate" at bounding box center [261, 321] width 0 height 0
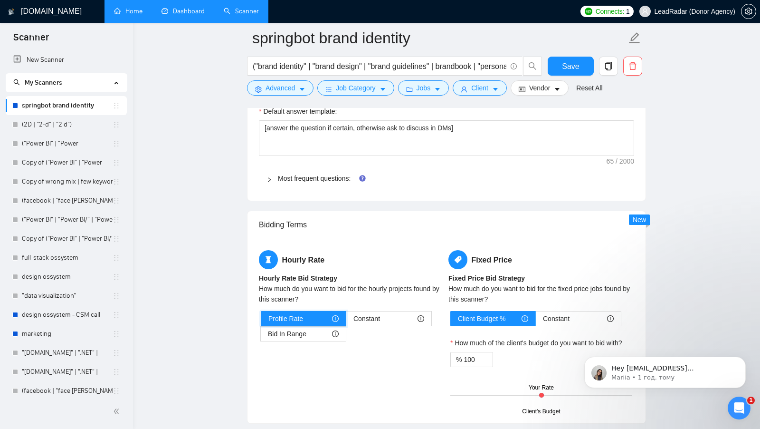
scroll to position [1365, 0]
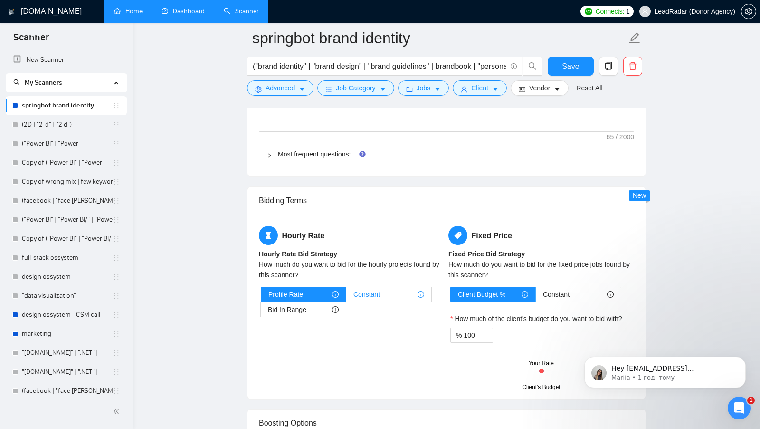
click at [372, 290] on span "Constant" at bounding box center [366, 294] width 27 height 14
click at [346, 296] on input "Constant" at bounding box center [346, 296] width 0 height 0
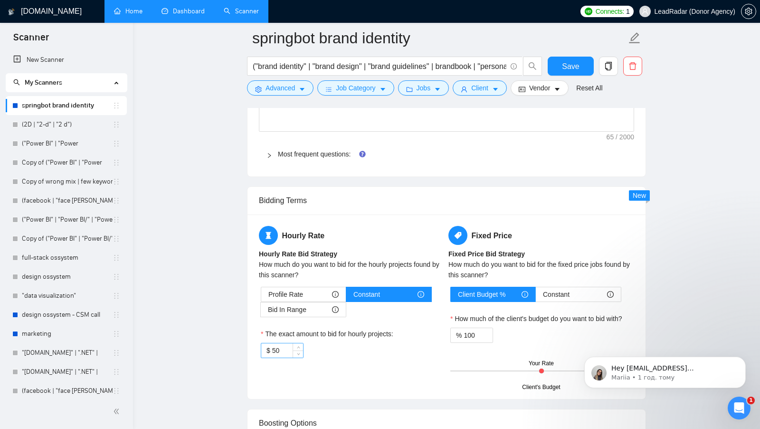
click at [284, 345] on input "50" at bounding box center [287, 350] width 31 height 14
click at [347, 348] on div "$ 70" at bounding box center [352, 350] width 182 height 15
click at [303, 305] on span "Bid In Range" at bounding box center [287, 309] width 38 height 14
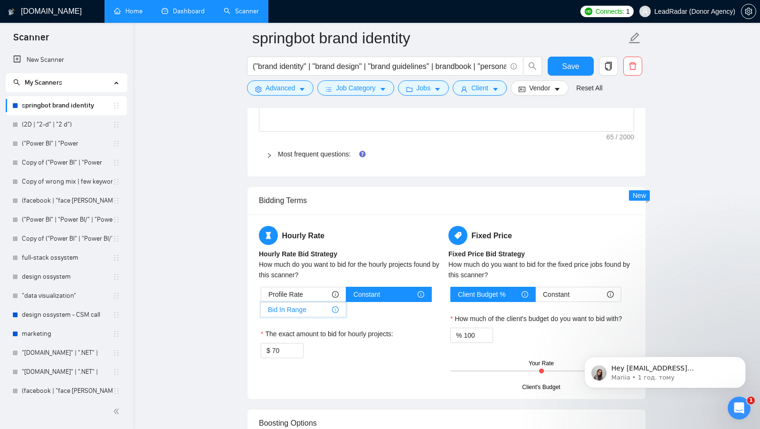
click at [261, 312] on input "Bid In Range" at bounding box center [261, 312] width 0 height 0
type input "50"
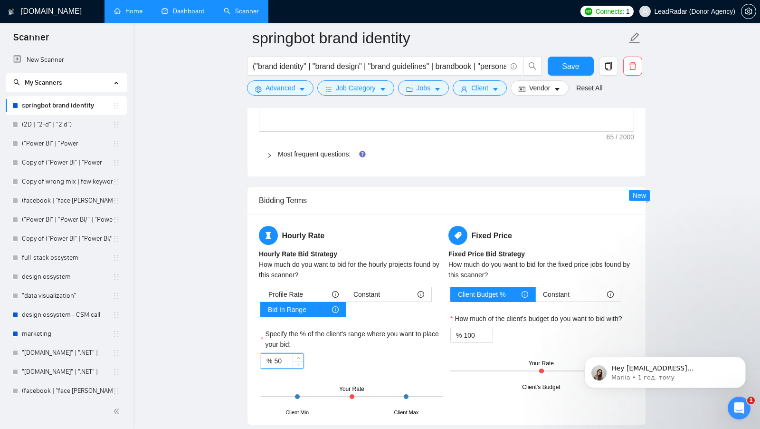
drag, startPoint x: 284, startPoint y: 352, endPoint x: 268, endPoint y: 352, distance: 16.2
click at [268, 353] on div "% 50" at bounding box center [282, 360] width 43 height 15
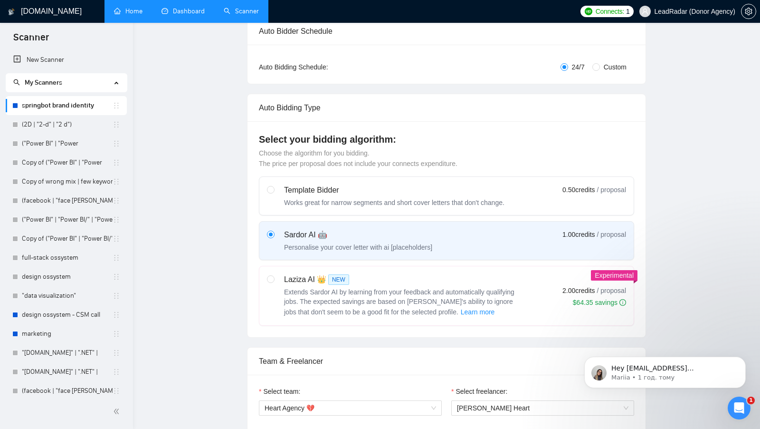
scroll to position [0, 0]
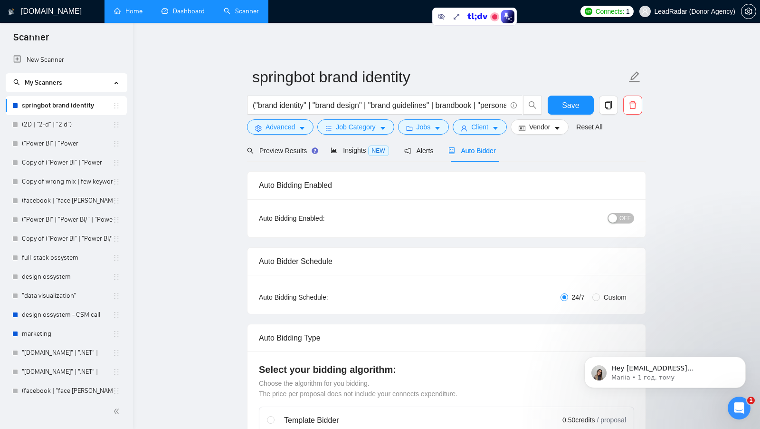
drag, startPoint x: 291, startPoint y: 142, endPoint x: 288, endPoint y: 149, distance: 7.7
click at [291, 142] on div "Preview Results" at bounding box center [281, 150] width 68 height 22
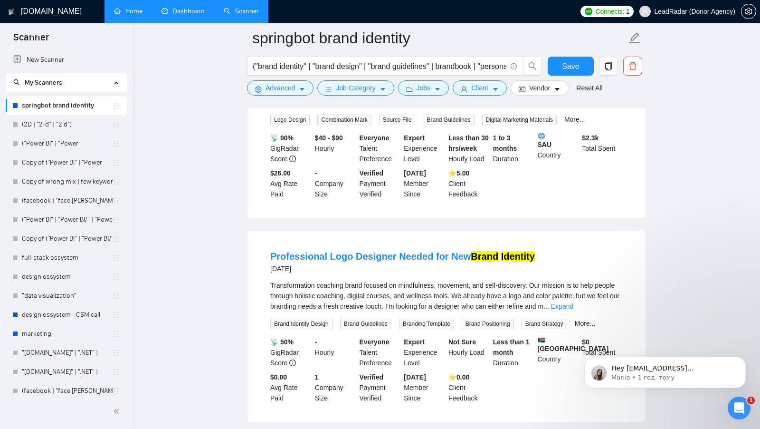
scroll to position [1215, 0]
drag, startPoint x: 316, startPoint y: 148, endPoint x: 347, endPoint y: 148, distance: 30.9
click at [347, 148] on div "$40 - $90 Hourly" at bounding box center [335, 148] width 45 height 31
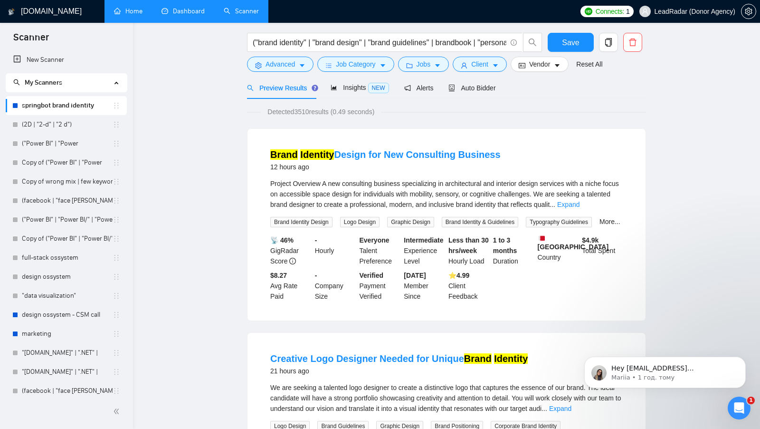
scroll to position [0, 0]
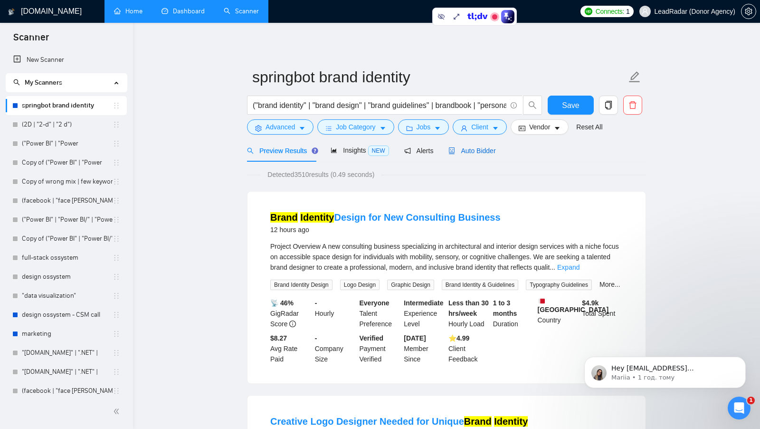
click at [471, 150] on span "Auto Bidder" at bounding box center [472, 151] width 47 height 8
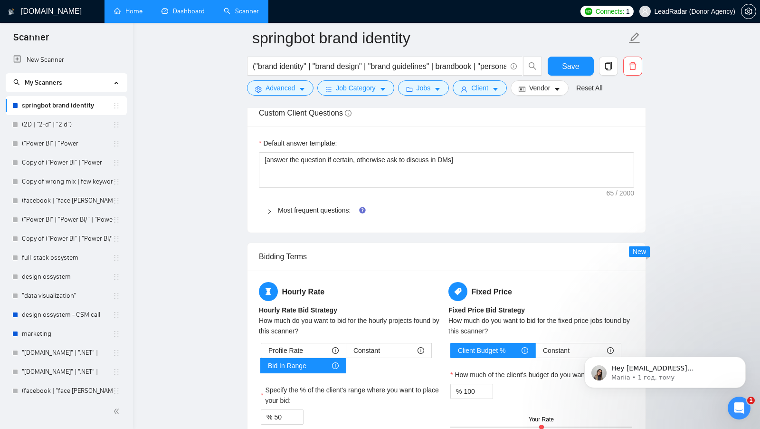
scroll to position [1419, 0]
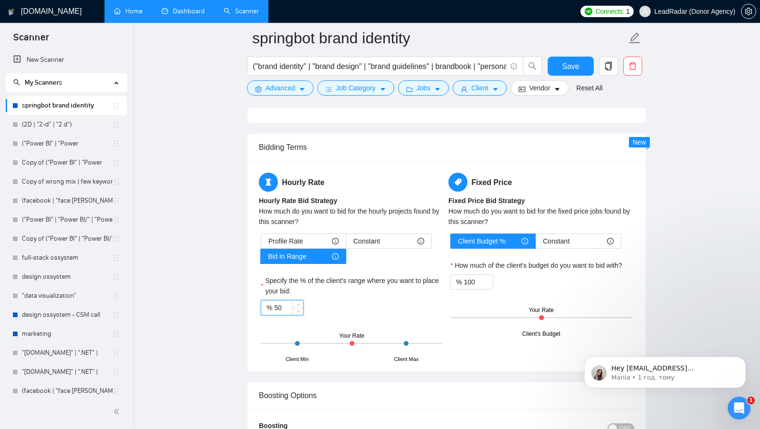
drag, startPoint x: 284, startPoint y: 300, endPoint x: 273, endPoint y: 303, distance: 11.6
click at [273, 303] on div "% 50" at bounding box center [282, 307] width 43 height 15
click at [364, 301] on div "% 50" at bounding box center [352, 307] width 182 height 15
drag, startPoint x: 286, startPoint y: 299, endPoint x: 267, endPoint y: 299, distance: 18.5
click at [267, 300] on div "% 50" at bounding box center [282, 307] width 43 height 15
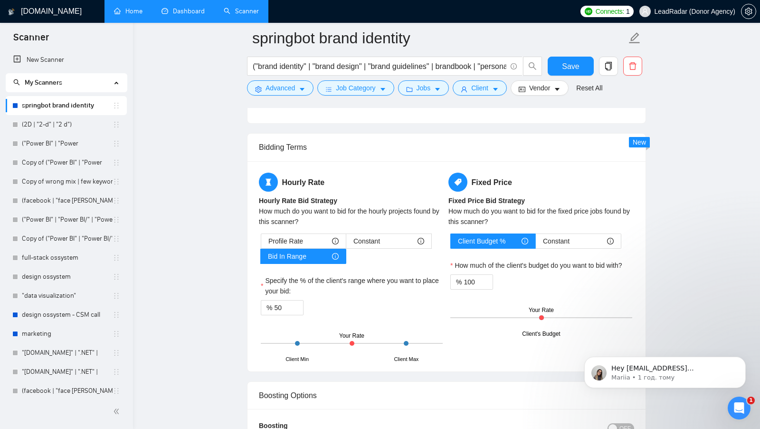
click at [356, 303] on div "% 50" at bounding box center [352, 307] width 182 height 15
click at [276, 300] on input "50" at bounding box center [288, 307] width 29 height 14
click at [277, 300] on input "50" at bounding box center [288, 307] width 29 height 14
click at [360, 315] on div "Profile Rate Constant Bid In Range Specify the % of the client's range where yo…" at bounding box center [352, 296] width 186 height 126
click at [286, 302] on input "150" at bounding box center [288, 307] width 29 height 14
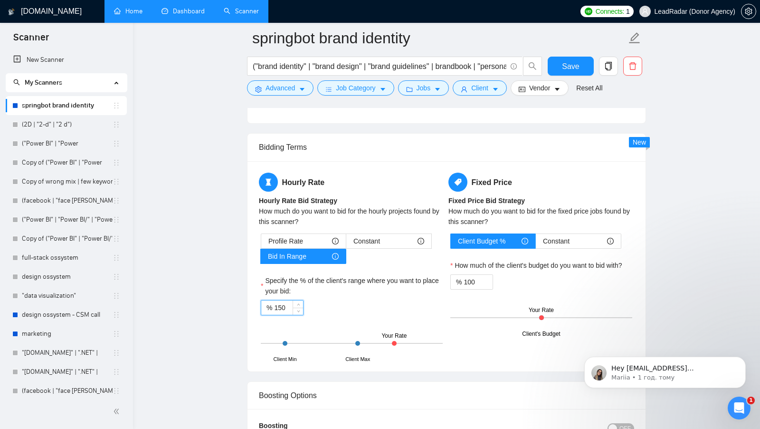
click at [281, 300] on input "150" at bounding box center [288, 307] width 29 height 14
type input "5"
type input "6"
type input "7"
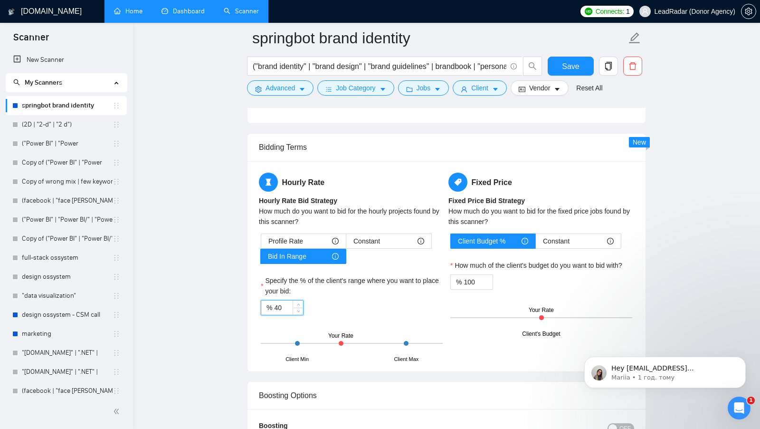
type input "4"
type input "50"
click at [368, 291] on div "Specify the % of the client's range where you want to place your bid:" at bounding box center [352, 287] width 182 height 25
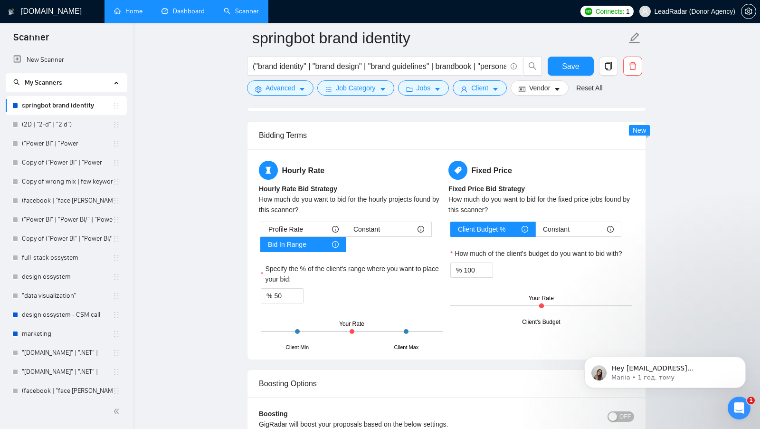
click at [518, 166] on h5 "Fixed Price" at bounding box center [542, 170] width 186 height 19
click at [473, 263] on input "100" at bounding box center [478, 270] width 29 height 14
click at [546, 273] on div "Client Budget % Constant How much of the client's budget do you want to bid wit…" at bounding box center [542, 271] width 186 height 101
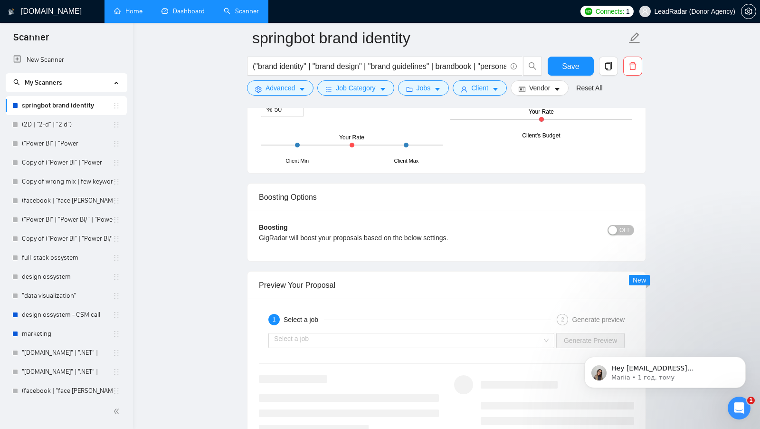
scroll to position [1618, 0]
click at [628, 228] on div "OFF" at bounding box center [588, 234] width 94 height 27
click at [626, 224] on span "OFF" at bounding box center [625, 229] width 11 height 10
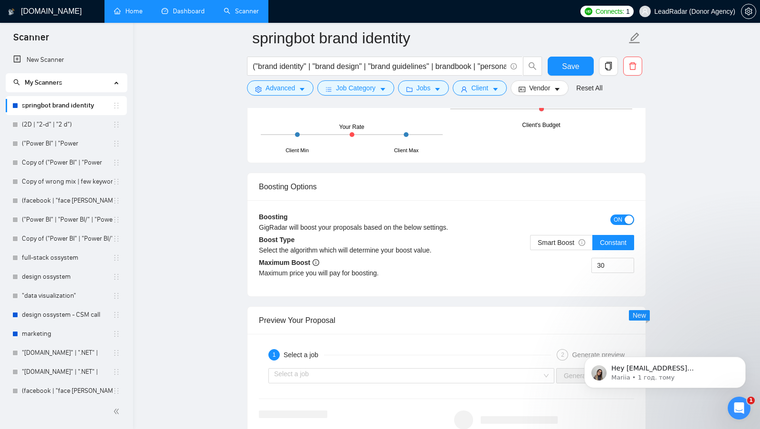
scroll to position [1628, 0]
click at [626, 215] on div "button" at bounding box center [629, 219] width 9 height 9
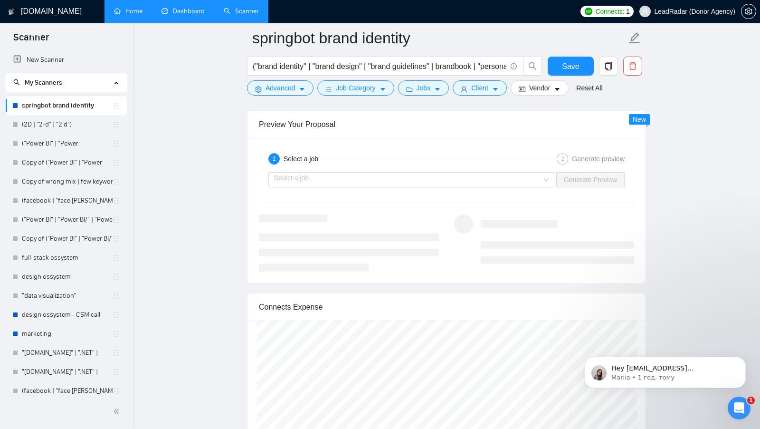
scroll to position [1785, 0]
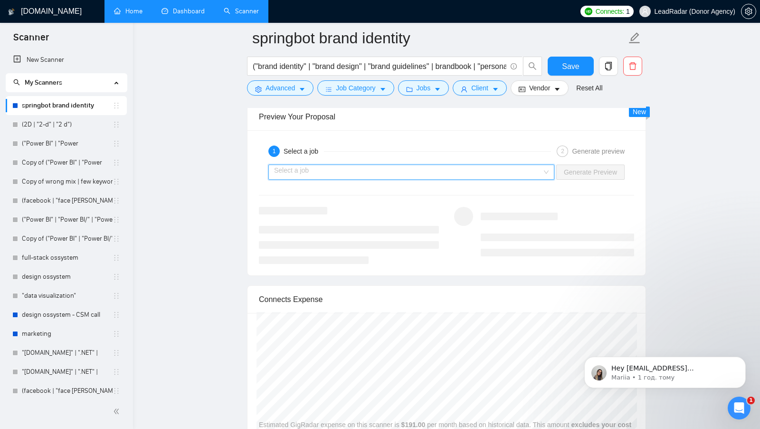
click at [520, 165] on input "search" at bounding box center [408, 172] width 268 height 14
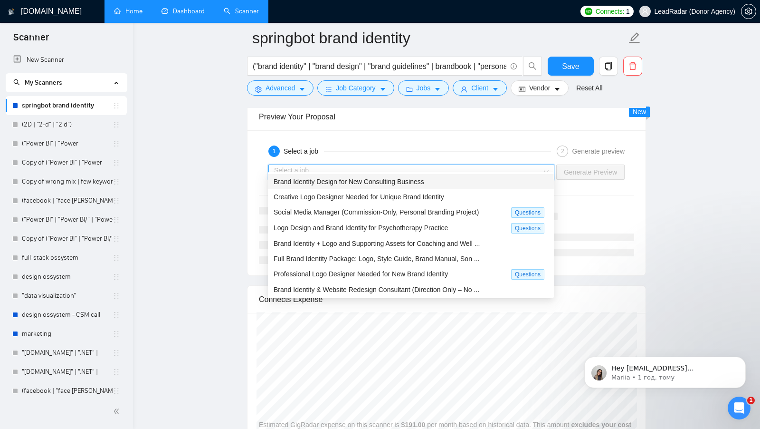
click at [590, 192] on div "1 Select a job 2 Generate preview Select a job Generate Preview" at bounding box center [447, 202] width 398 height 145
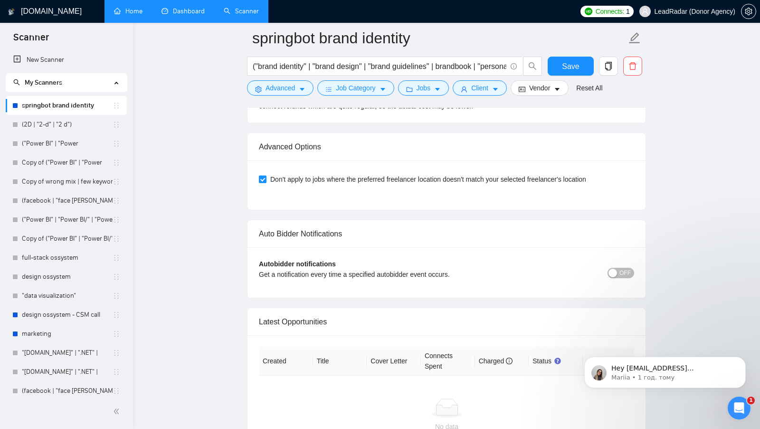
scroll to position [2131, 0]
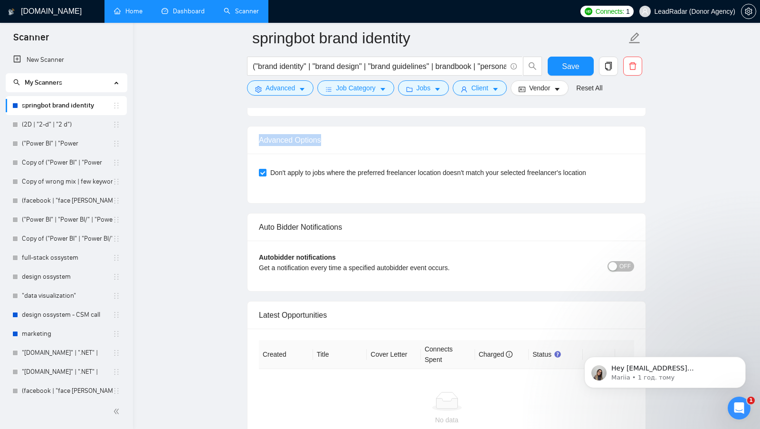
drag, startPoint x: 254, startPoint y: 131, endPoint x: 338, endPoint y: 131, distance: 84.1
click at [337, 131] on div "Advanced Options" at bounding box center [447, 140] width 398 height 28
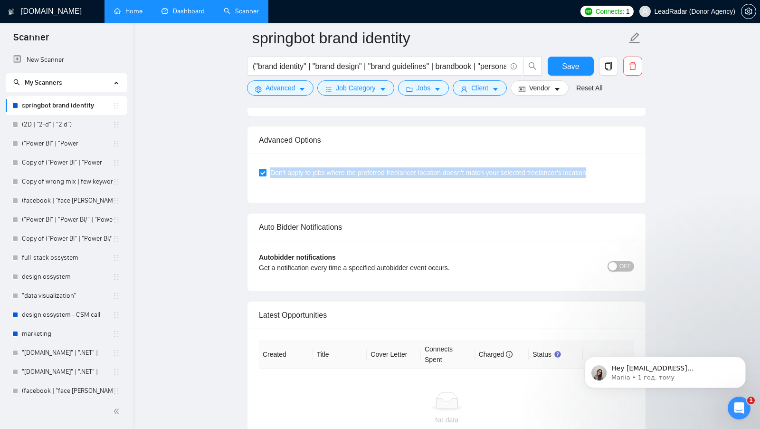
drag, startPoint x: 618, startPoint y: 170, endPoint x: 353, endPoint y: 154, distance: 265.6
click at [353, 154] on div "Don't apply to jobs where the preferred freelancer location doesn't match your …" at bounding box center [447, 177] width 398 height 49
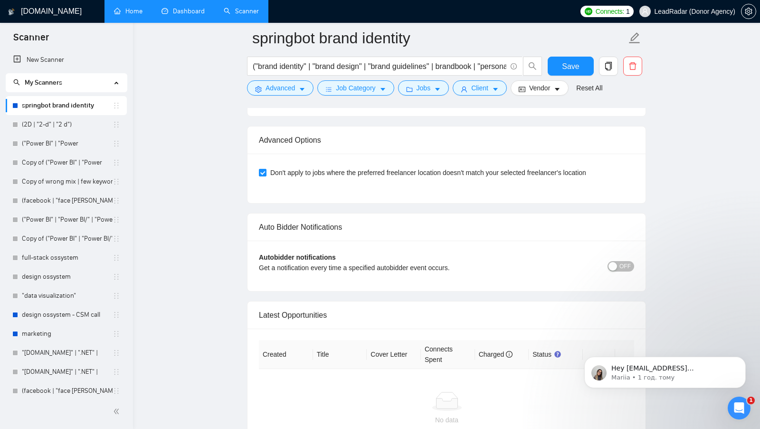
click at [353, 185] on div "Don't apply to jobs where the preferred freelancer location doesn't match your …" at bounding box center [447, 177] width 398 height 49
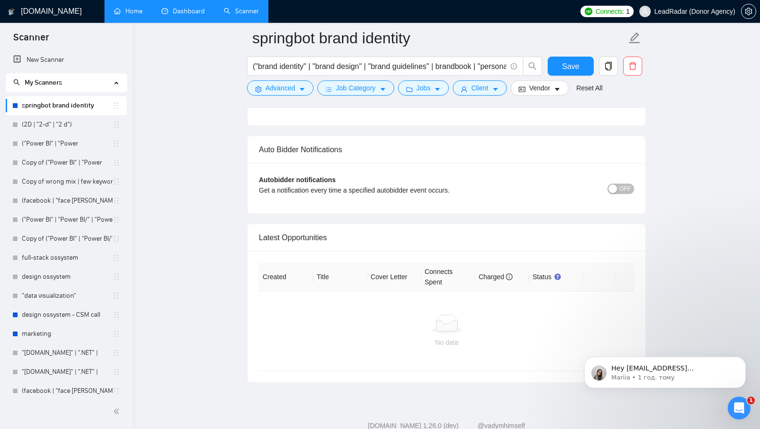
scroll to position [2210, 0]
click at [619, 181] on button "OFF" at bounding box center [621, 186] width 27 height 10
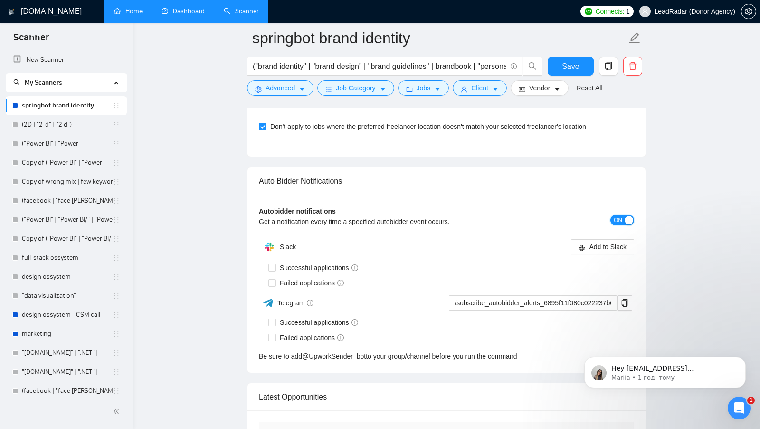
scroll to position [2174, 0]
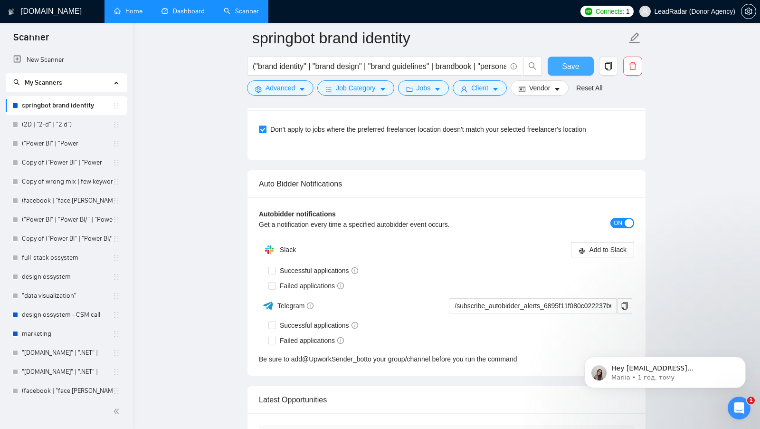
click at [570, 58] on button "Save" at bounding box center [571, 66] width 46 height 19
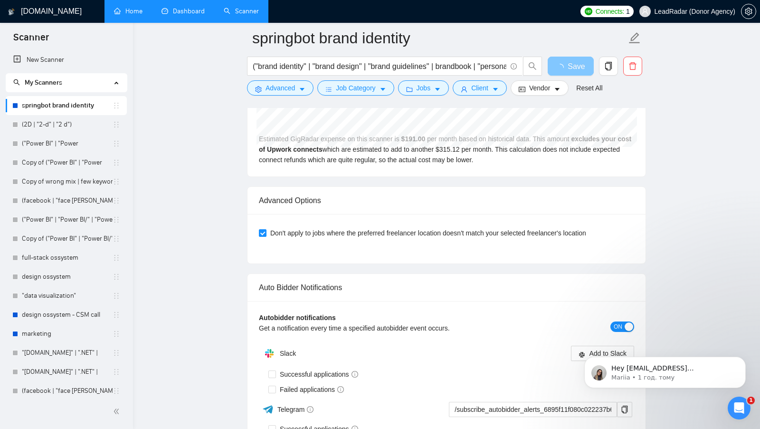
scroll to position [0, 0]
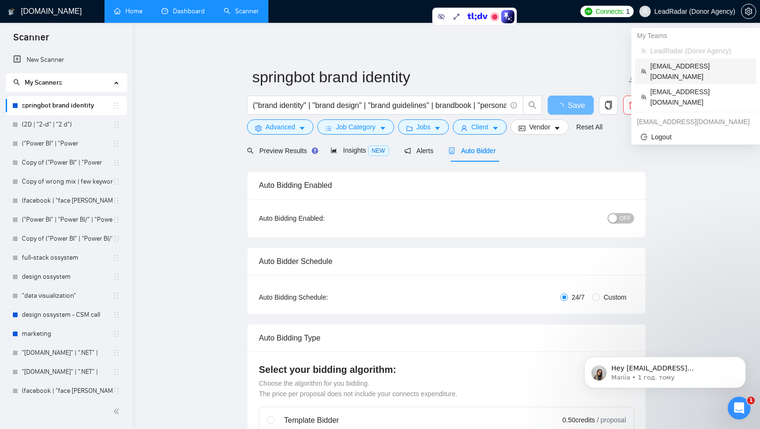
click at [673, 67] on span "[EMAIL_ADDRESS][DOMAIN_NAME]" at bounding box center [700, 71] width 100 height 21
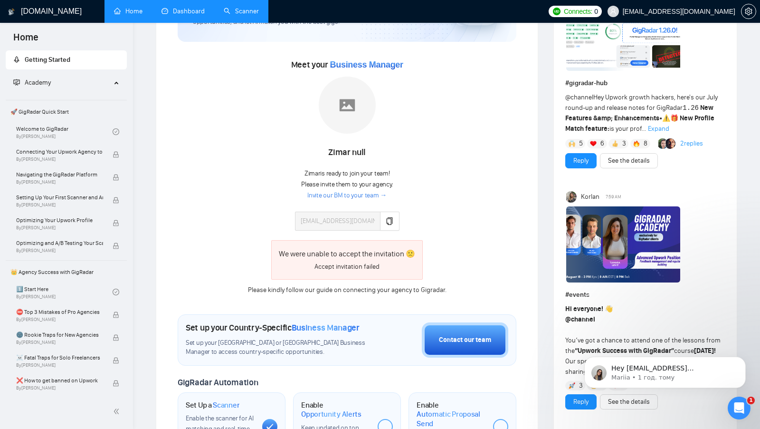
scroll to position [94, 0]
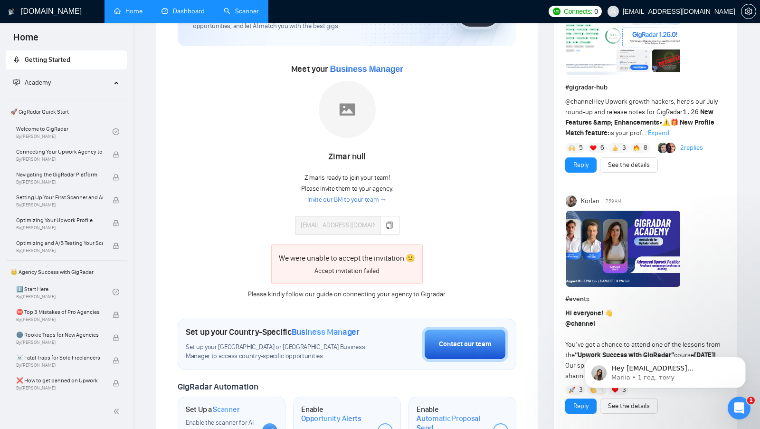
click at [247, 11] on link "Scanner" at bounding box center [241, 11] width 35 height 8
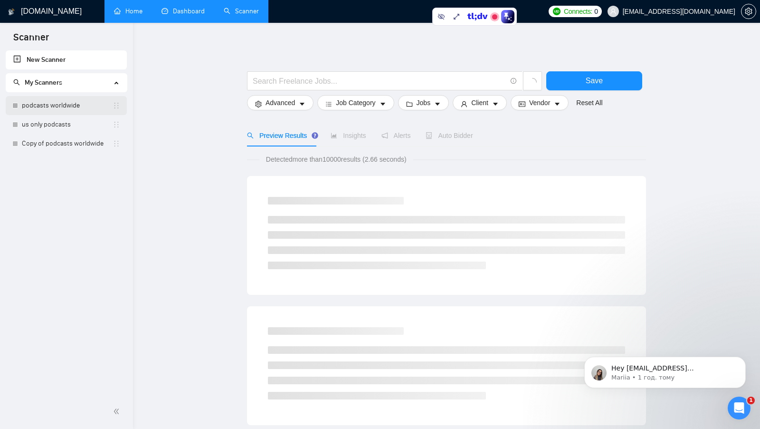
click at [83, 105] on link "podcasts worldwide" at bounding box center [67, 105] width 91 height 19
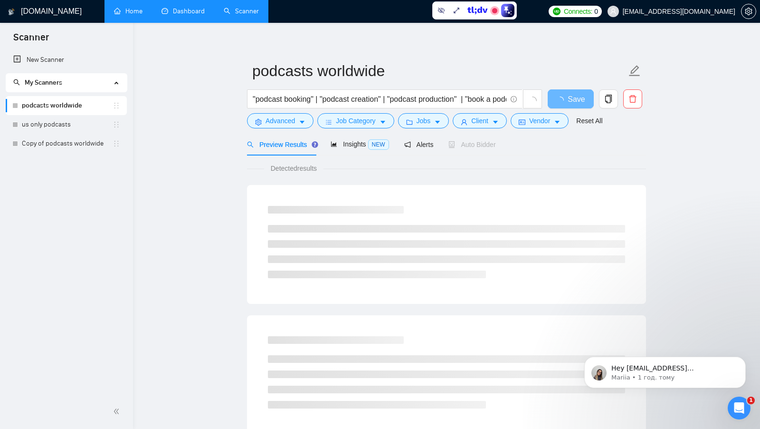
scroll to position [5, 0]
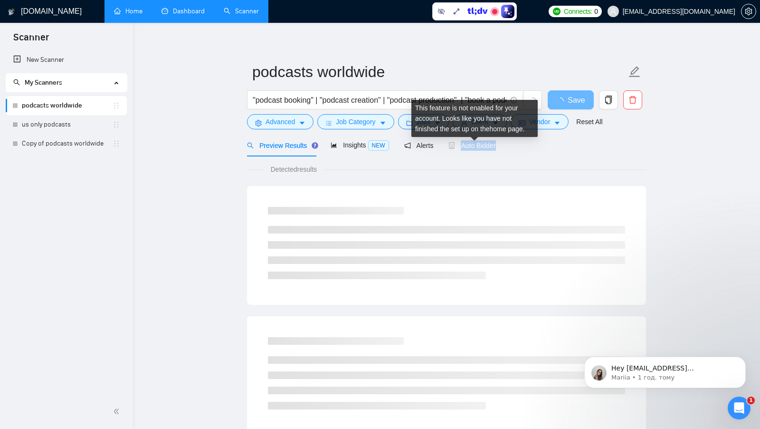
drag, startPoint x: 516, startPoint y: 145, endPoint x: 465, endPoint y: 146, distance: 51.8
click at [465, 145] on div "Preview Results Insights NEW Alerts Auto Bidder" at bounding box center [446, 145] width 399 height 22
click at [441, 172] on div "Detected results" at bounding box center [446, 169] width 399 height 10
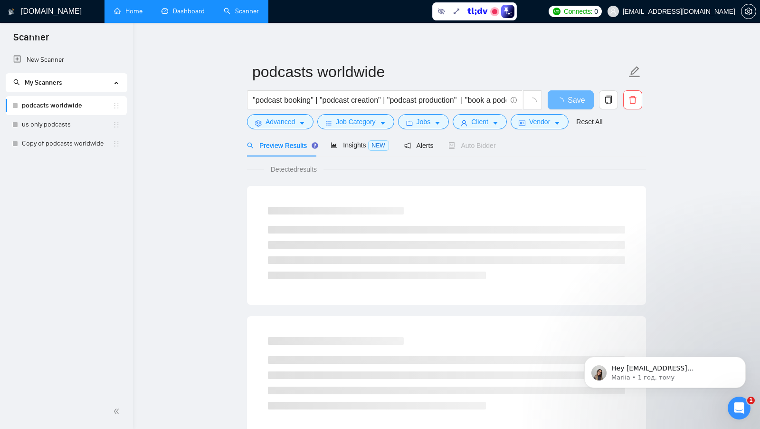
click at [138, 11] on link "Home" at bounding box center [128, 11] width 29 height 8
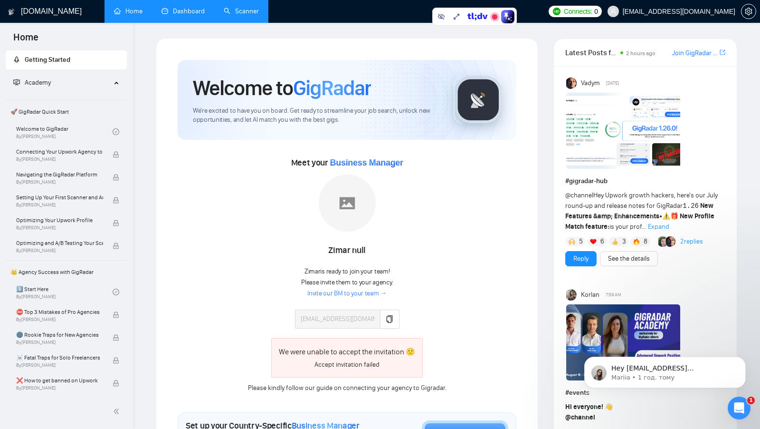
click at [259, 15] on link "Scanner" at bounding box center [241, 11] width 35 height 8
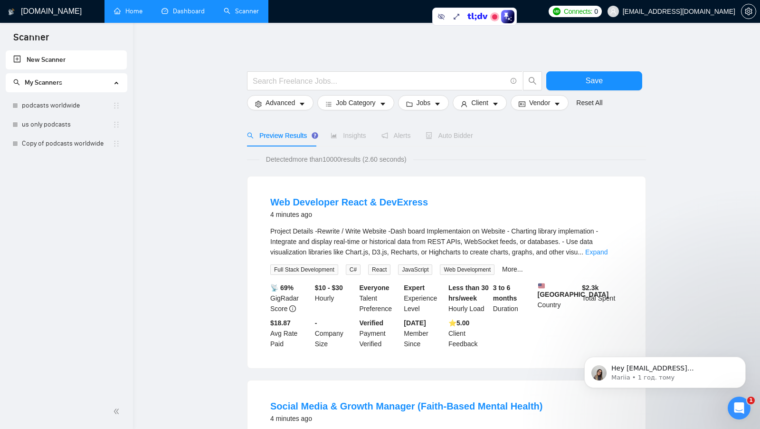
click at [123, 7] on link "Home" at bounding box center [128, 11] width 29 height 8
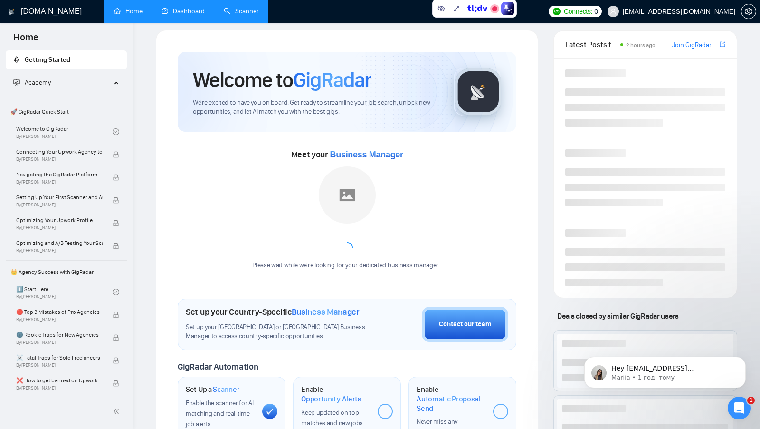
scroll to position [5, 0]
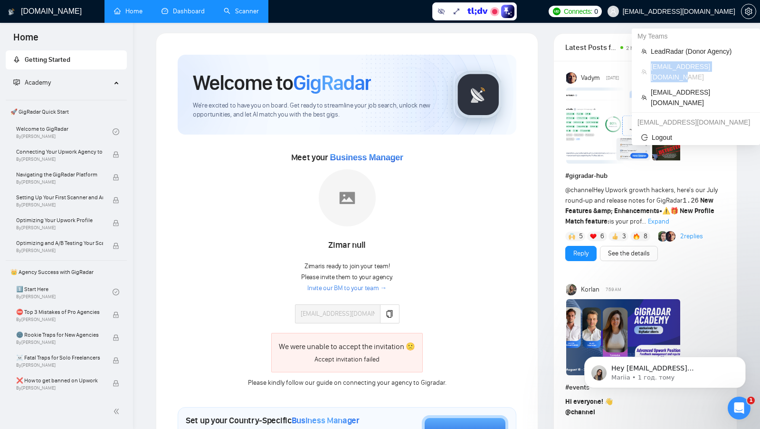
drag, startPoint x: 734, startPoint y: 67, endPoint x: 650, endPoint y: 66, distance: 84.1
click at [650, 66] on li "[EMAIL_ADDRESS][DOMAIN_NAME]" at bounding box center [696, 72] width 121 height 26
copy span "[EMAIL_ADDRESS][DOMAIN_NAME]"
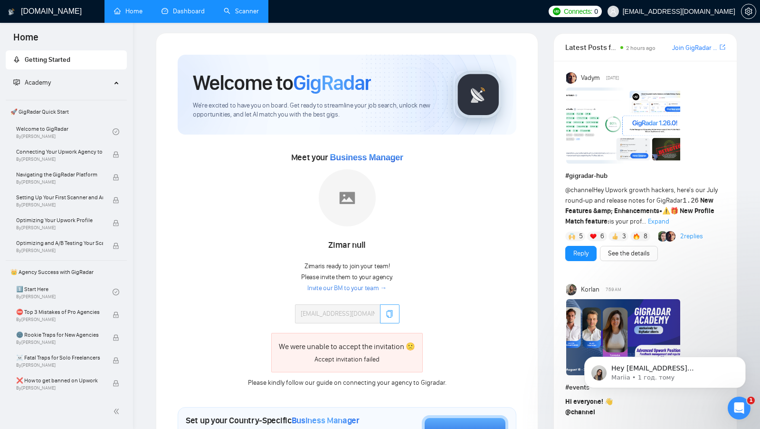
click at [386, 312] on icon "copy" at bounding box center [390, 314] width 8 height 8
